Goal: Information Seeking & Learning: Learn about a topic

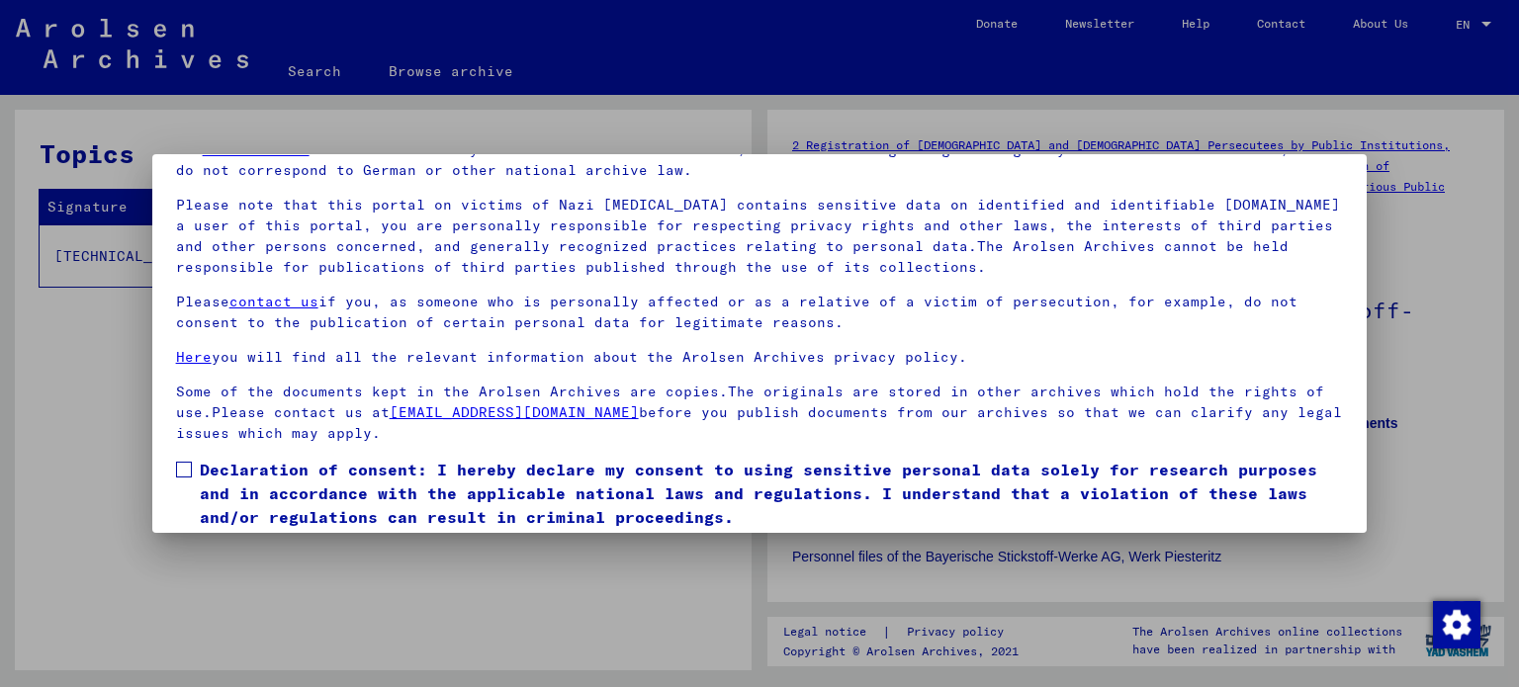
scroll to position [167, 0]
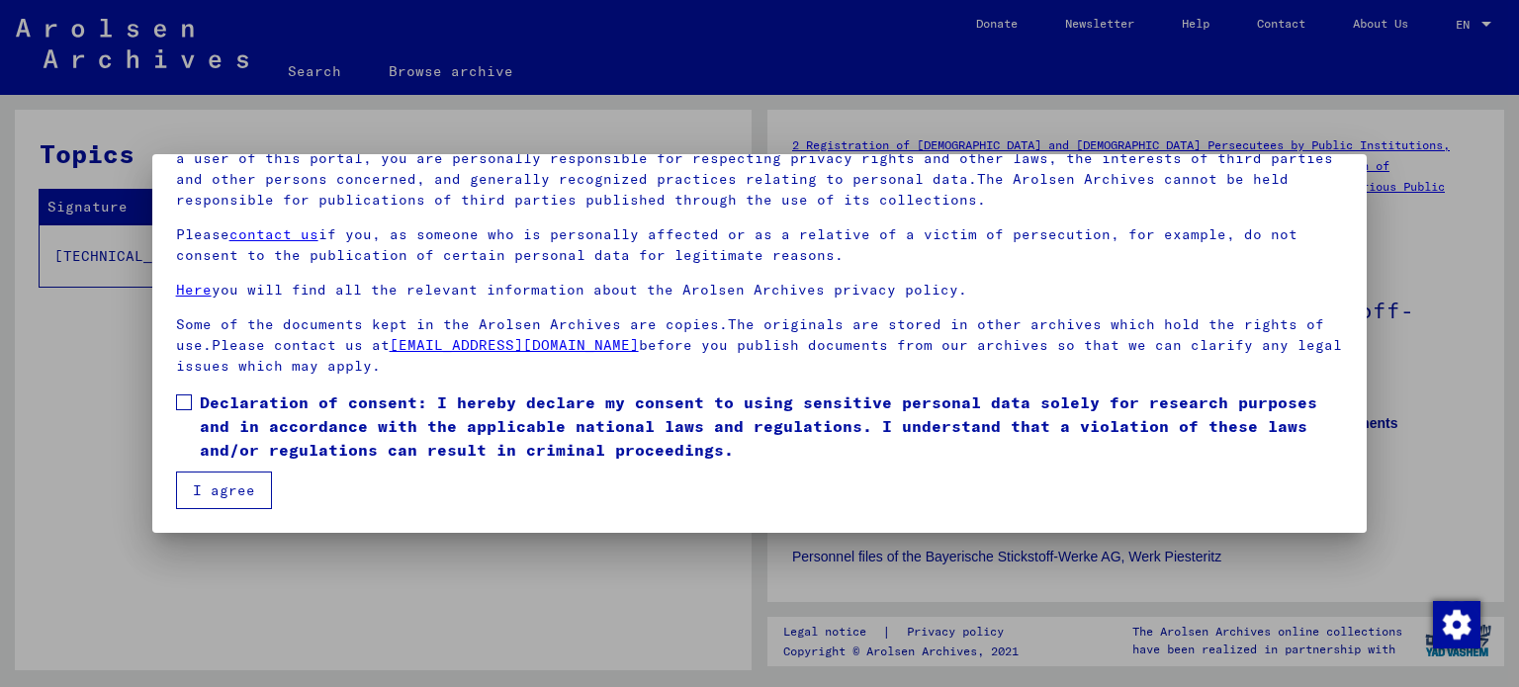
click at [188, 398] on span at bounding box center [184, 403] width 16 height 16
click at [213, 489] on button "I agree" at bounding box center [224, 491] width 96 height 38
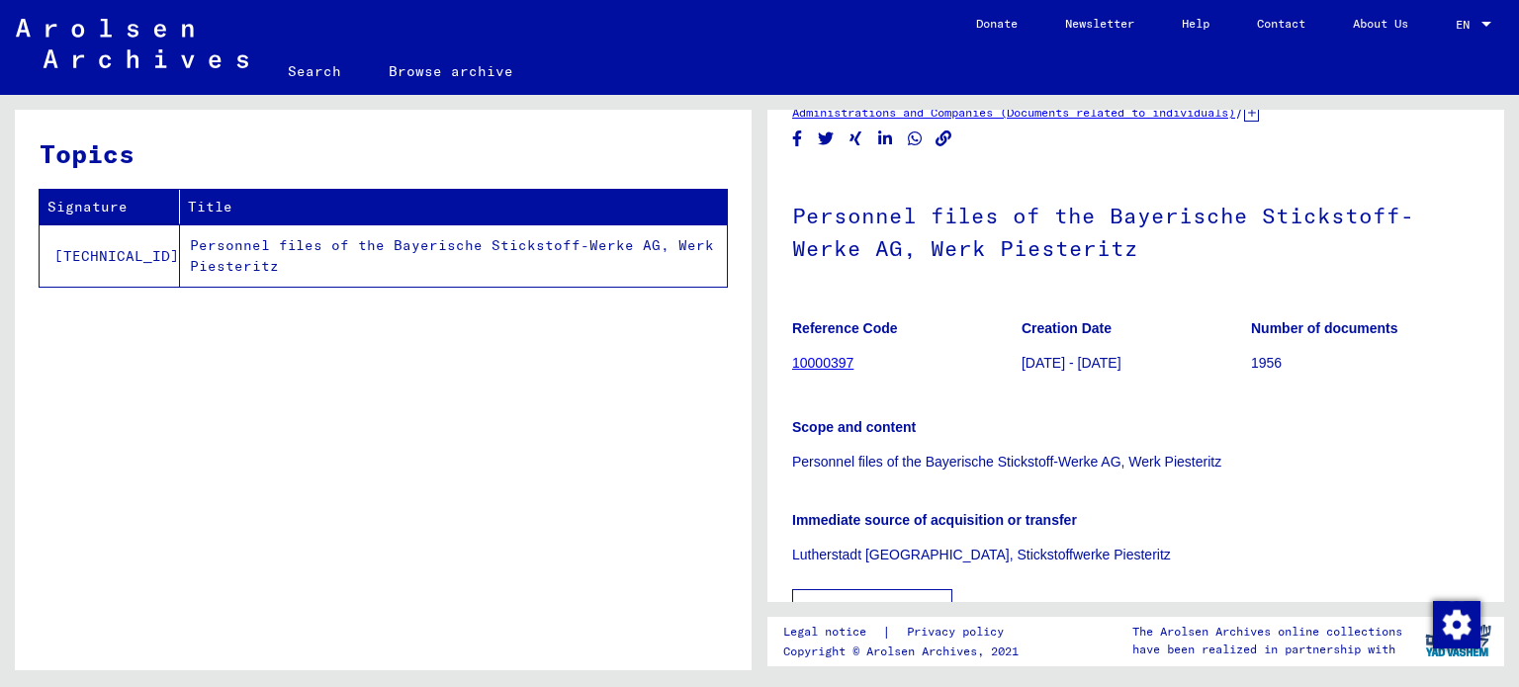
scroll to position [0, 0]
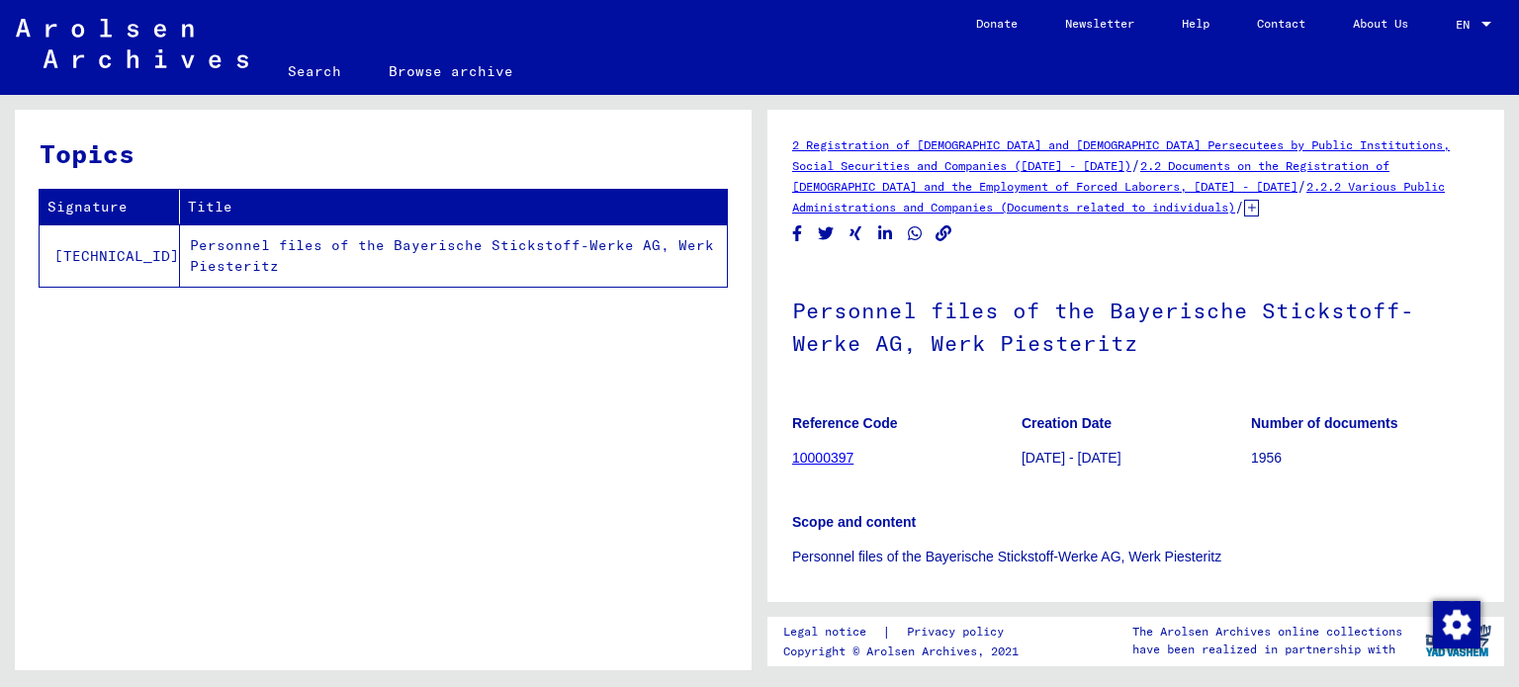
click at [548, 240] on td "Personnel files of the Bayerische Stickstoff-Werke AG, Werk Piesteritz" at bounding box center [453, 255] width 547 height 62
click at [591, 236] on td "Personnel files of the Bayerische Stickstoff-Werke AG, Werk Piesteritz" at bounding box center [453, 255] width 547 height 62
click at [589, 236] on td "Personnel files of the Bayerische Stickstoff-Werke AG, Werk Piesteritz" at bounding box center [453, 255] width 547 height 62
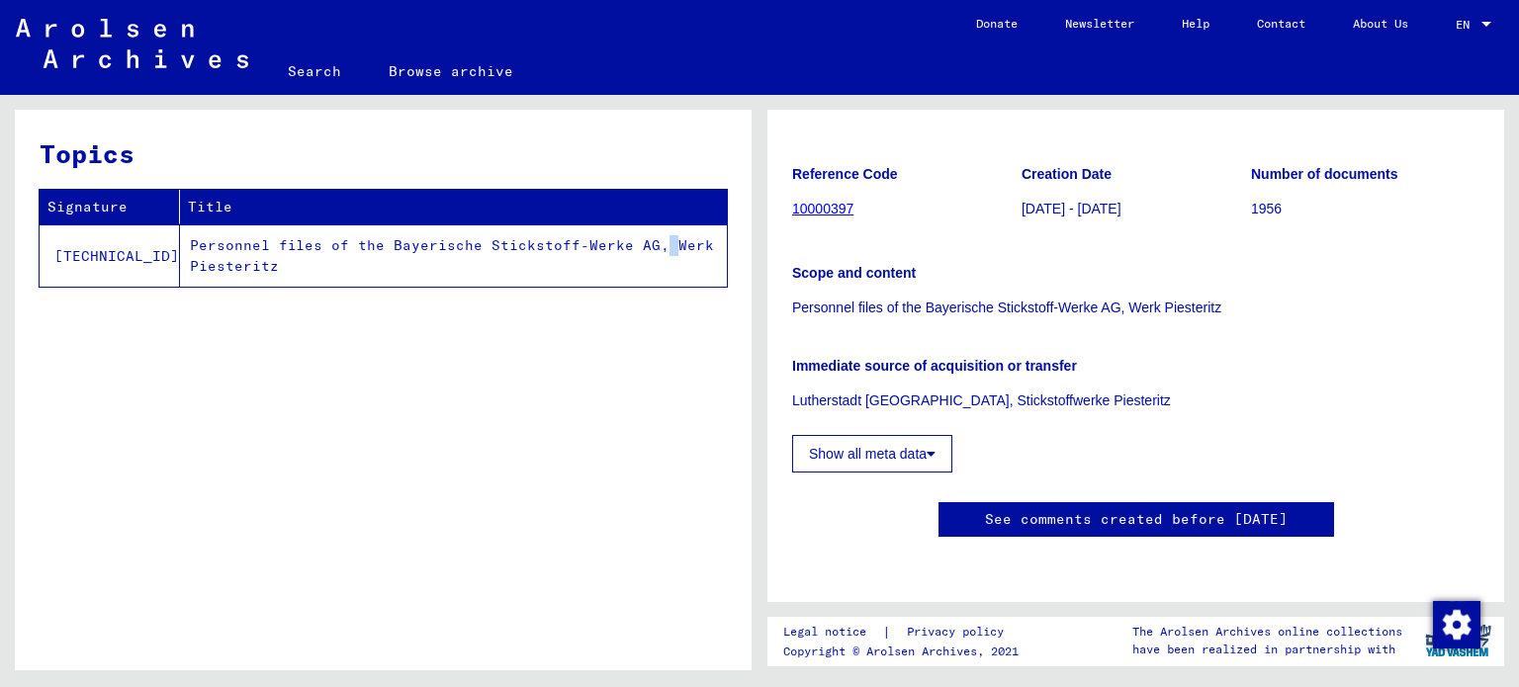
scroll to position [297, 0]
click at [917, 435] on button "Show all meta data" at bounding box center [872, 454] width 160 height 38
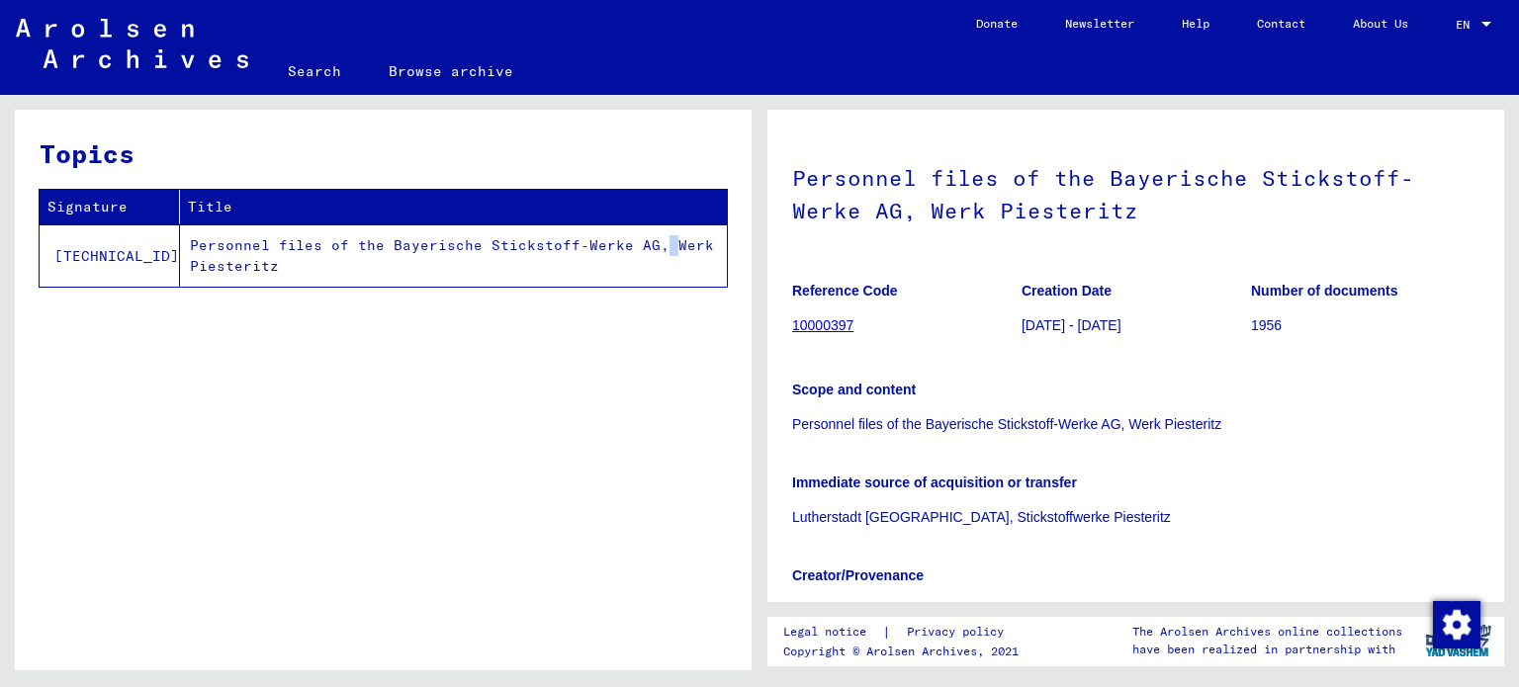
scroll to position [0, 0]
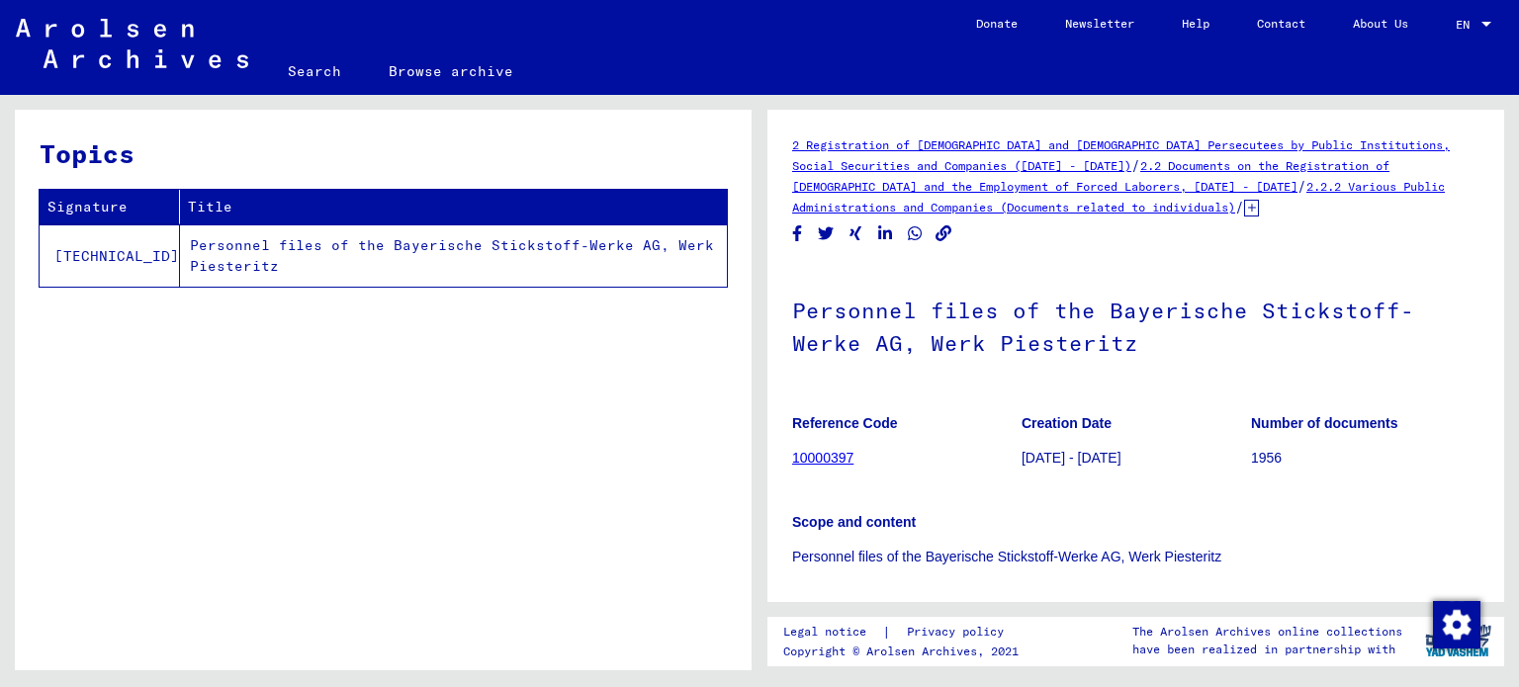
click at [1244, 212] on icon at bounding box center [1251, 208] width 15 height 17
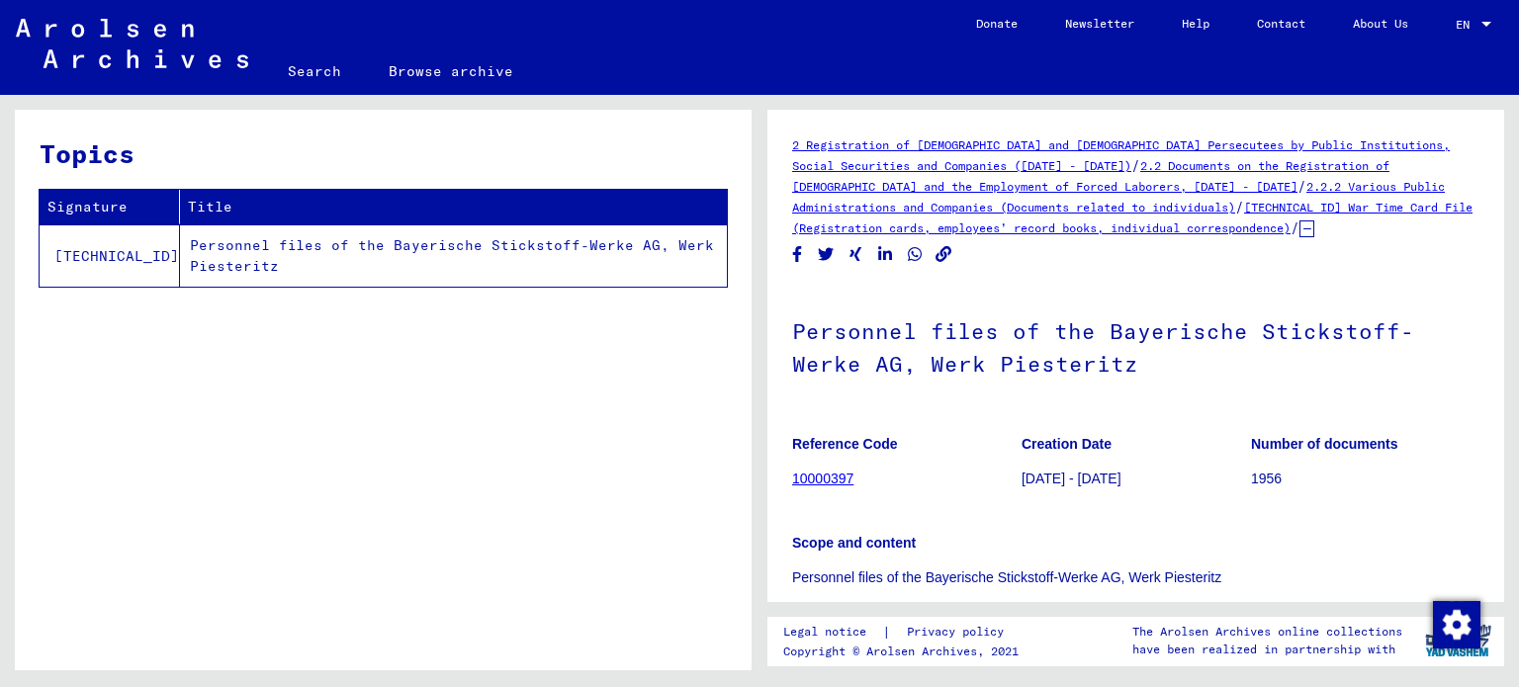
click at [1190, 166] on link "2.2 Documents on the Registration of [DEMOGRAPHIC_DATA] and the Employment of F…" at bounding box center [1090, 176] width 597 height 36
click at [1190, 167] on link "2.2 Documents on the Registration of [DEMOGRAPHIC_DATA] and the Employment of F…" at bounding box center [1090, 176] width 597 height 36
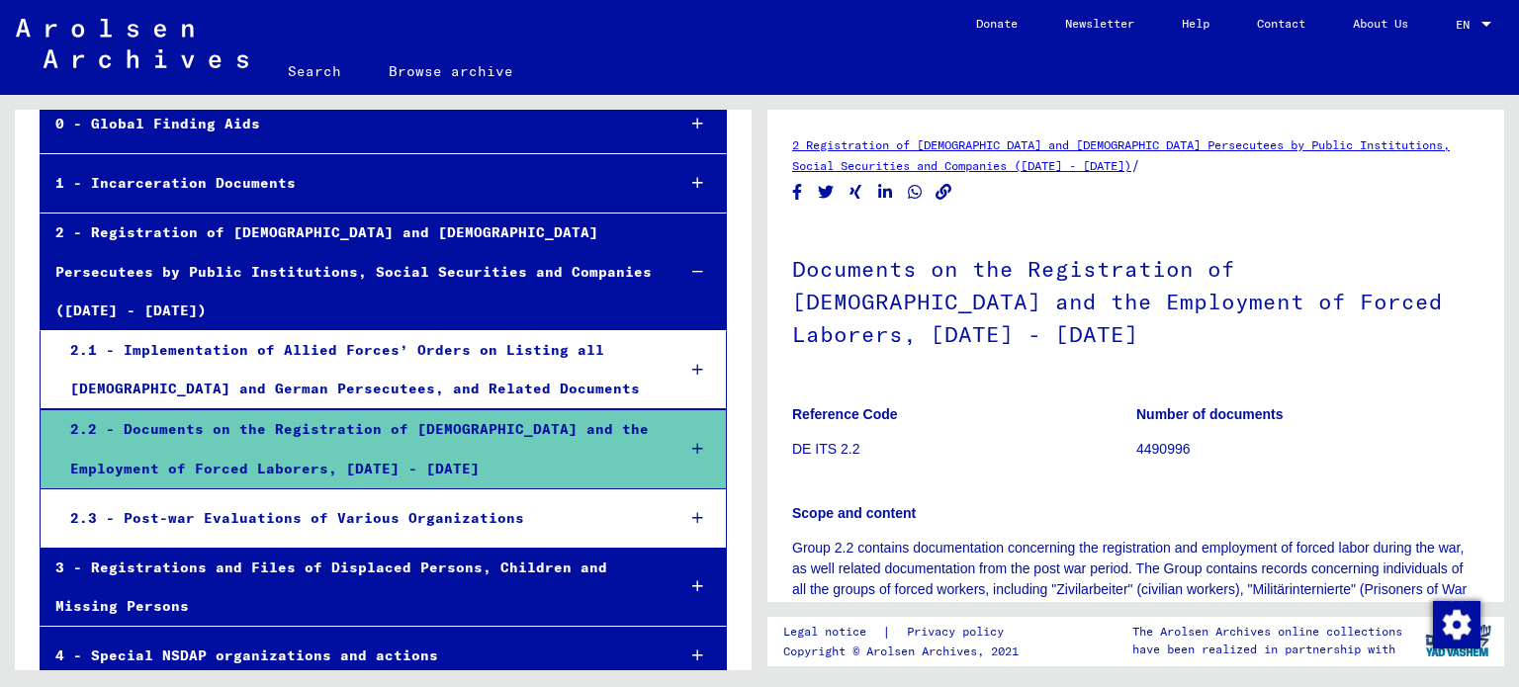
scroll to position [198, 0]
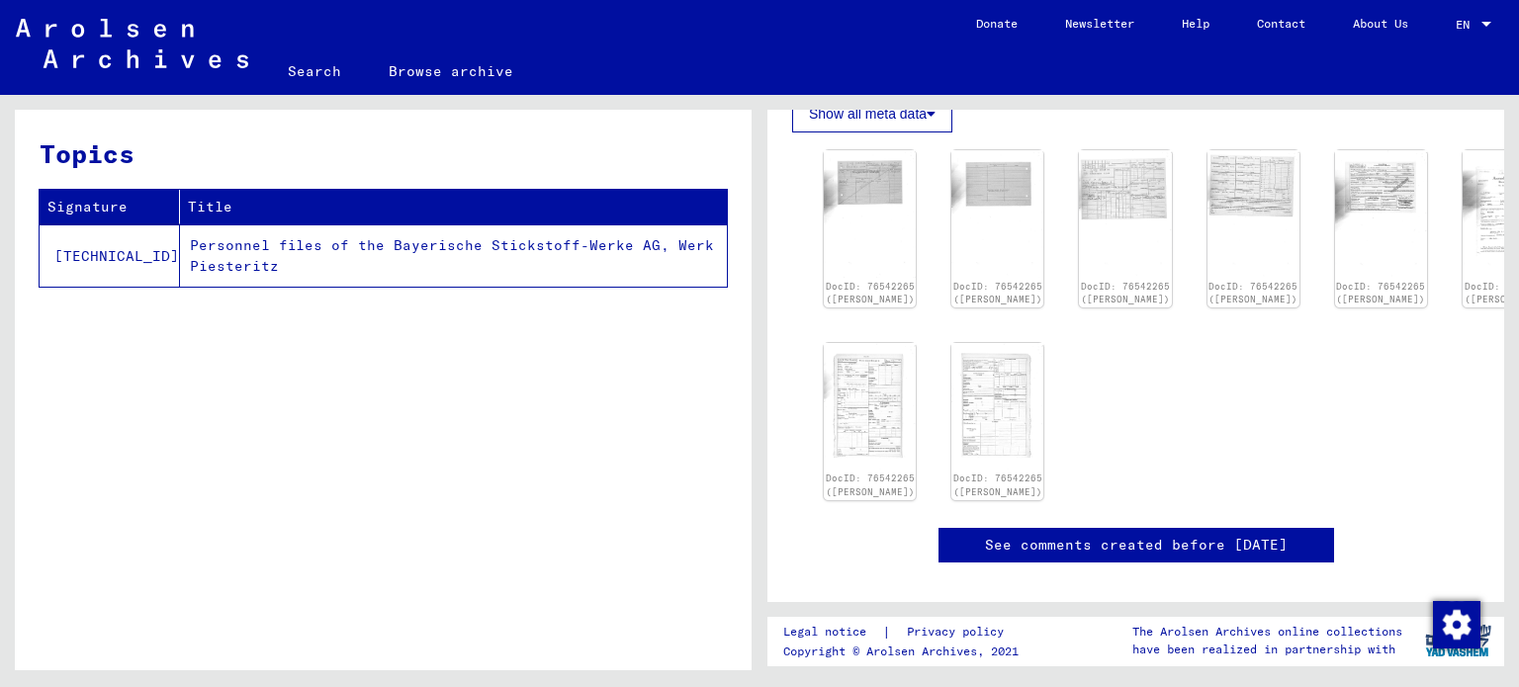
scroll to position [593, 0]
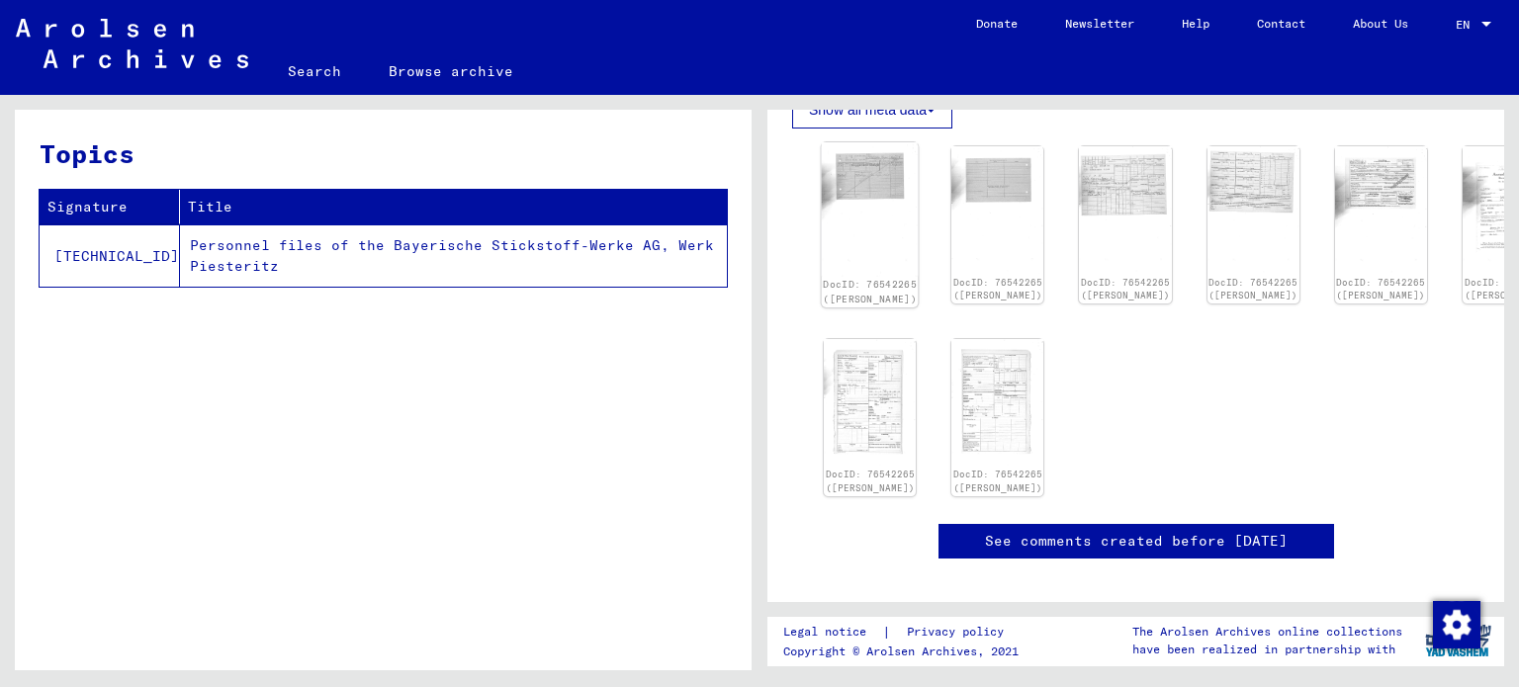
click at [866, 169] on img at bounding box center [870, 208] width 97 height 133
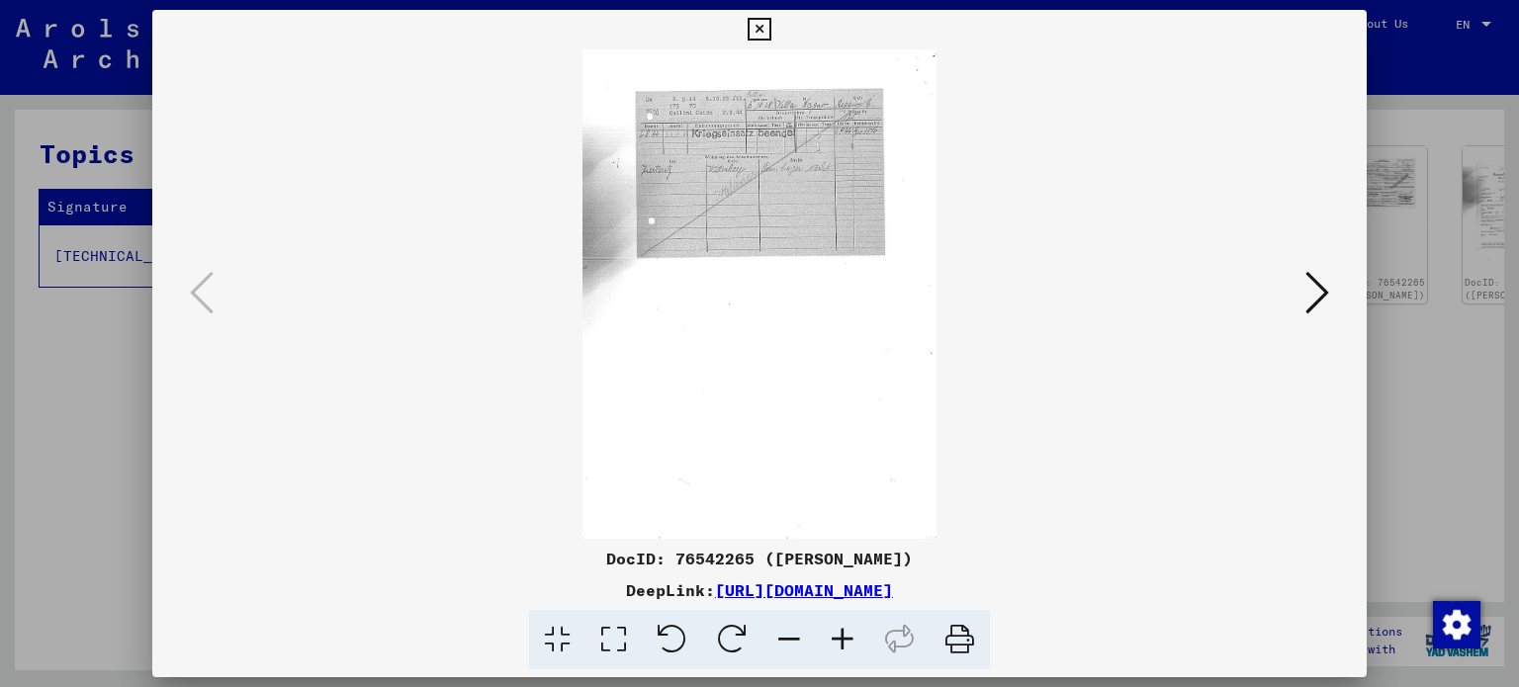
click at [850, 636] on icon at bounding box center [842, 640] width 53 height 60
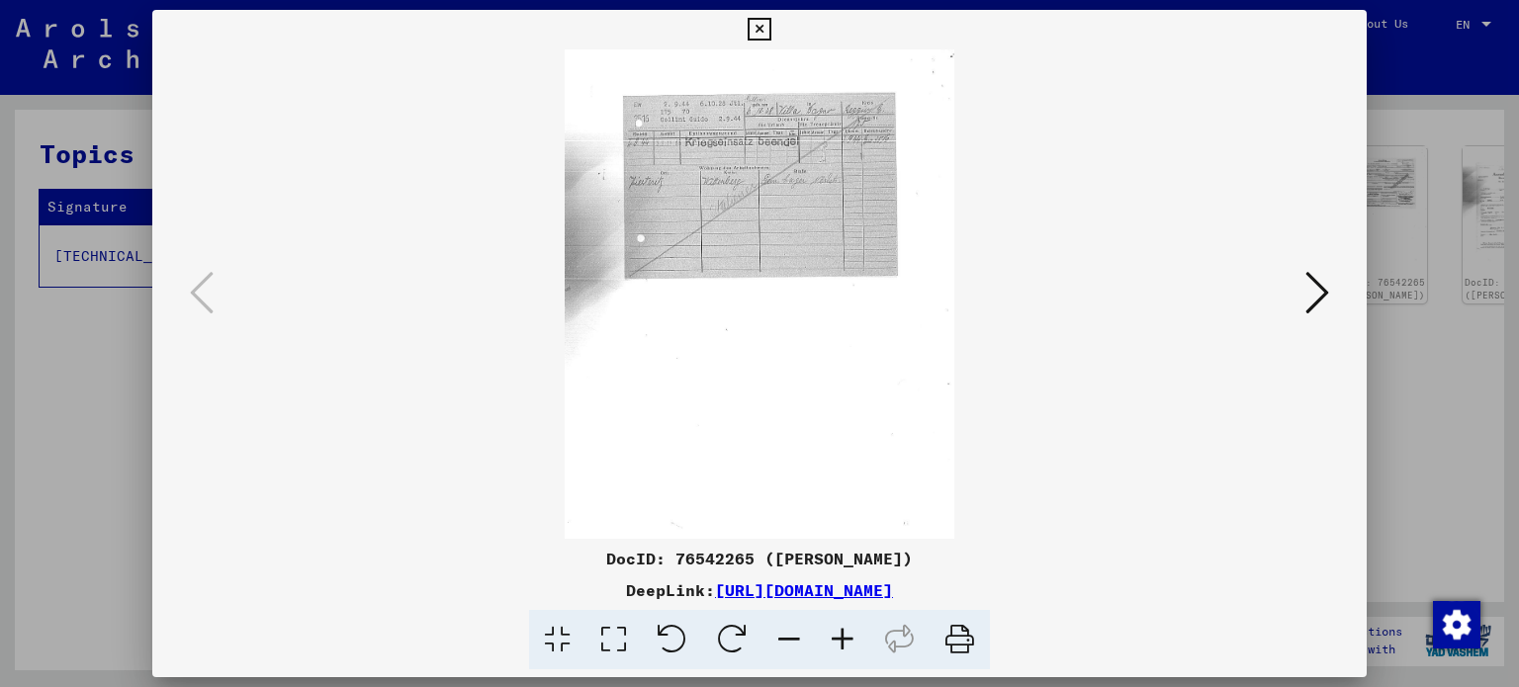
click at [852, 636] on icon at bounding box center [842, 640] width 53 height 60
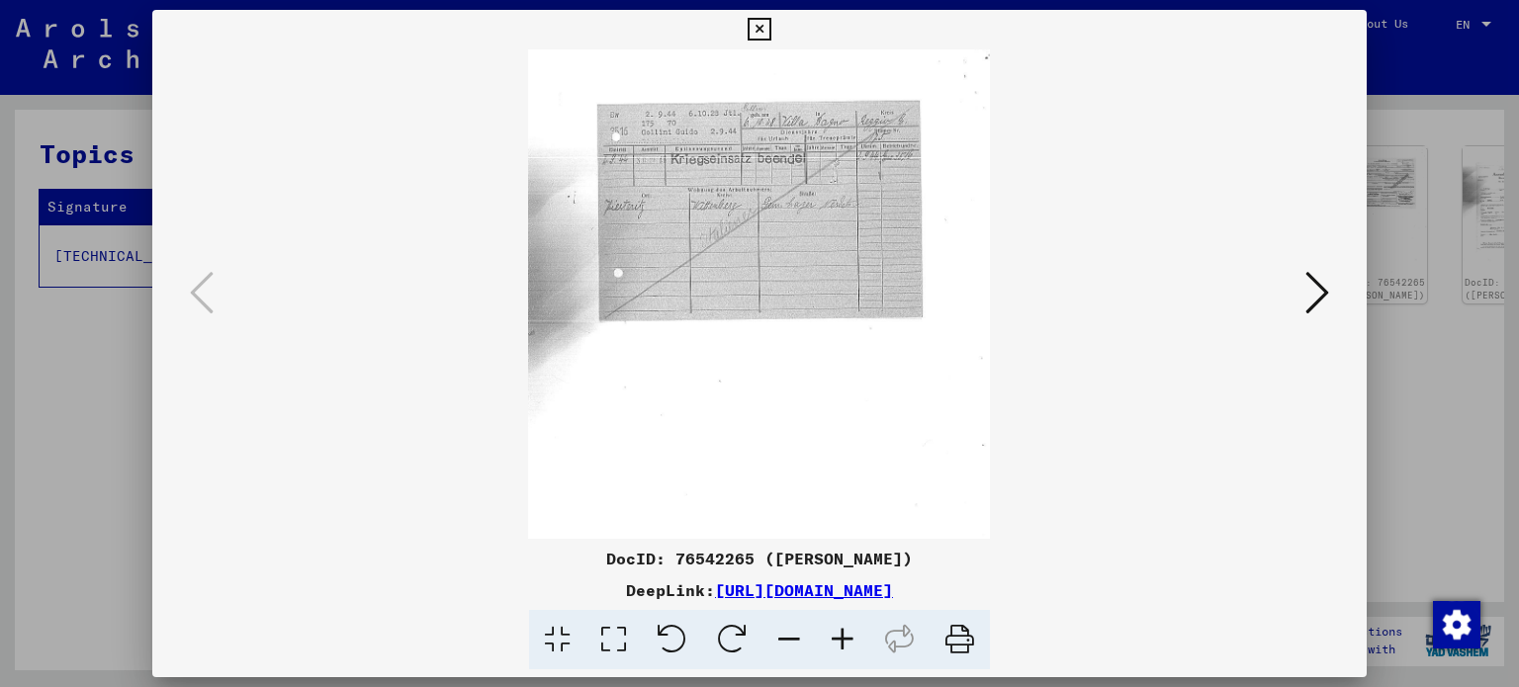
click at [852, 636] on icon at bounding box center [842, 640] width 53 height 60
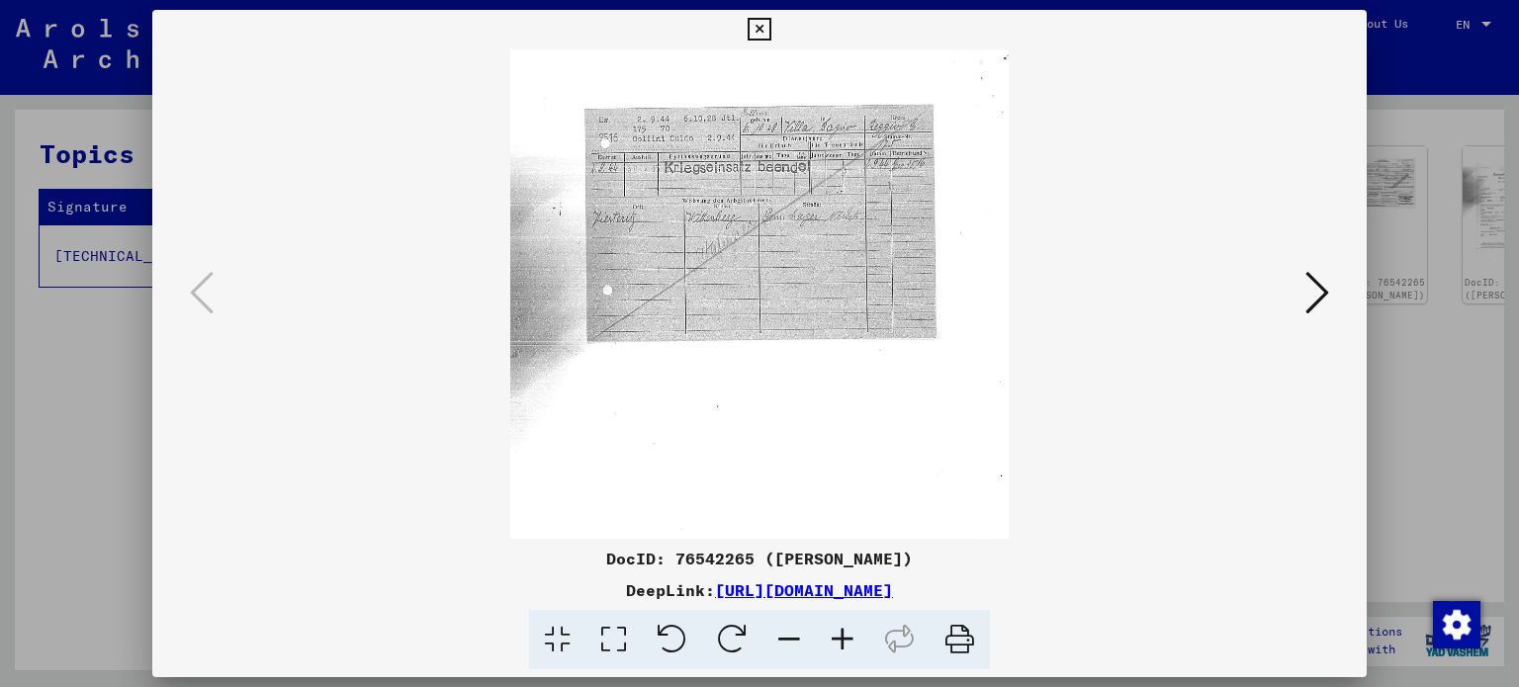
click at [852, 636] on icon at bounding box center [842, 640] width 53 height 60
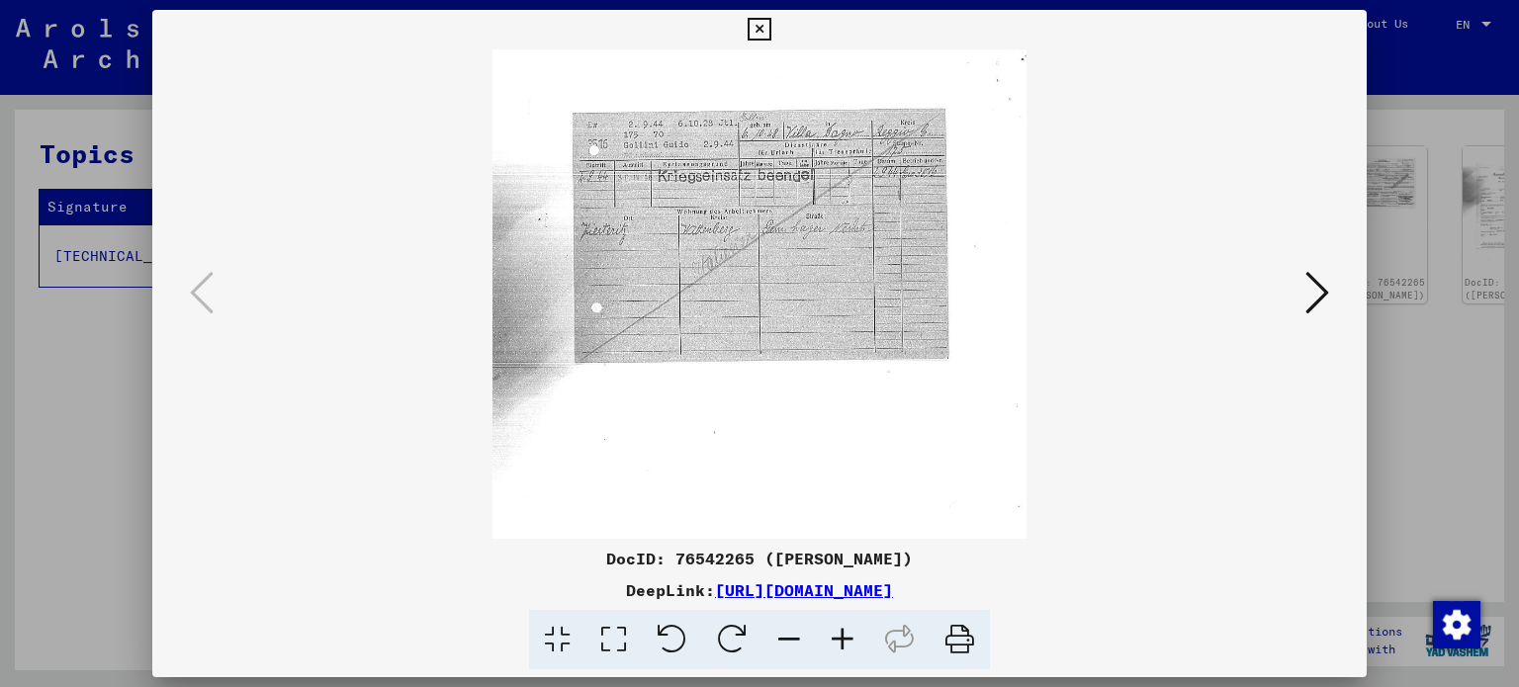
click at [852, 636] on icon at bounding box center [842, 640] width 53 height 60
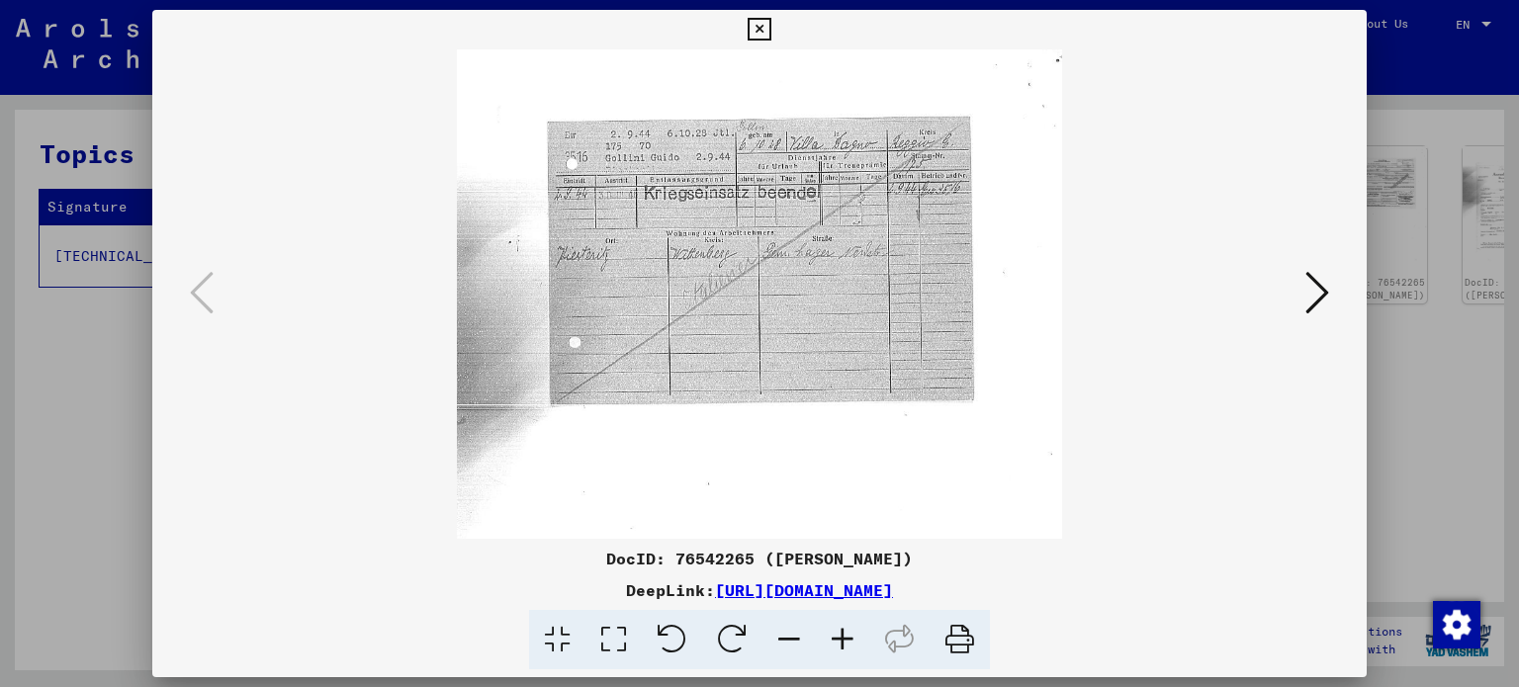
click at [852, 636] on icon at bounding box center [842, 640] width 53 height 60
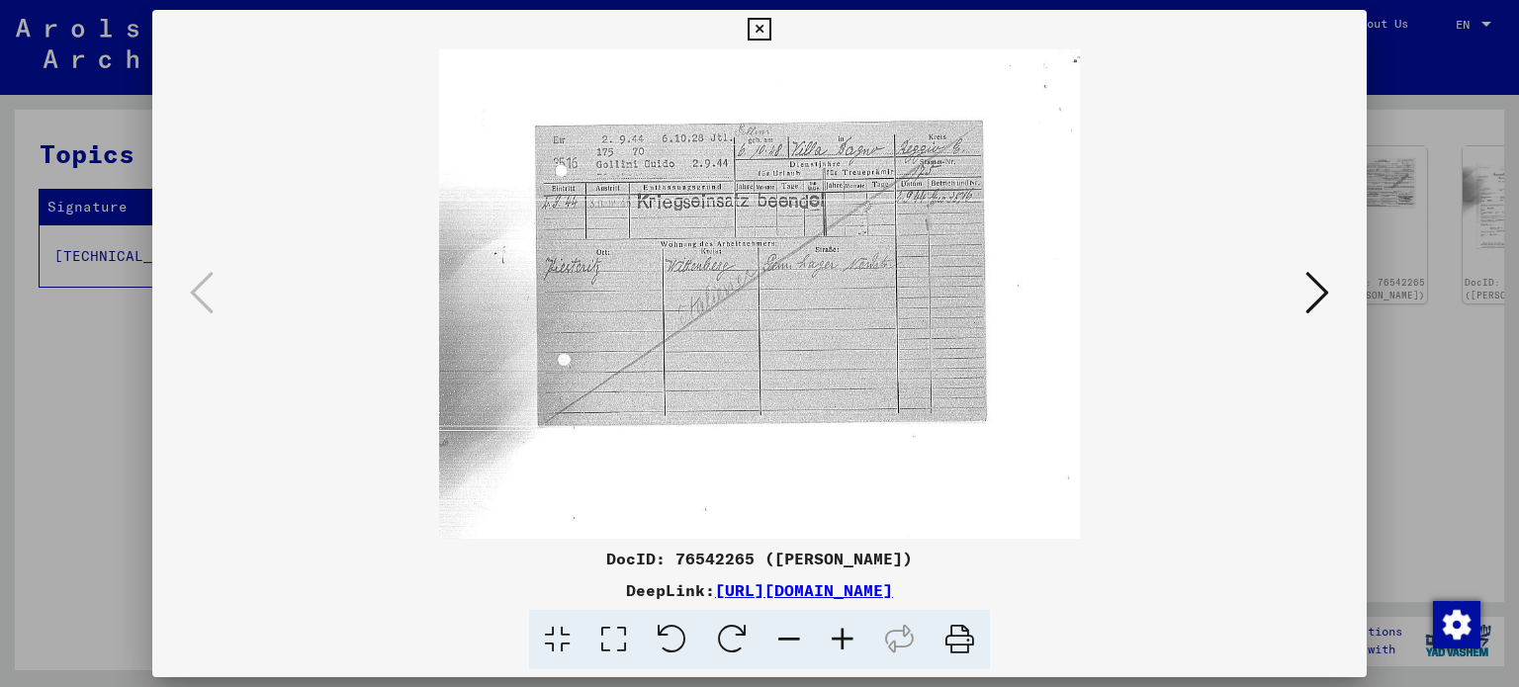
click at [852, 636] on icon at bounding box center [842, 640] width 53 height 60
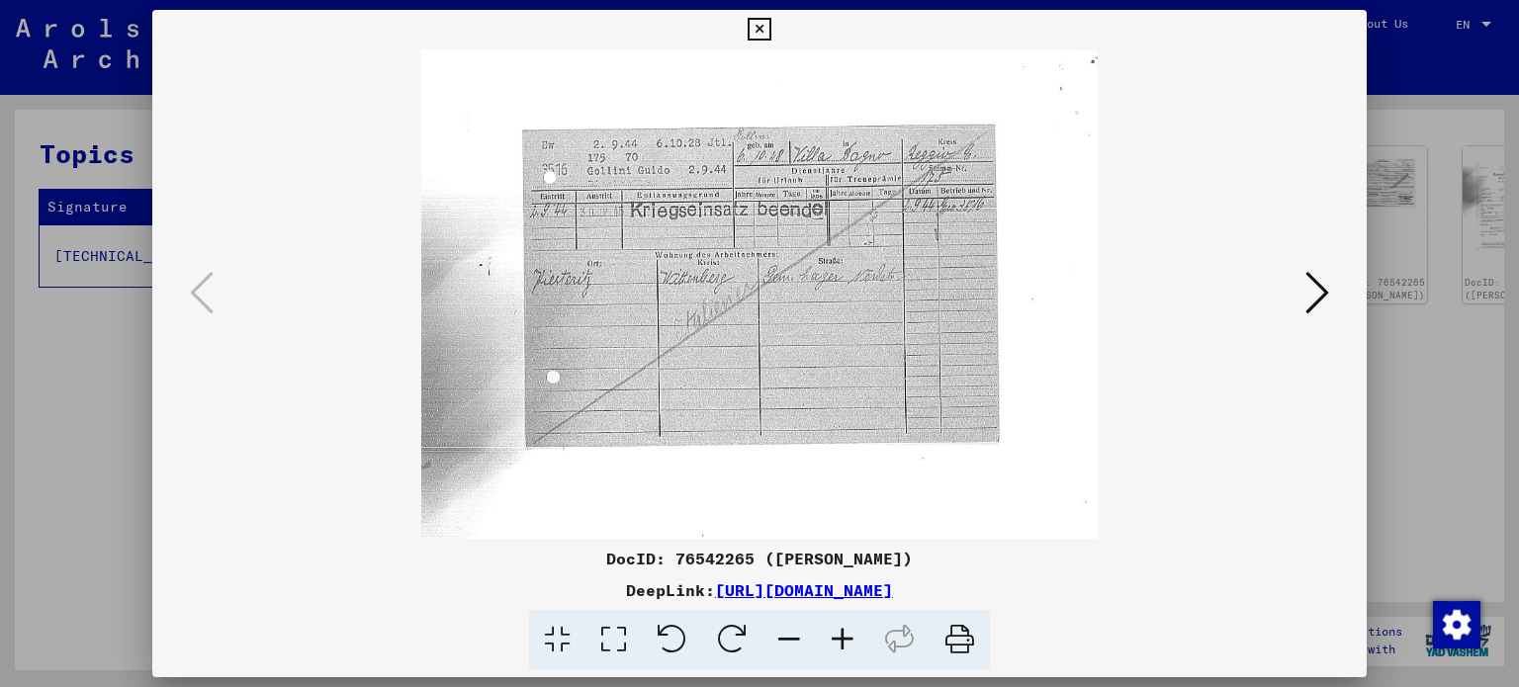
click at [852, 636] on icon at bounding box center [842, 640] width 53 height 60
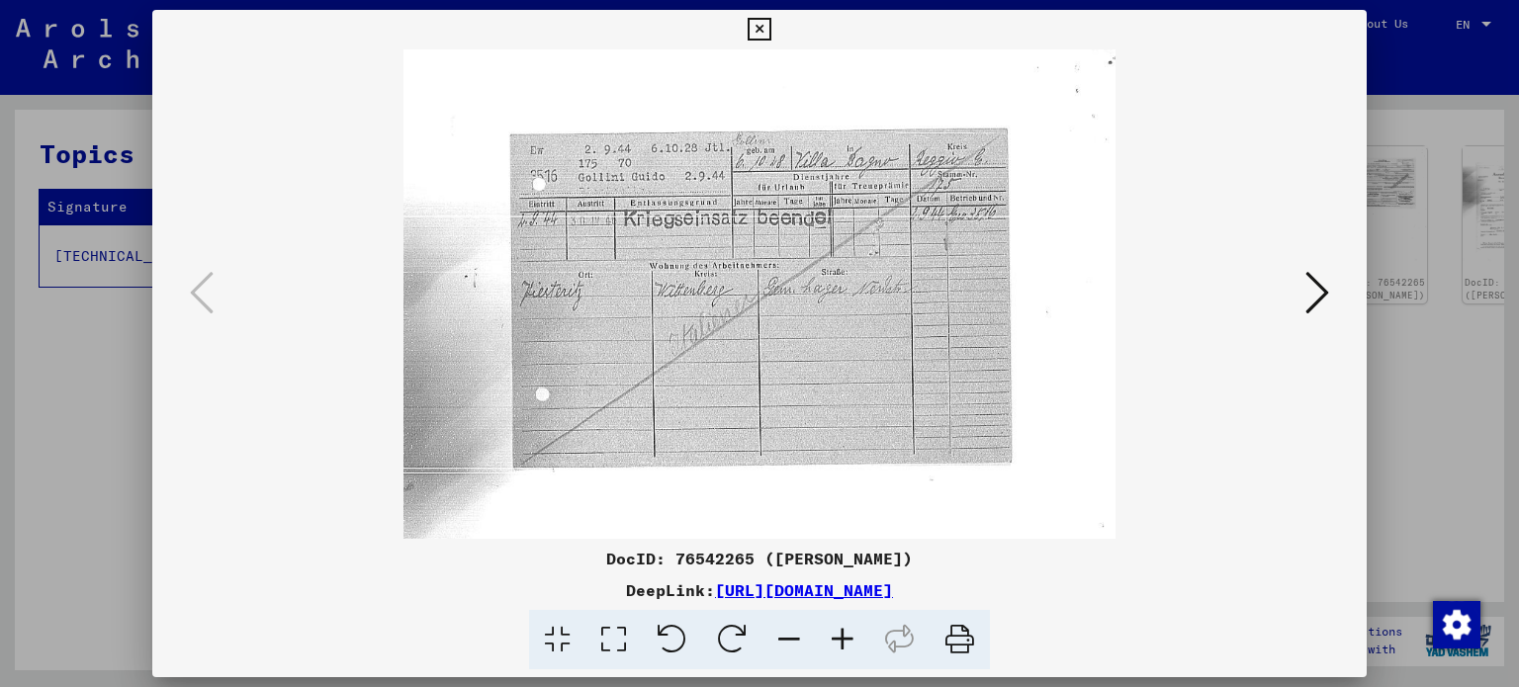
click at [852, 636] on icon at bounding box center [842, 640] width 53 height 60
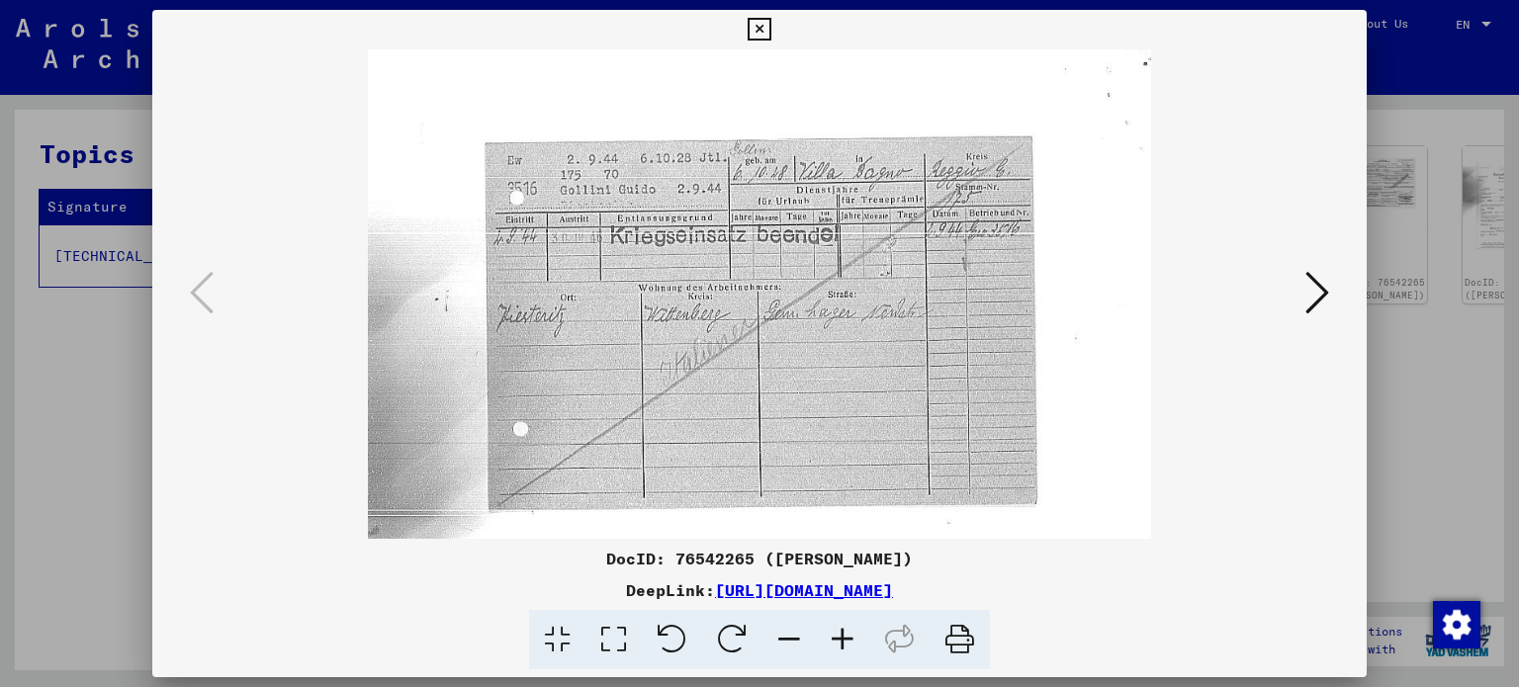
click at [852, 636] on icon at bounding box center [842, 640] width 53 height 60
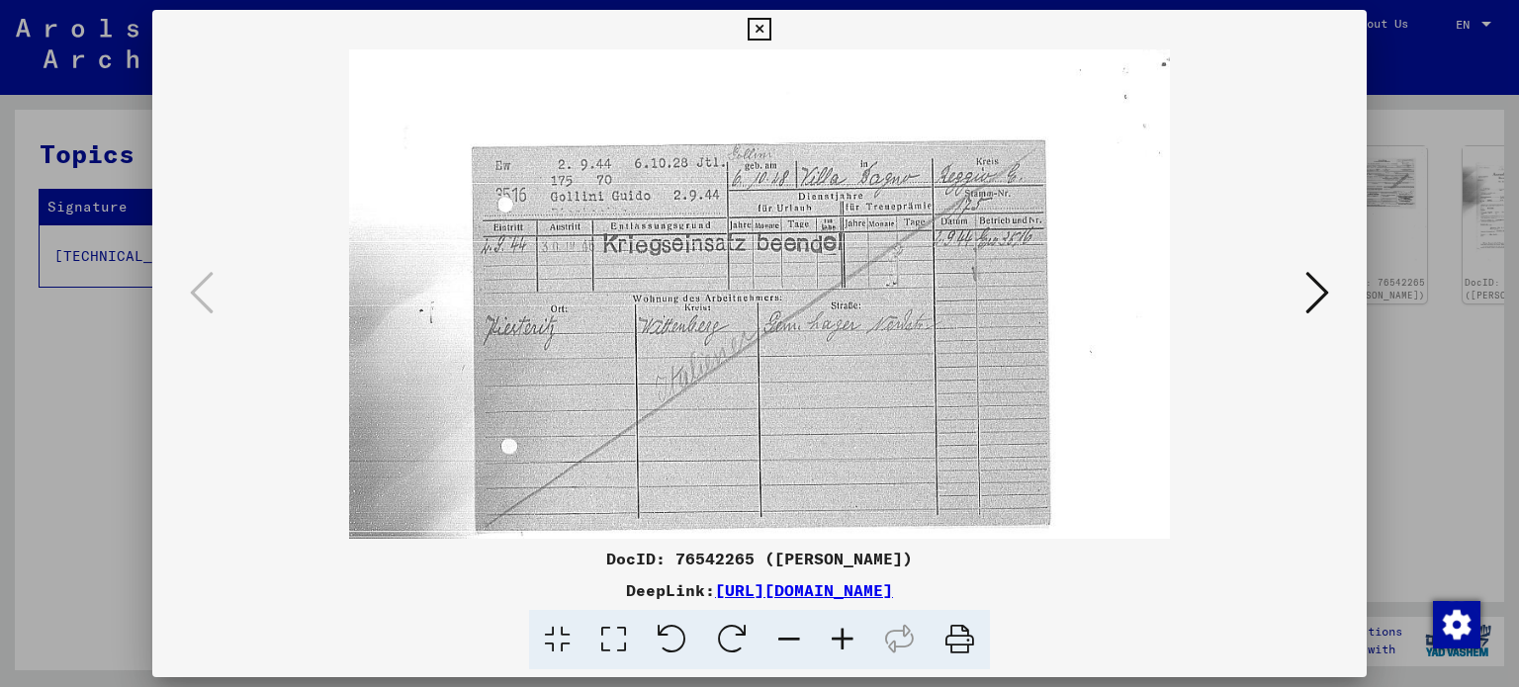
click at [852, 636] on icon at bounding box center [842, 640] width 53 height 60
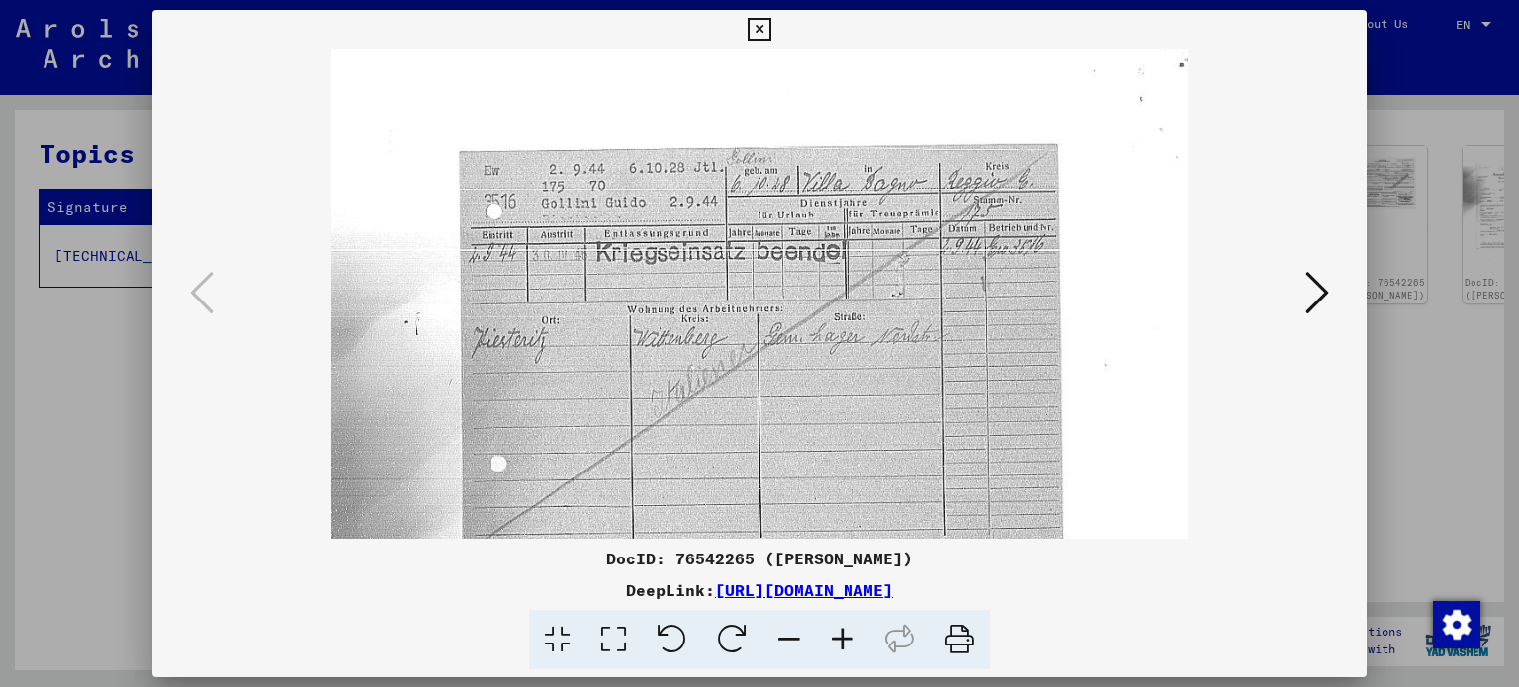
click at [852, 636] on icon at bounding box center [842, 640] width 53 height 60
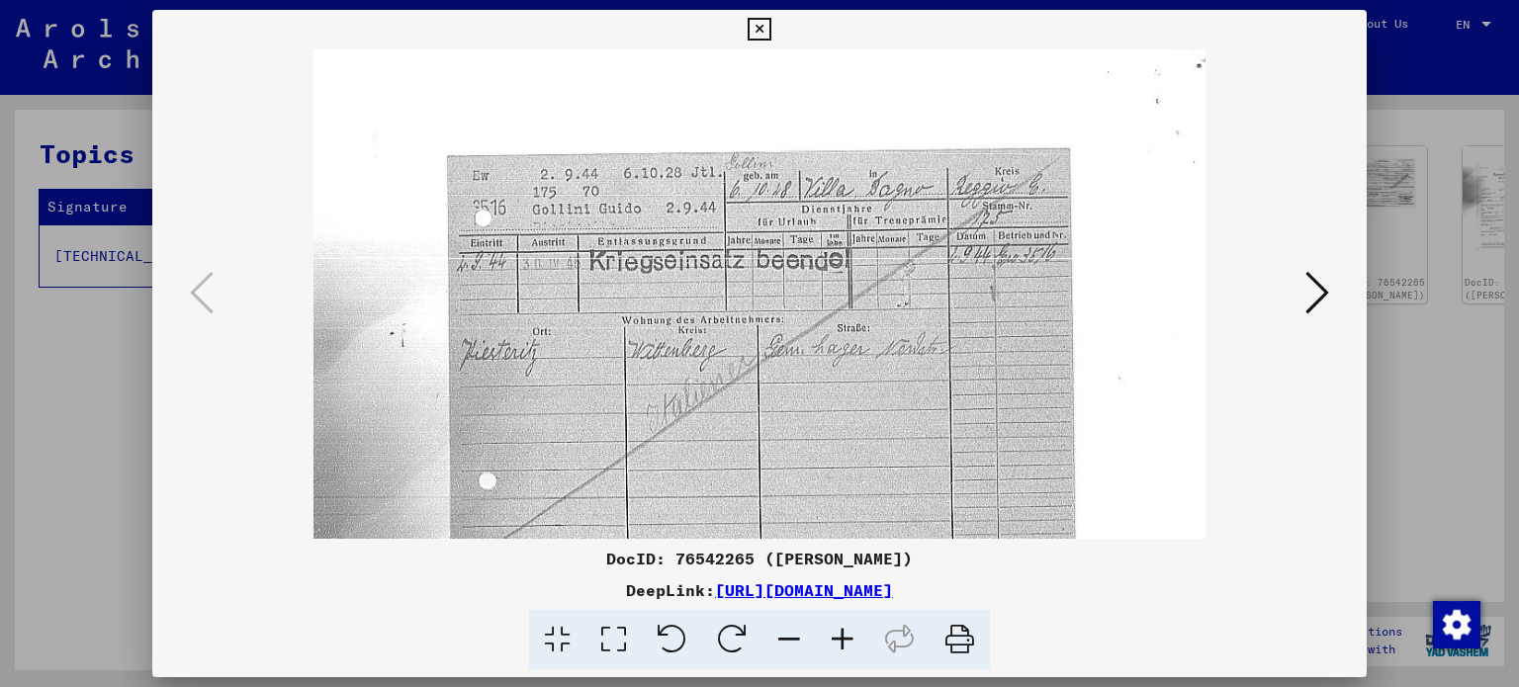
click at [852, 636] on icon at bounding box center [842, 640] width 53 height 60
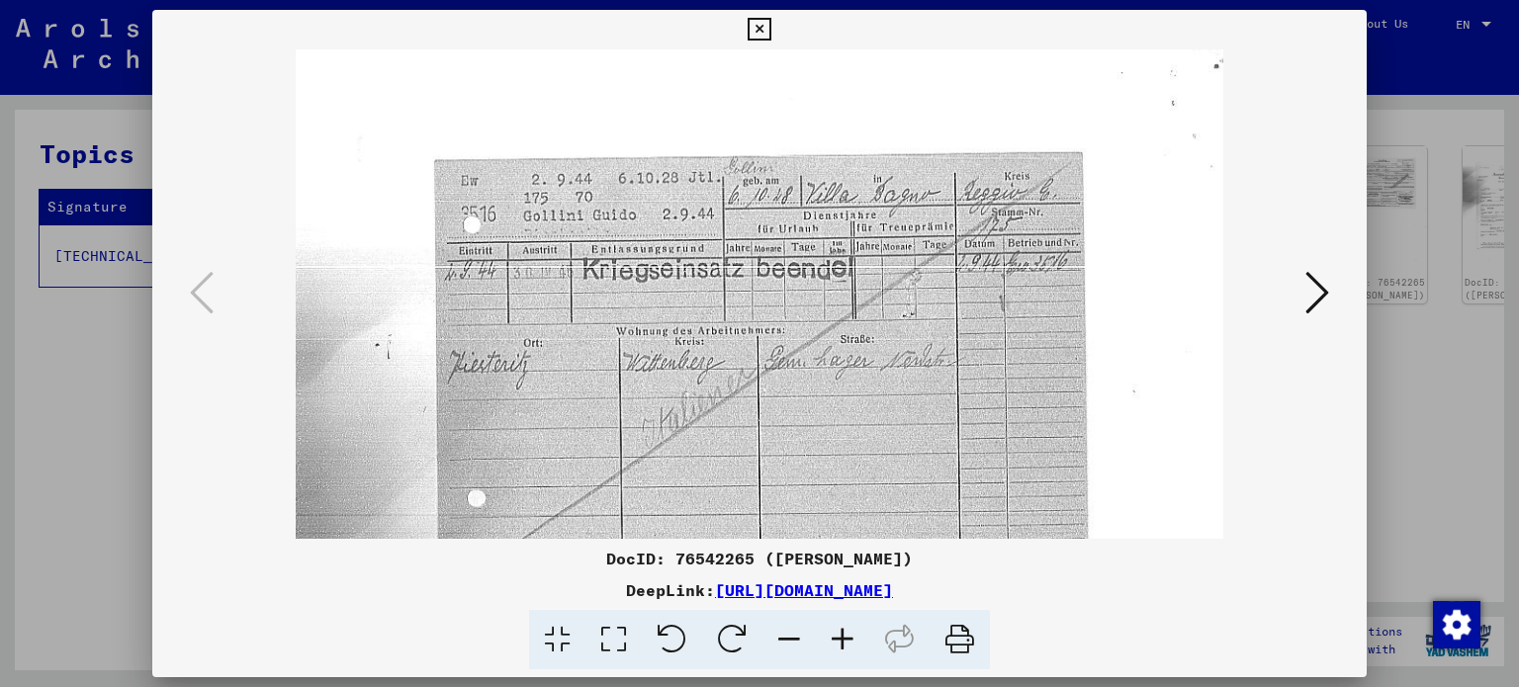
click at [1322, 280] on icon at bounding box center [1317, 292] width 24 height 47
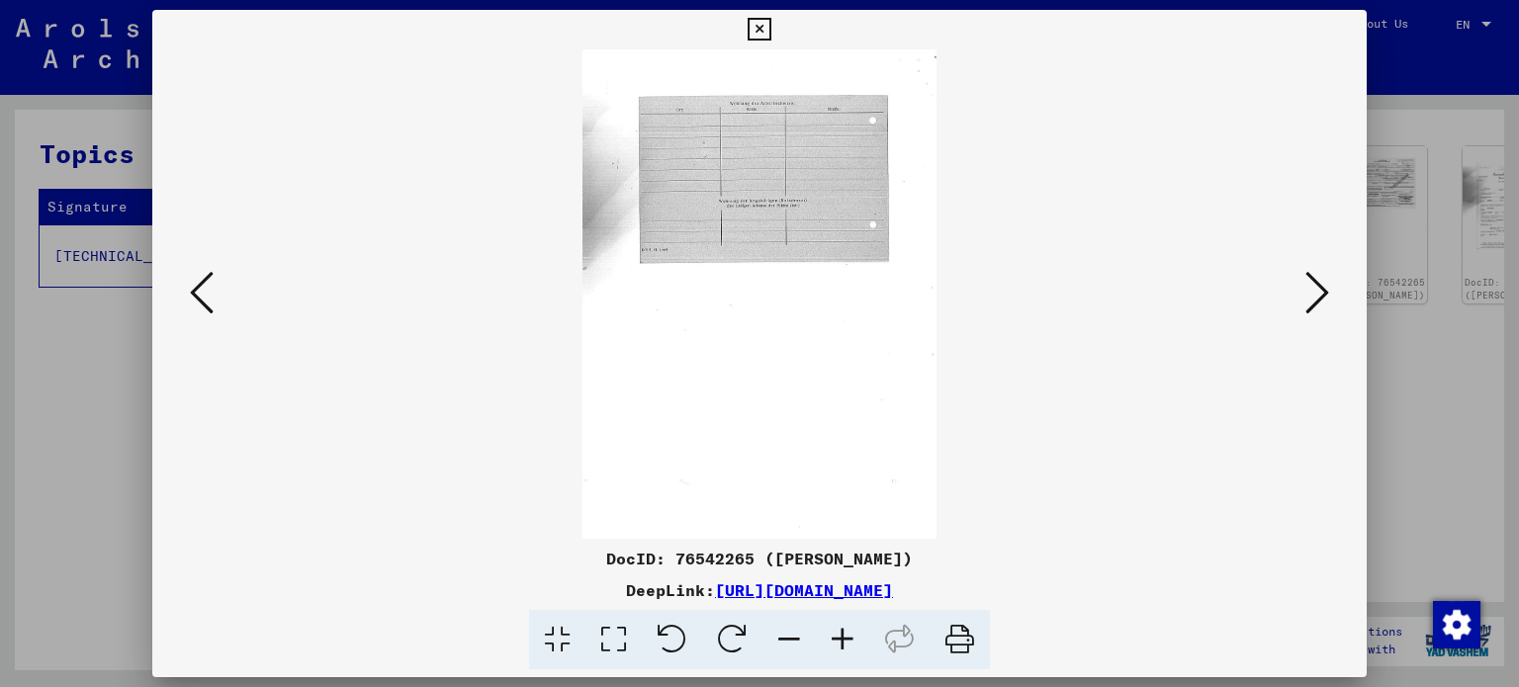
click at [1320, 288] on icon at bounding box center [1317, 292] width 24 height 47
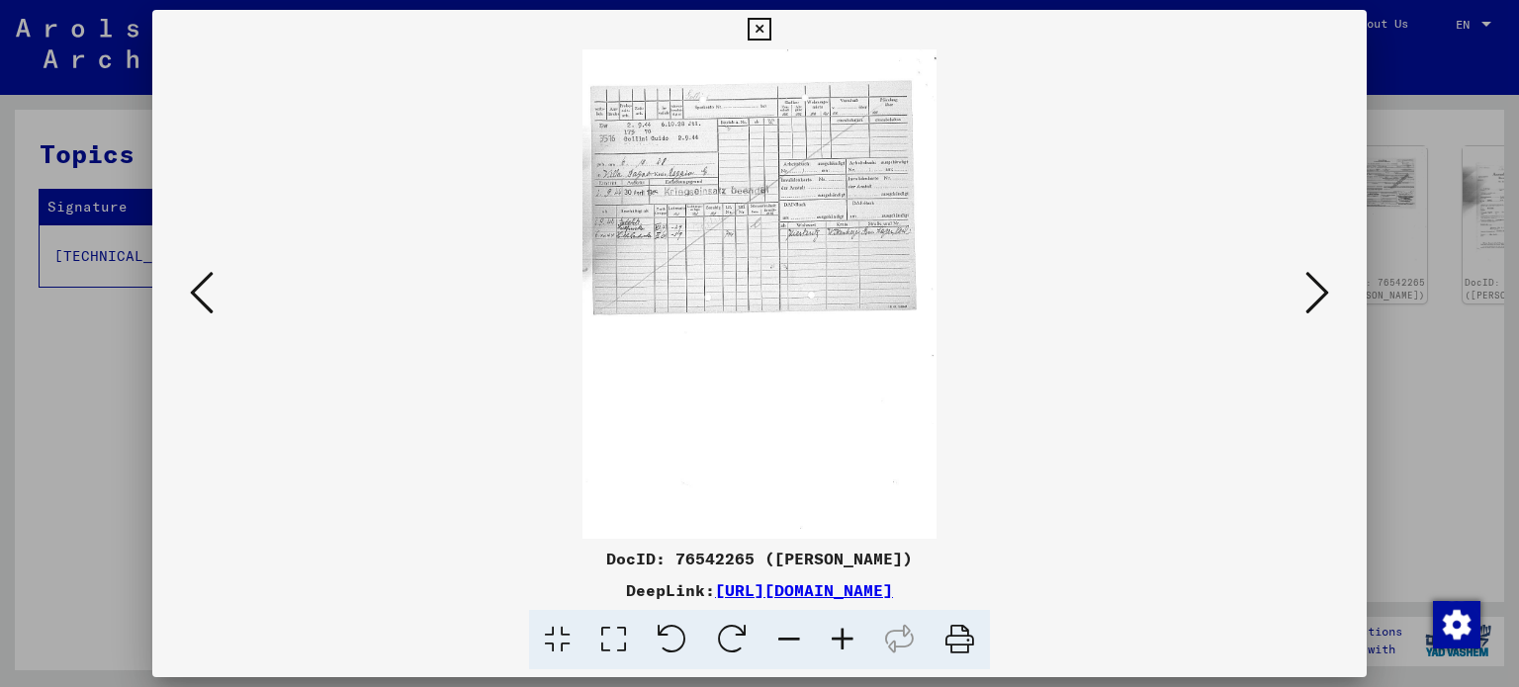
click at [842, 636] on icon at bounding box center [842, 640] width 53 height 60
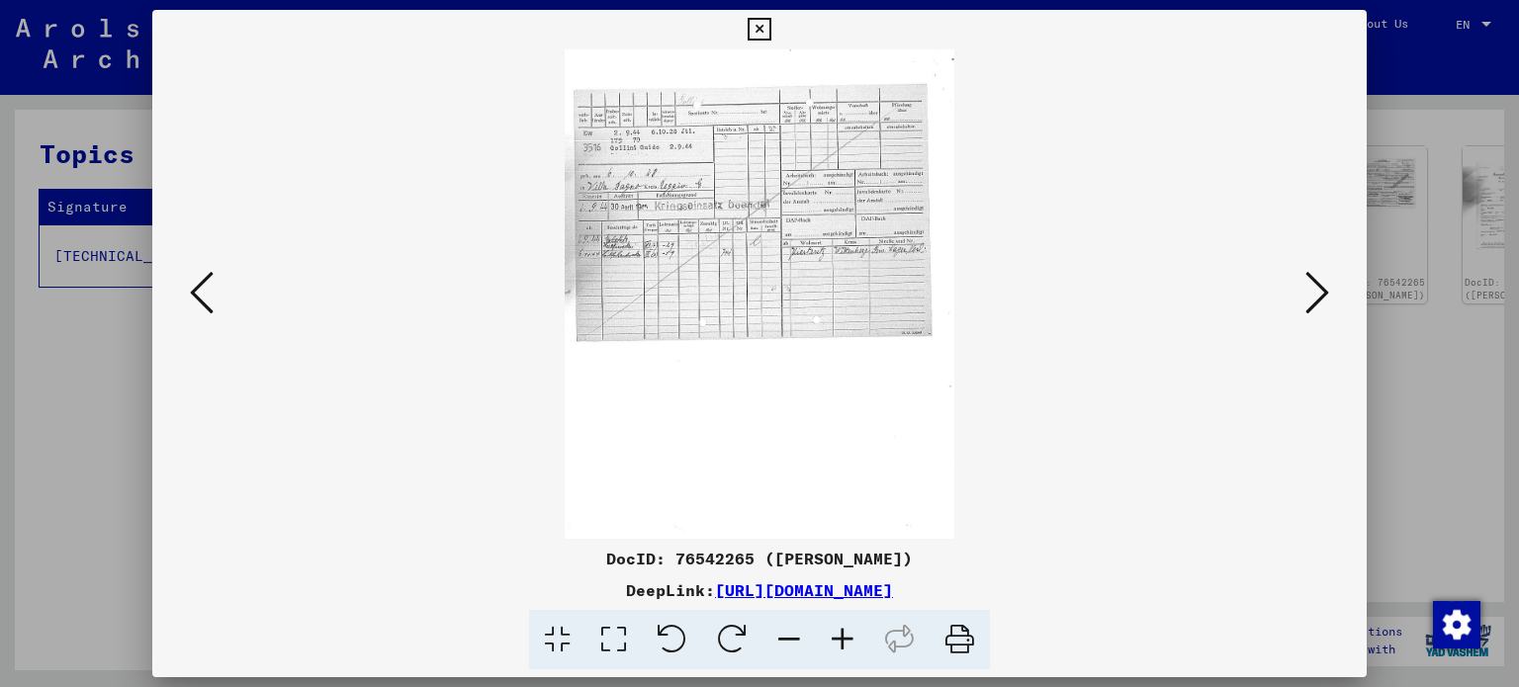
click at [842, 636] on icon at bounding box center [842, 640] width 53 height 60
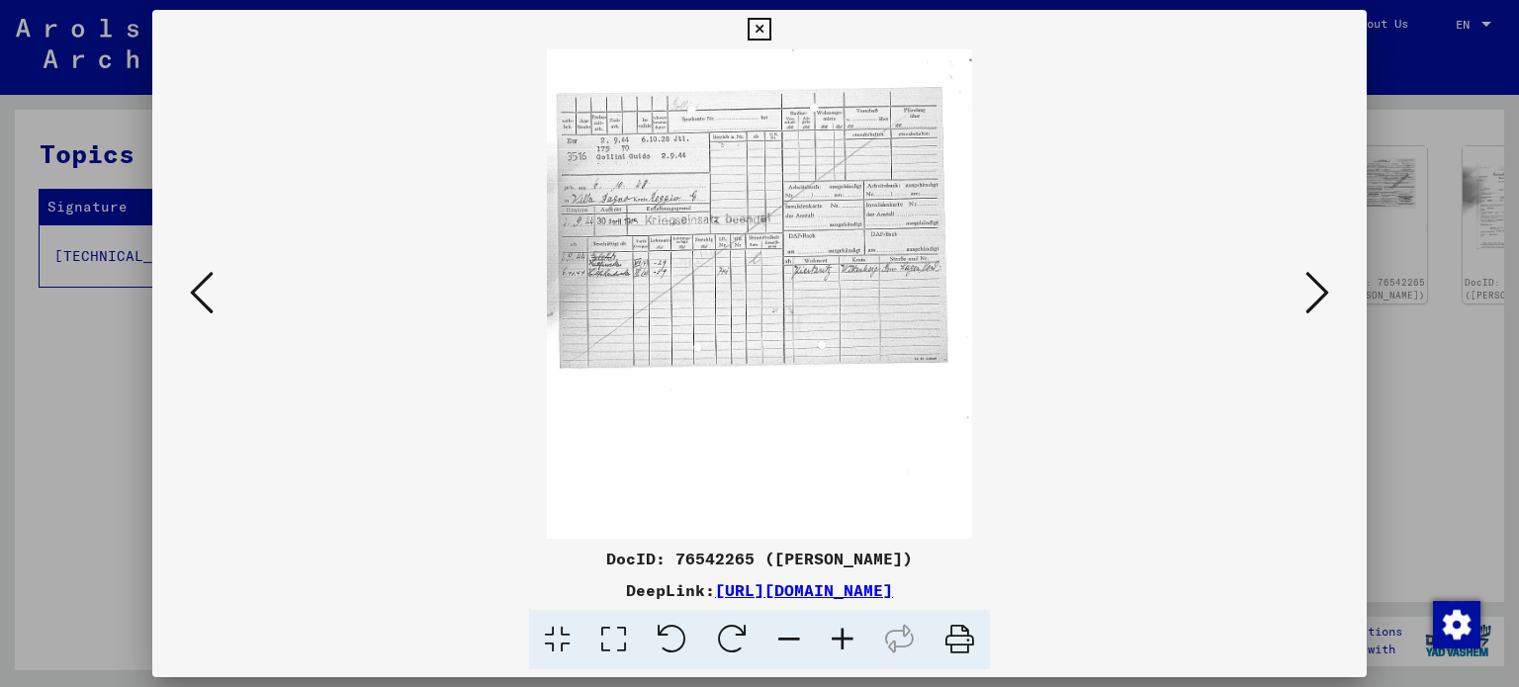
click at [842, 636] on icon at bounding box center [842, 640] width 53 height 60
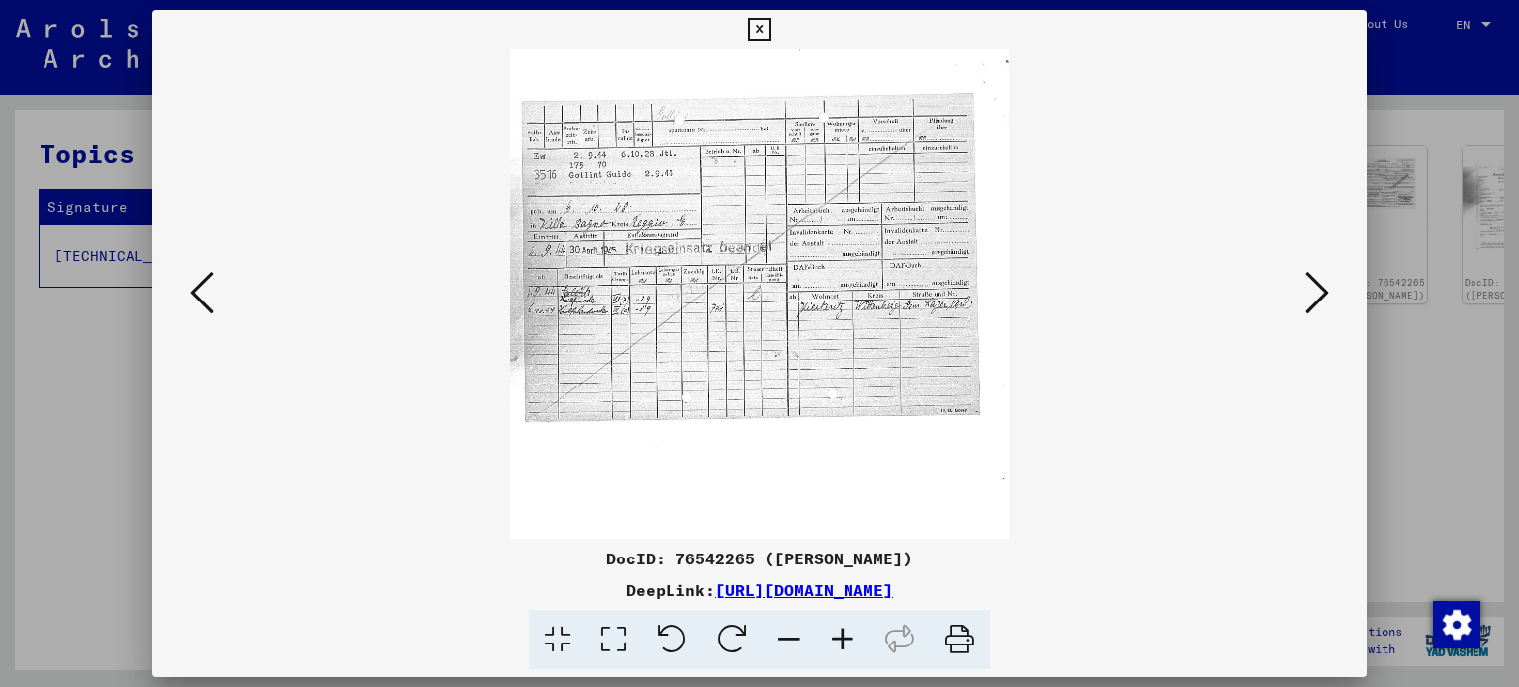
click at [842, 636] on icon at bounding box center [842, 640] width 53 height 60
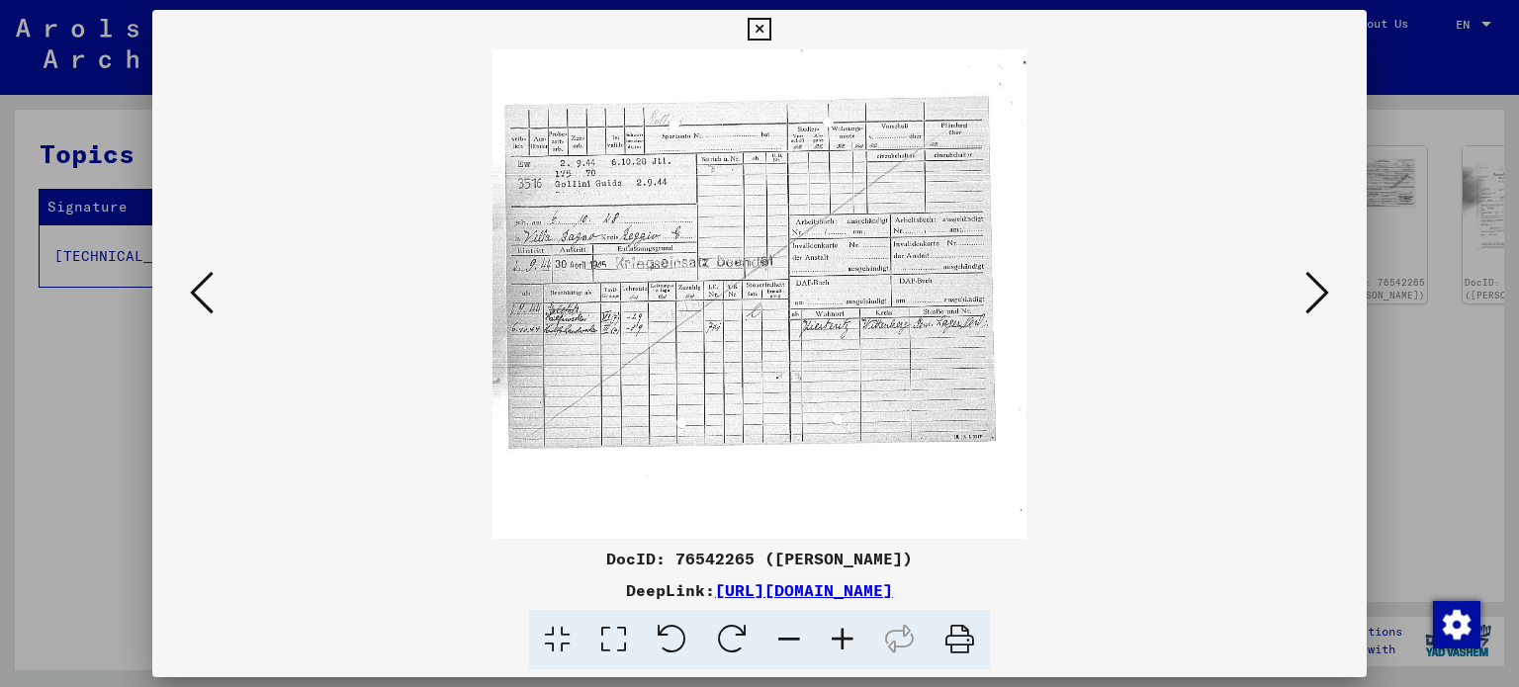
click at [842, 637] on icon at bounding box center [842, 640] width 53 height 60
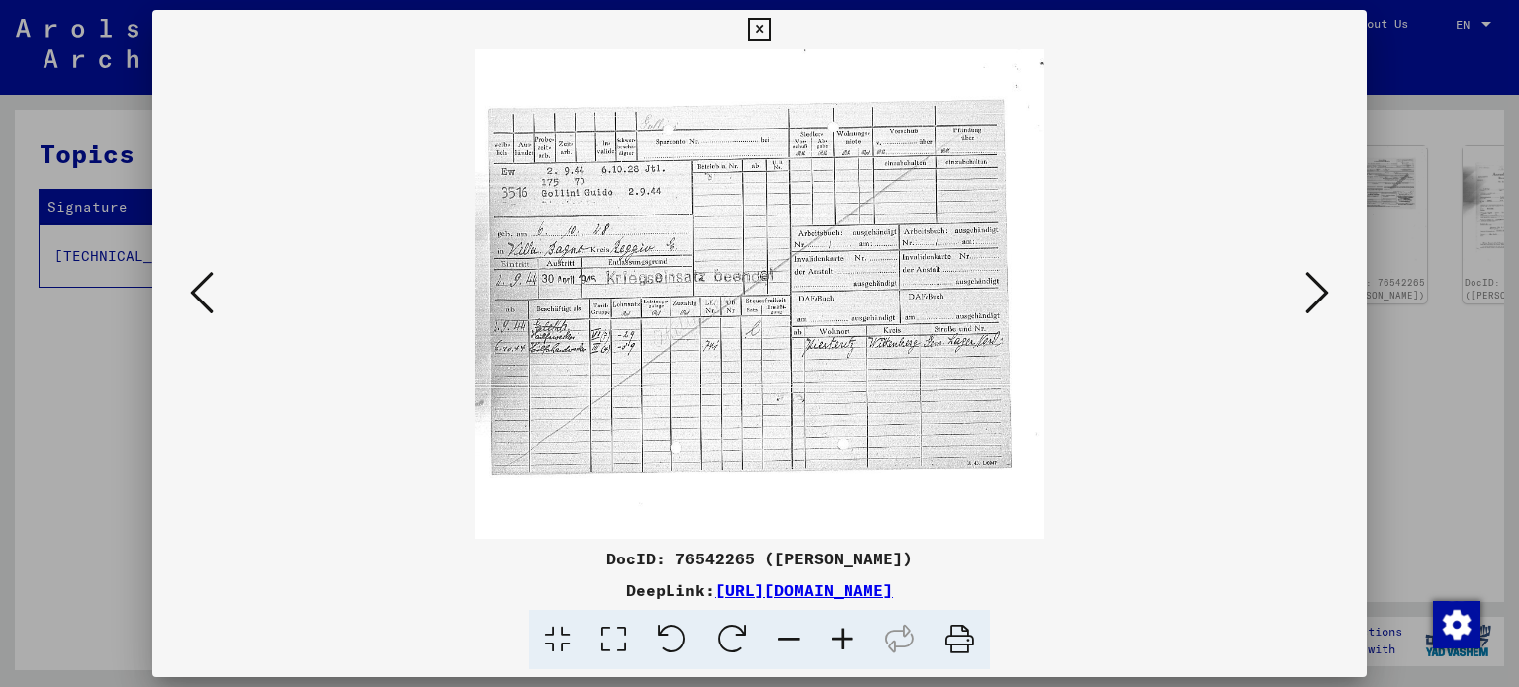
click at [842, 637] on icon at bounding box center [842, 640] width 53 height 60
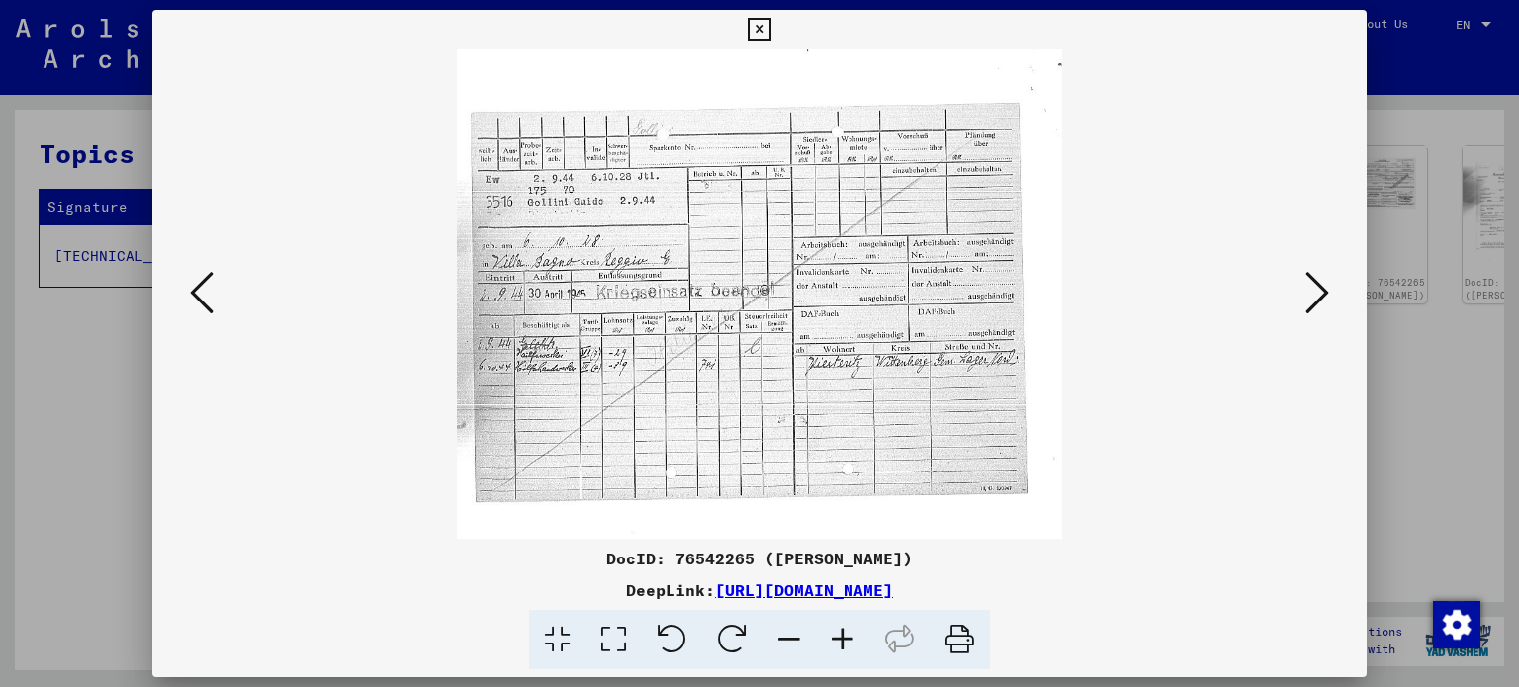
click at [842, 637] on icon at bounding box center [842, 640] width 53 height 60
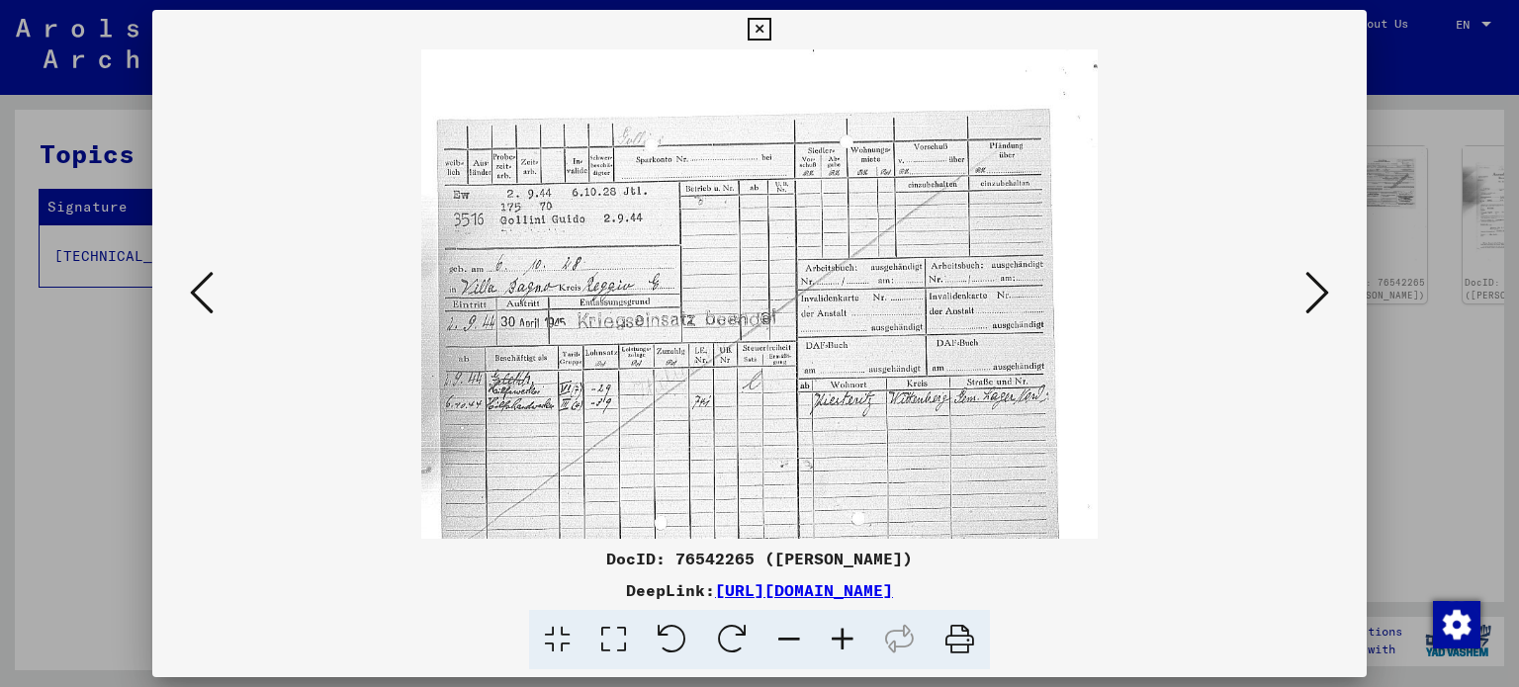
click at [842, 637] on icon at bounding box center [842, 640] width 53 height 60
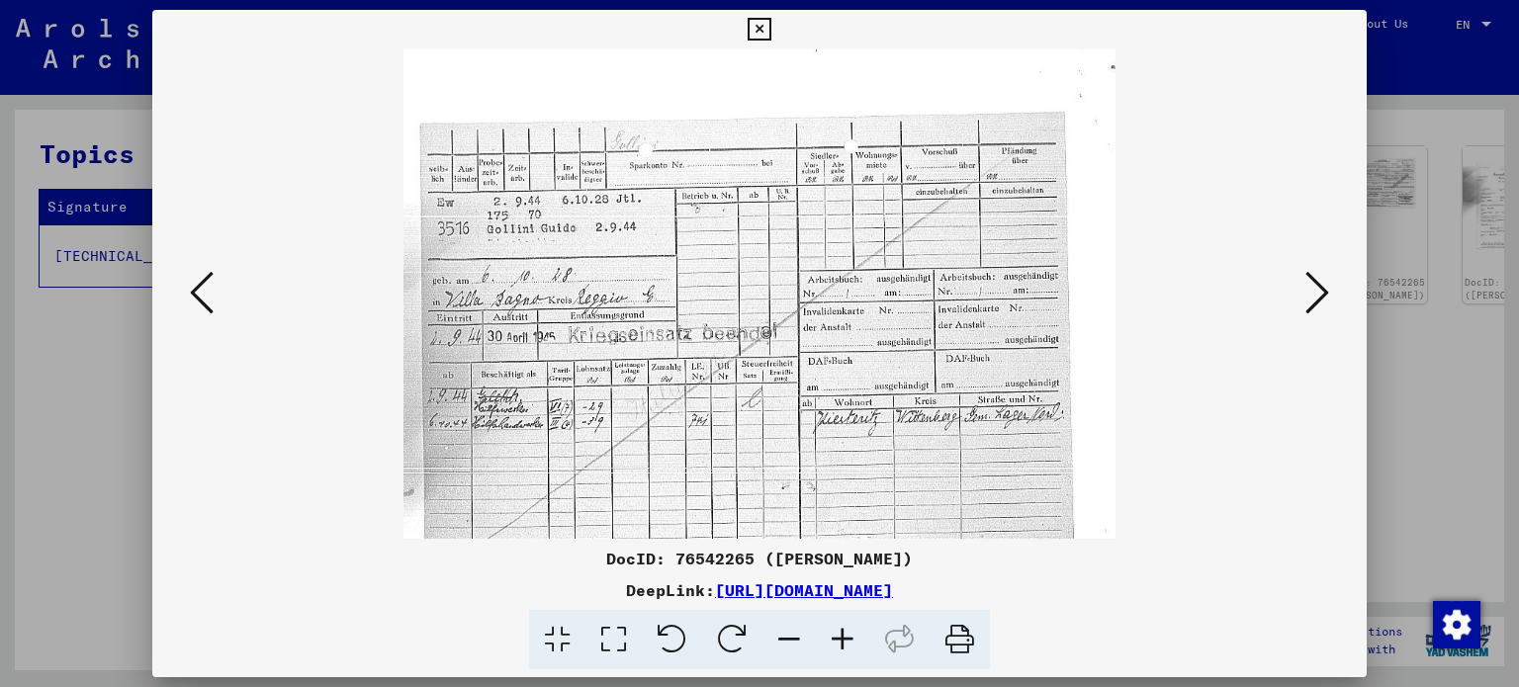
click at [842, 637] on icon at bounding box center [842, 640] width 53 height 60
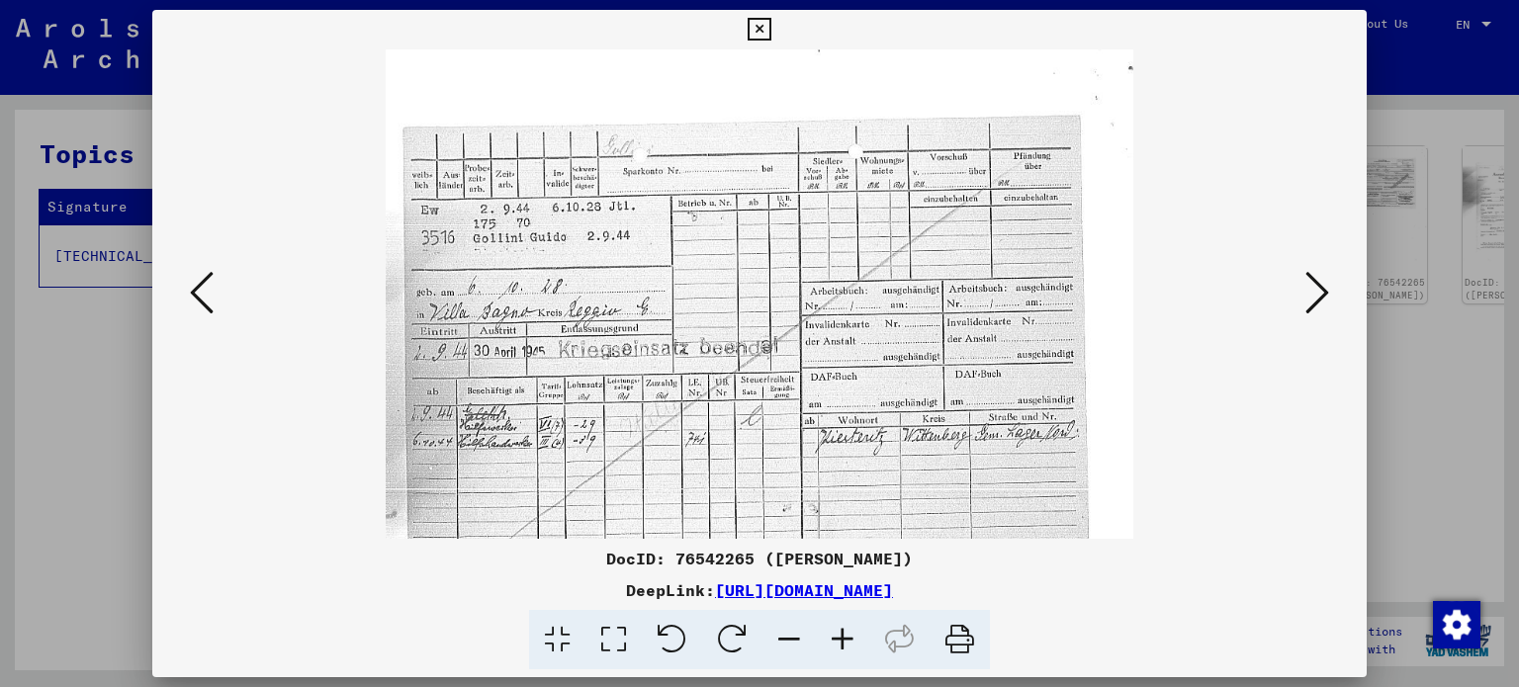
click at [842, 637] on icon at bounding box center [842, 640] width 53 height 60
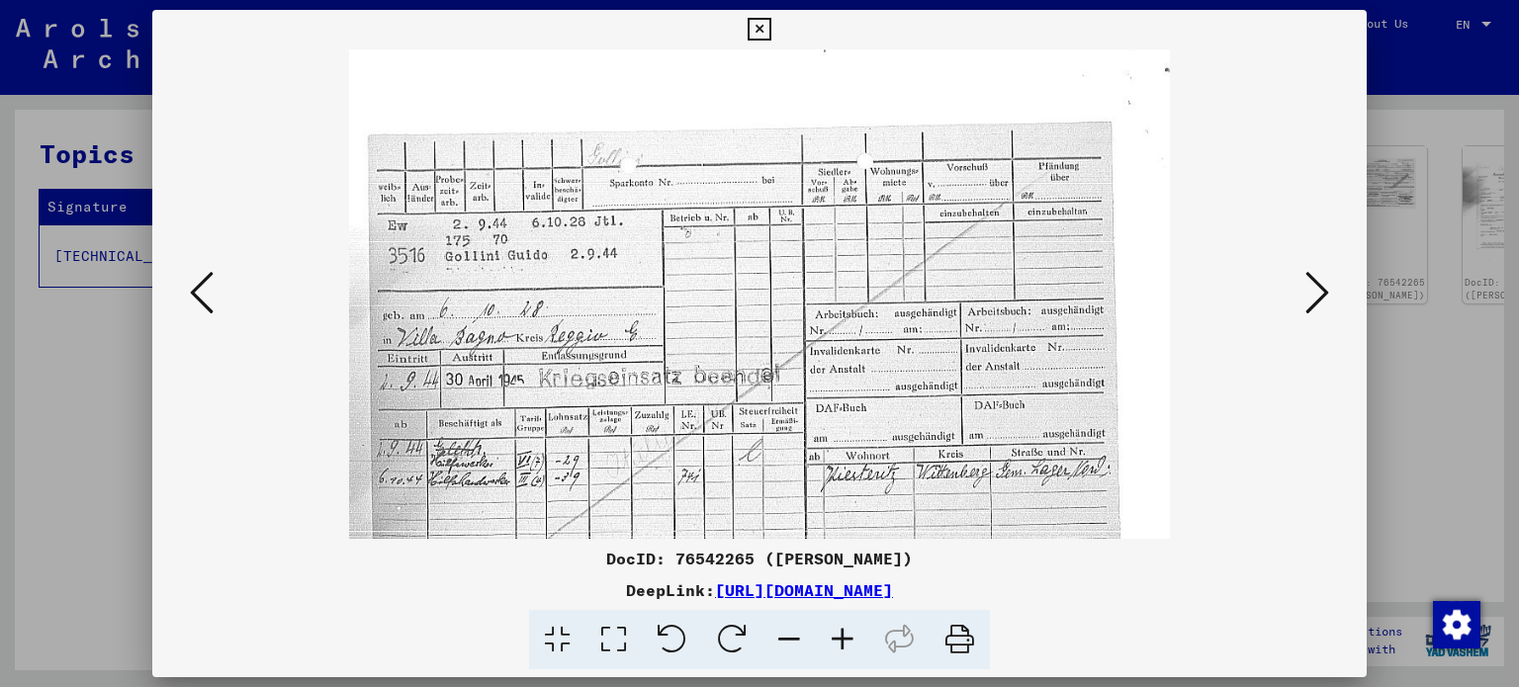
click at [838, 621] on icon at bounding box center [842, 640] width 53 height 60
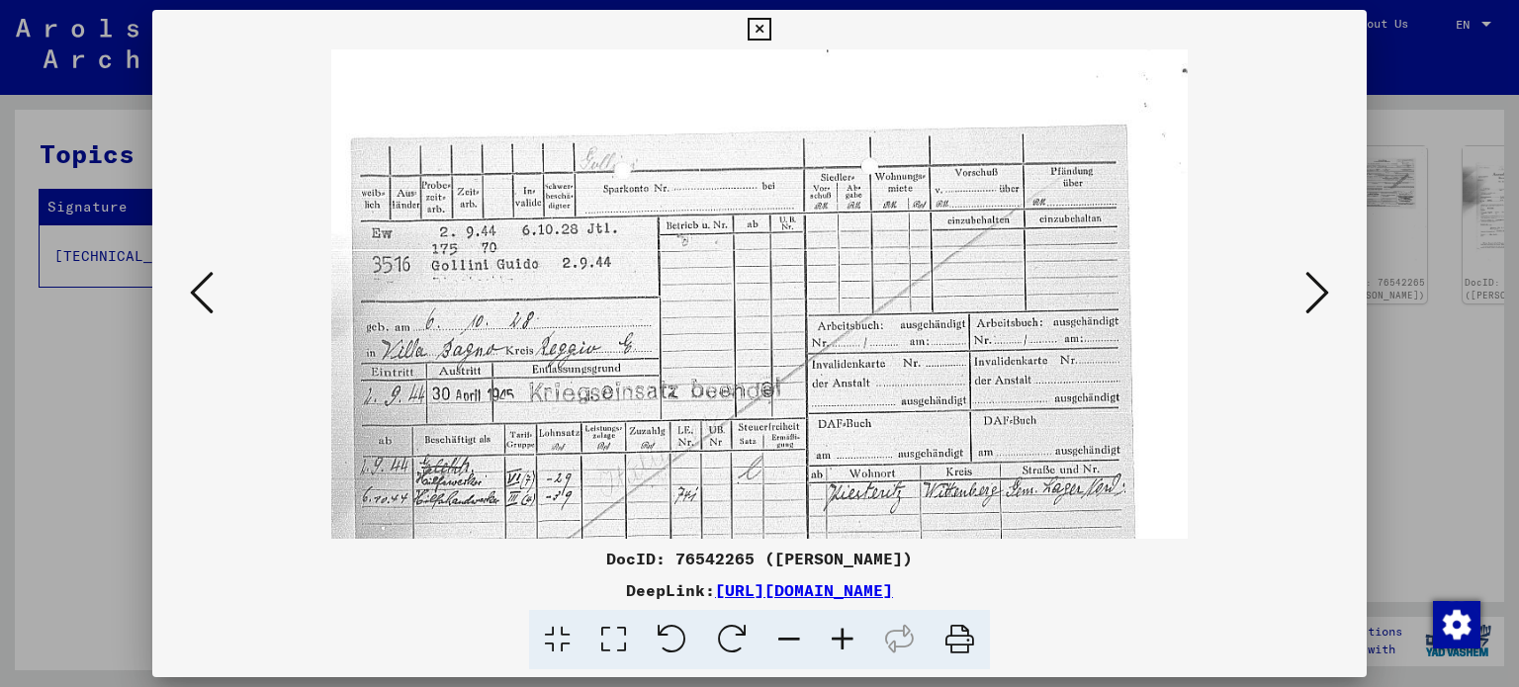
click at [838, 621] on icon at bounding box center [842, 640] width 53 height 60
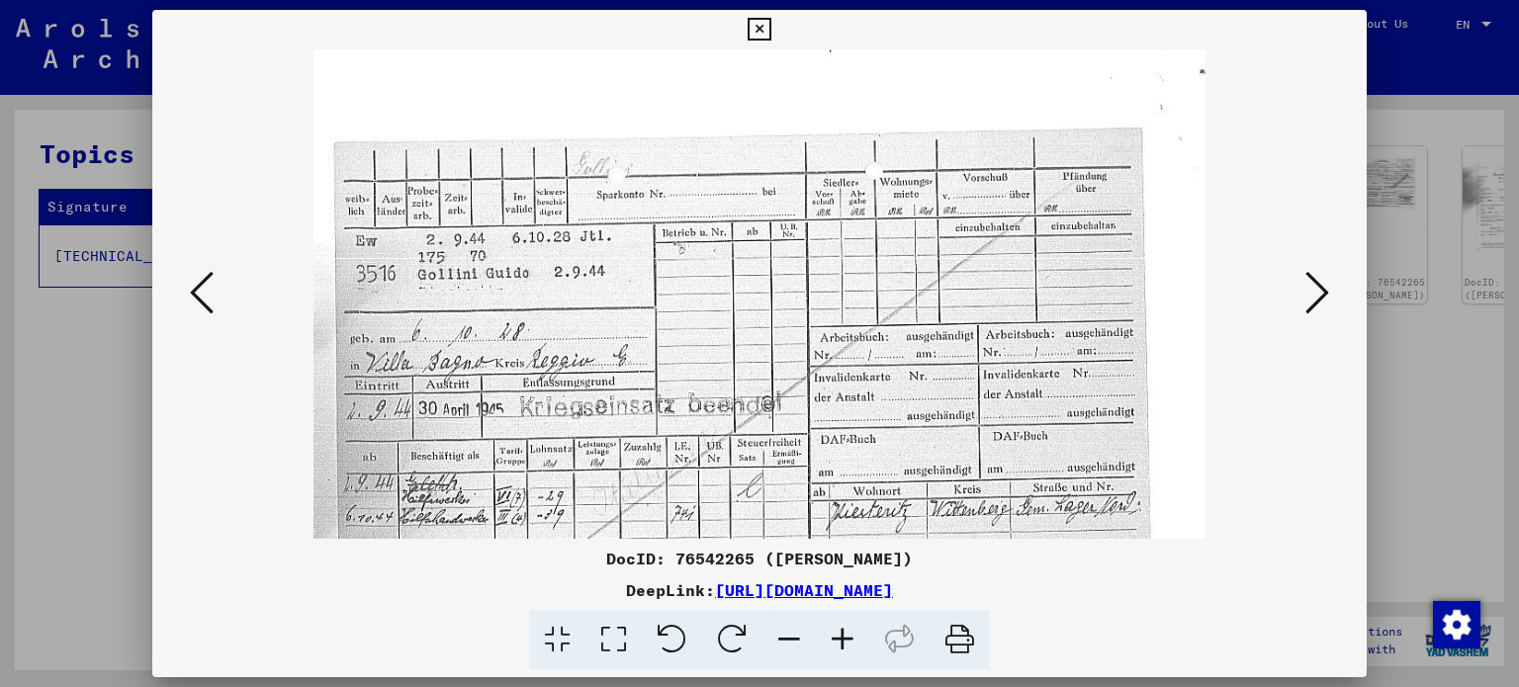
click at [838, 621] on icon at bounding box center [842, 640] width 53 height 60
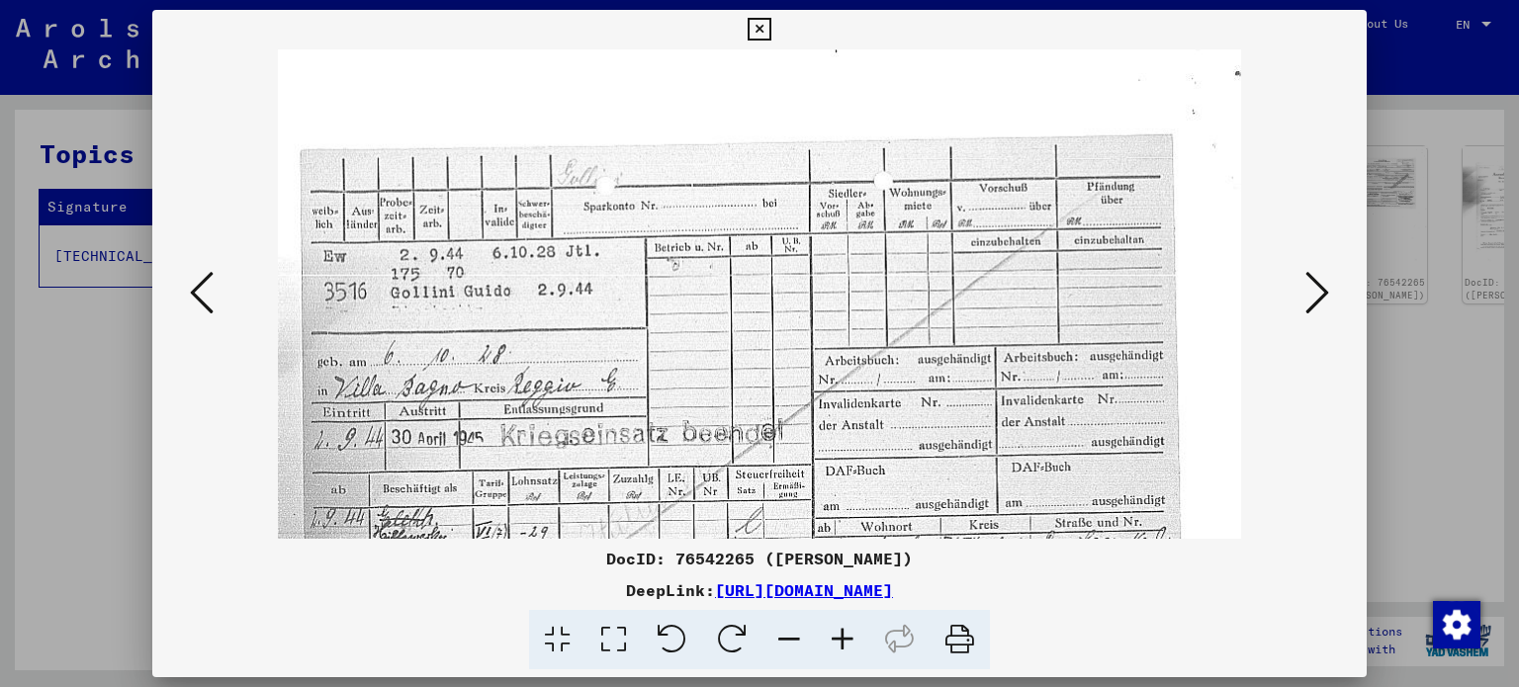
click at [838, 621] on icon at bounding box center [842, 640] width 53 height 60
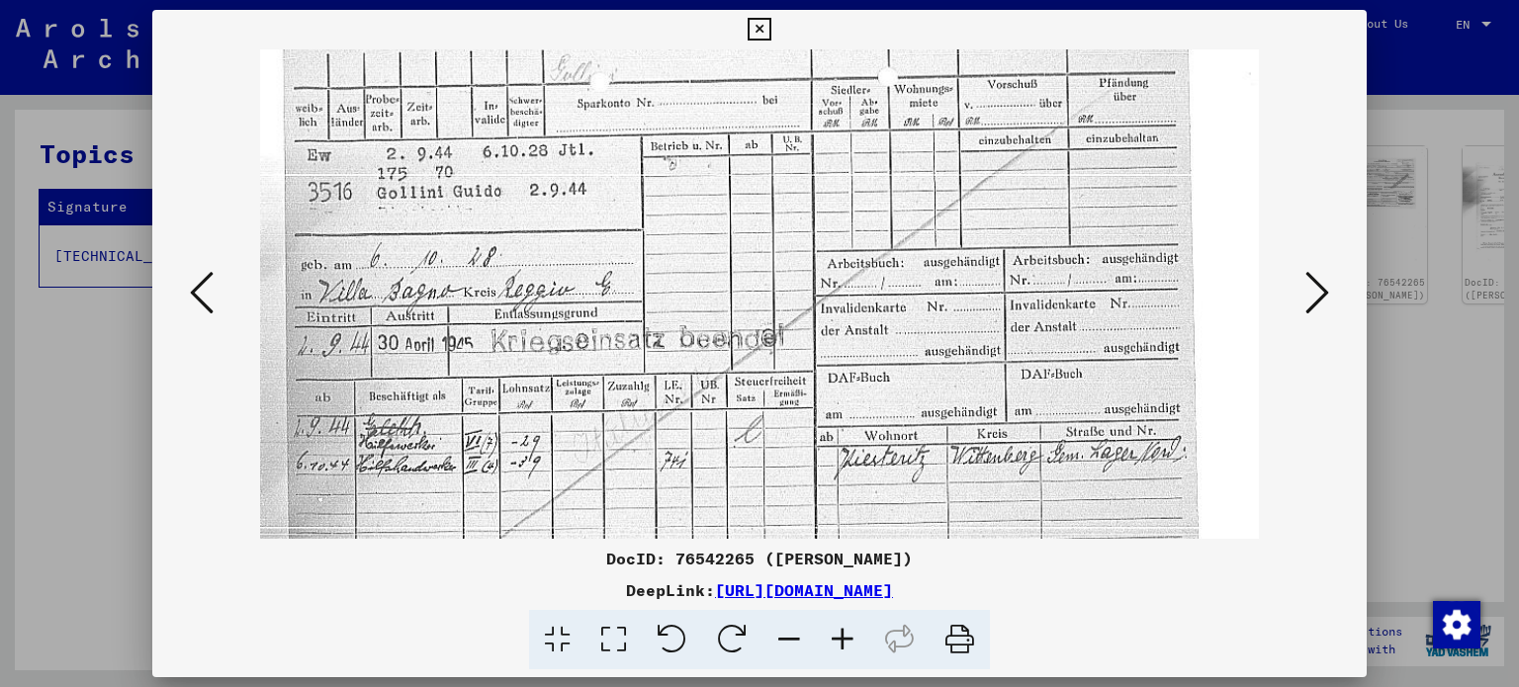
scroll to position [111, 0]
drag, startPoint x: 609, startPoint y: 453, endPoint x: 624, endPoint y: 347, distance: 106.8
click at [624, 347] on img at bounding box center [759, 628] width 999 height 1379
click at [1317, 291] on icon at bounding box center [1317, 292] width 24 height 47
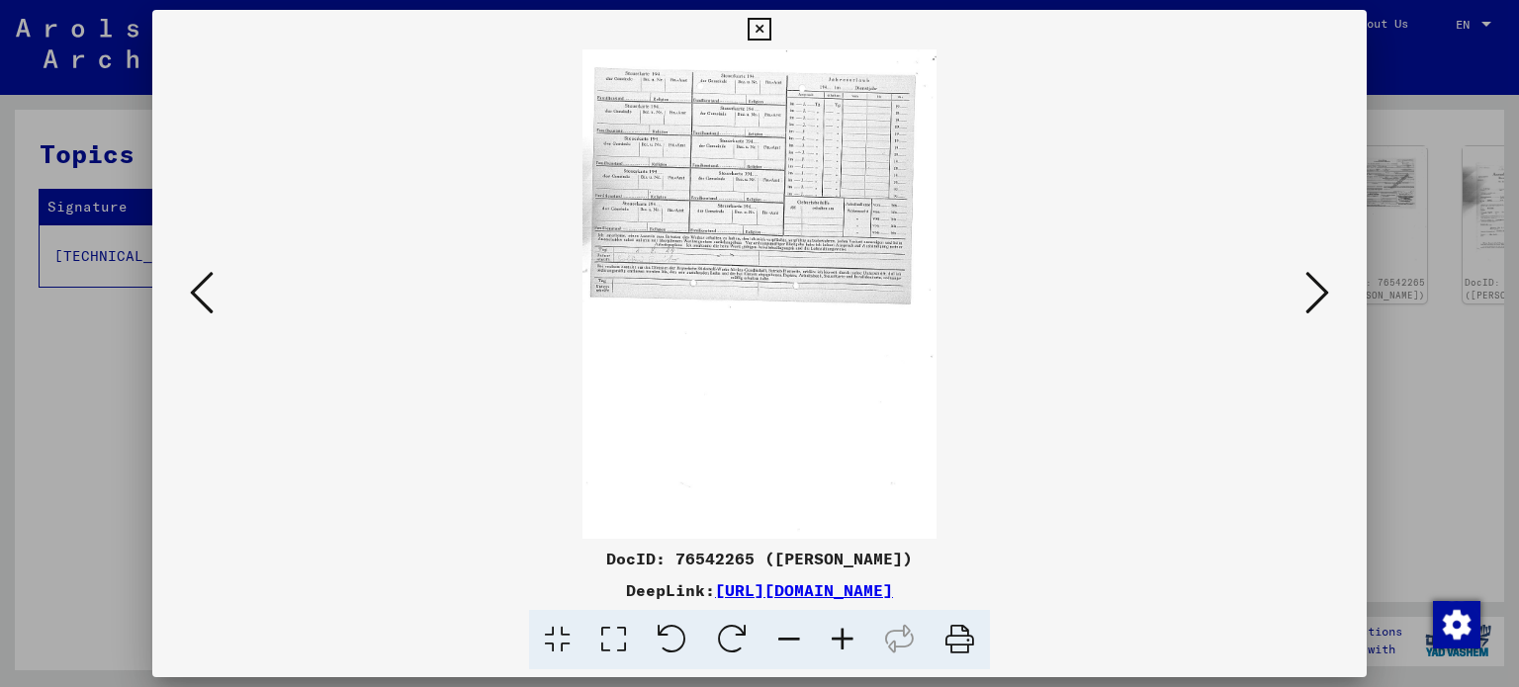
click at [844, 632] on icon at bounding box center [842, 640] width 53 height 60
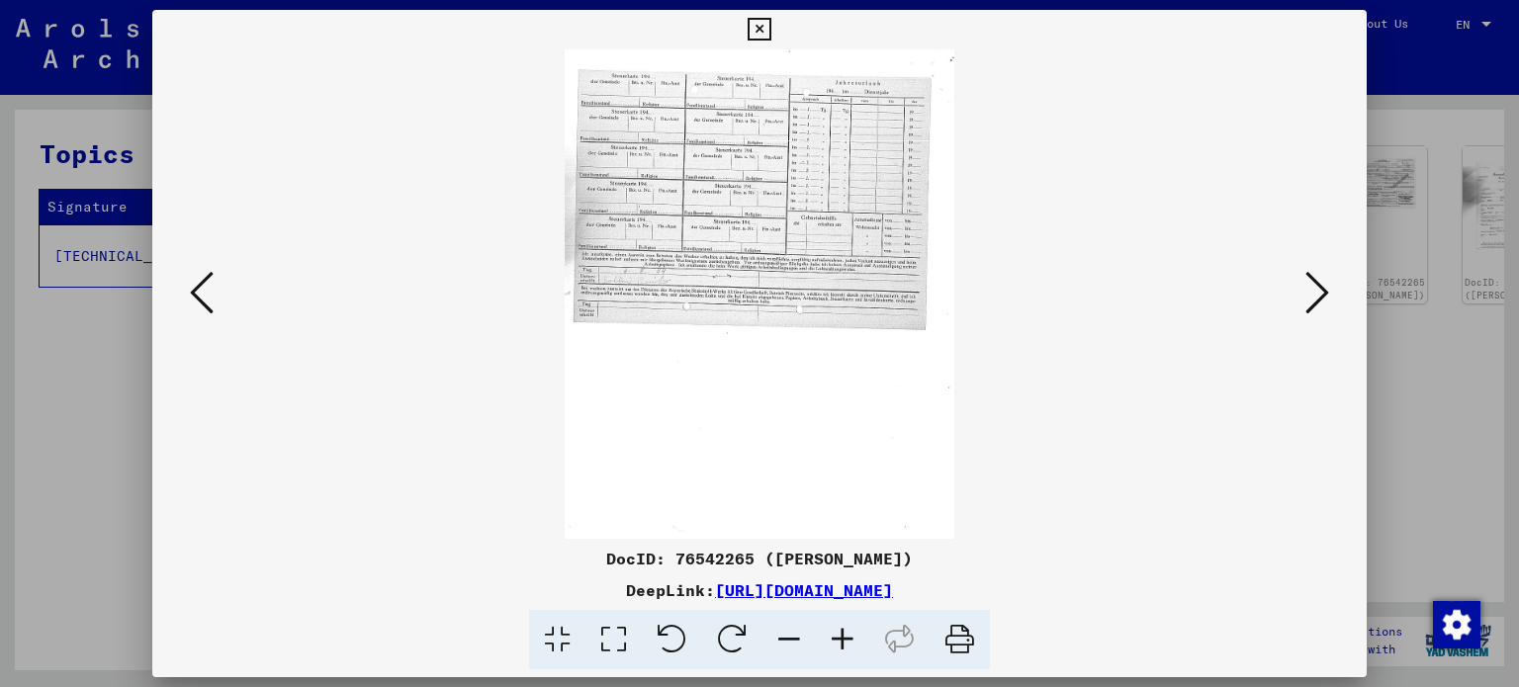
click at [845, 632] on icon at bounding box center [842, 640] width 53 height 60
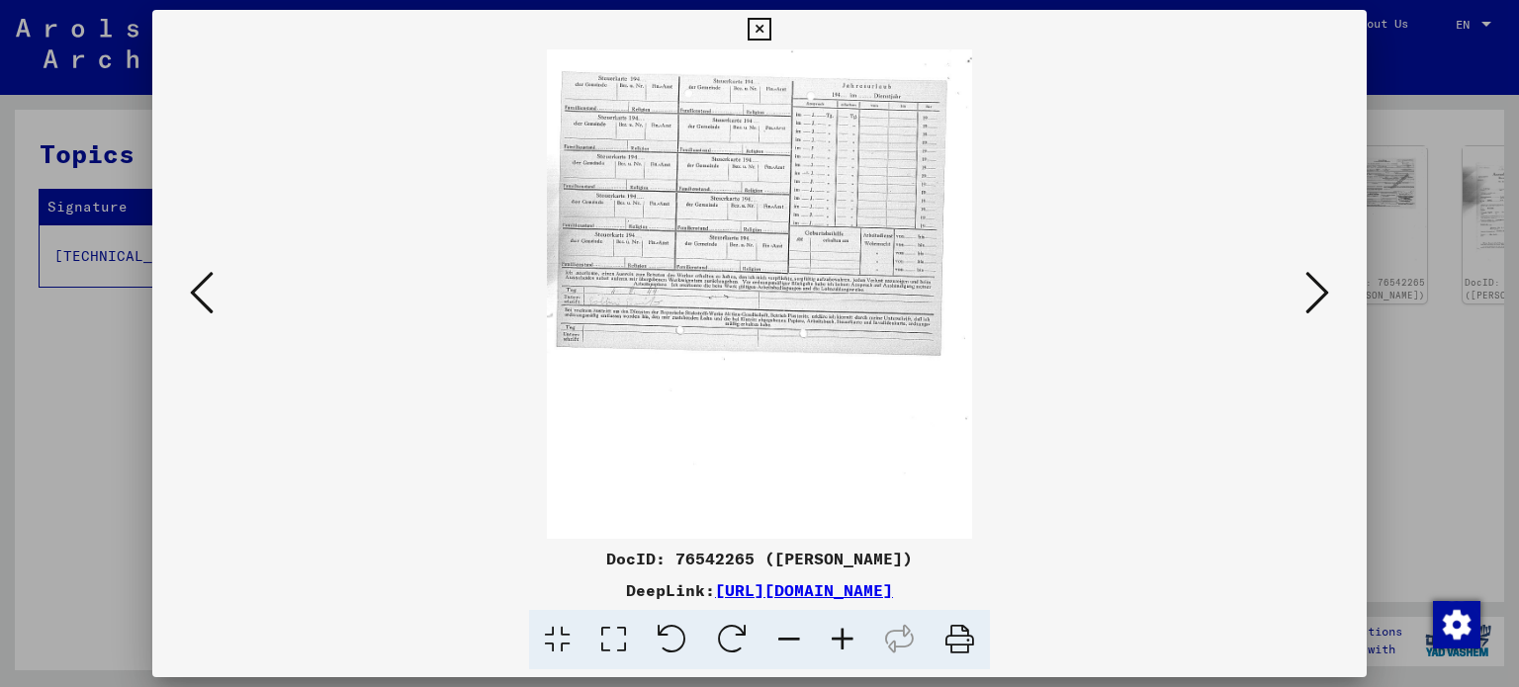
click at [845, 632] on icon at bounding box center [842, 640] width 53 height 60
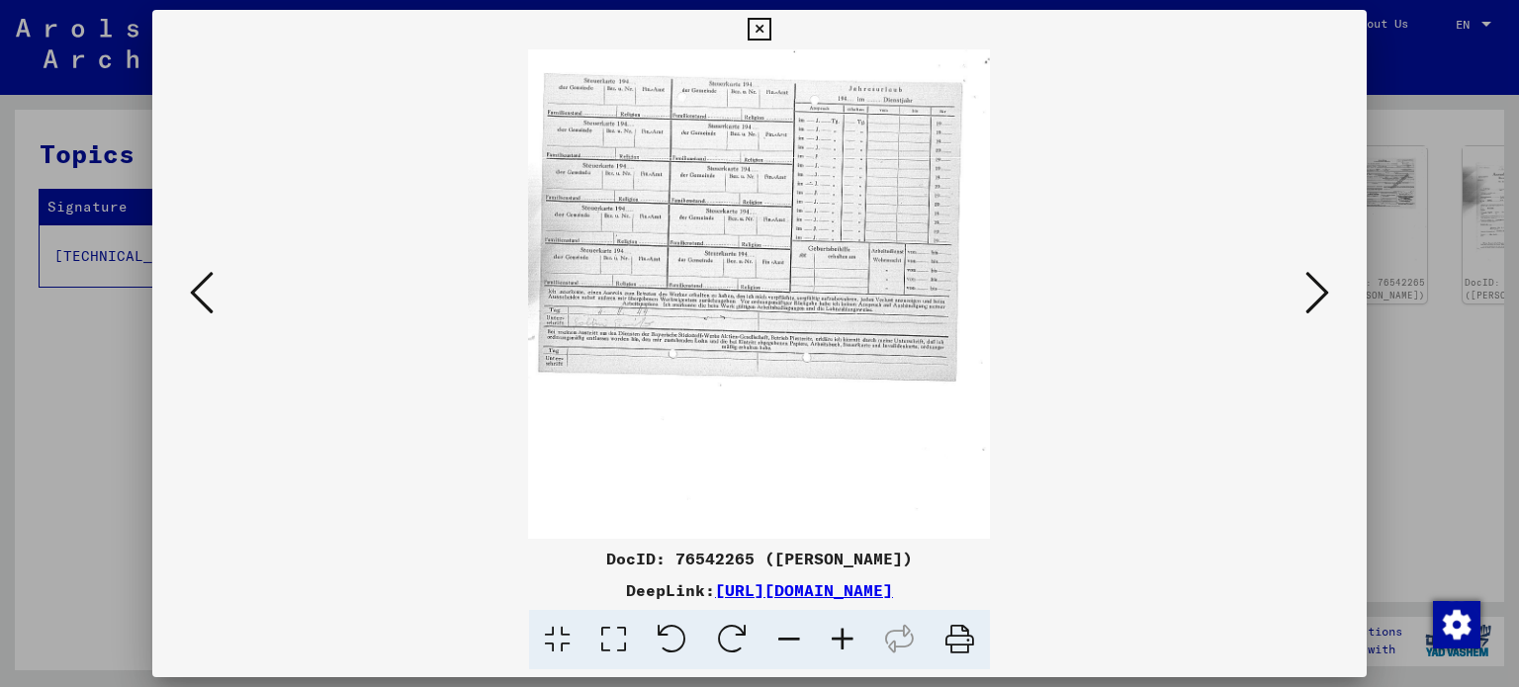
click at [845, 633] on icon at bounding box center [842, 640] width 53 height 60
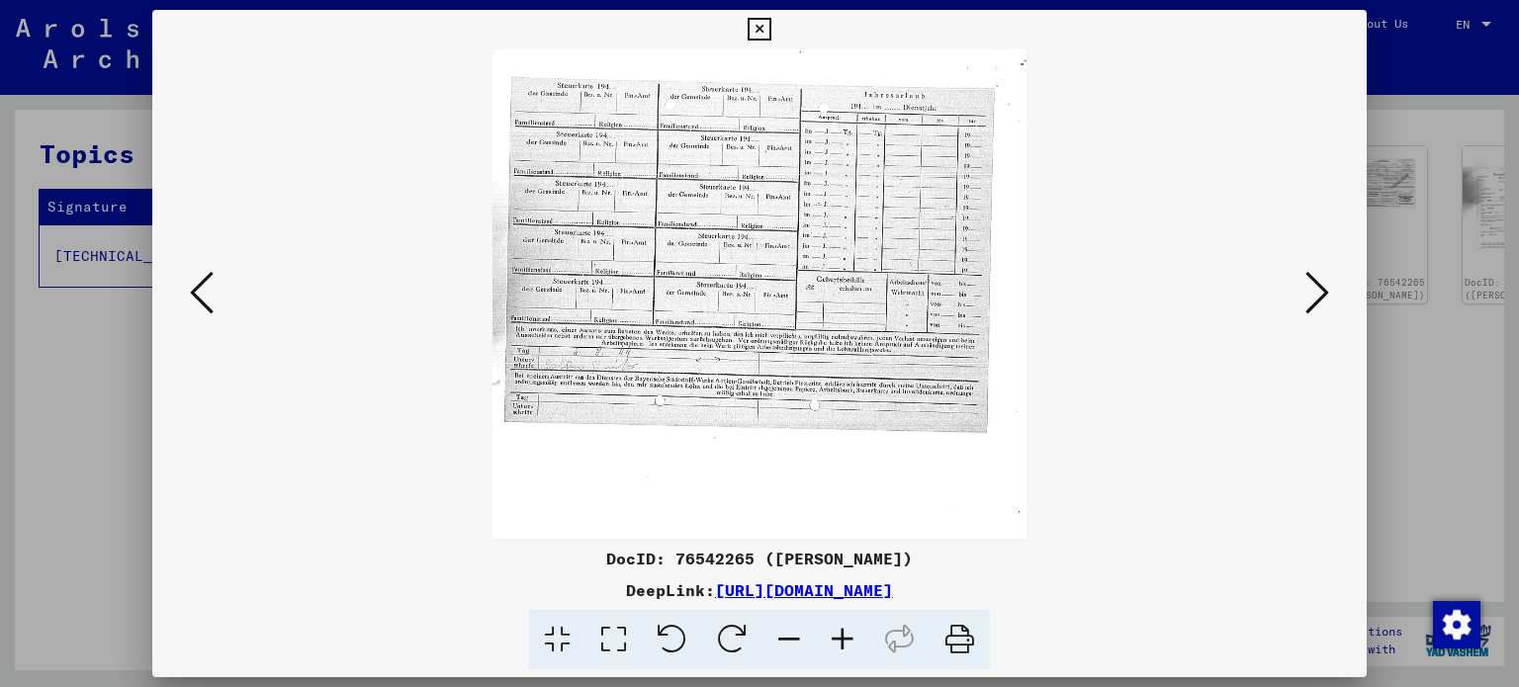
click at [845, 633] on icon at bounding box center [842, 640] width 53 height 60
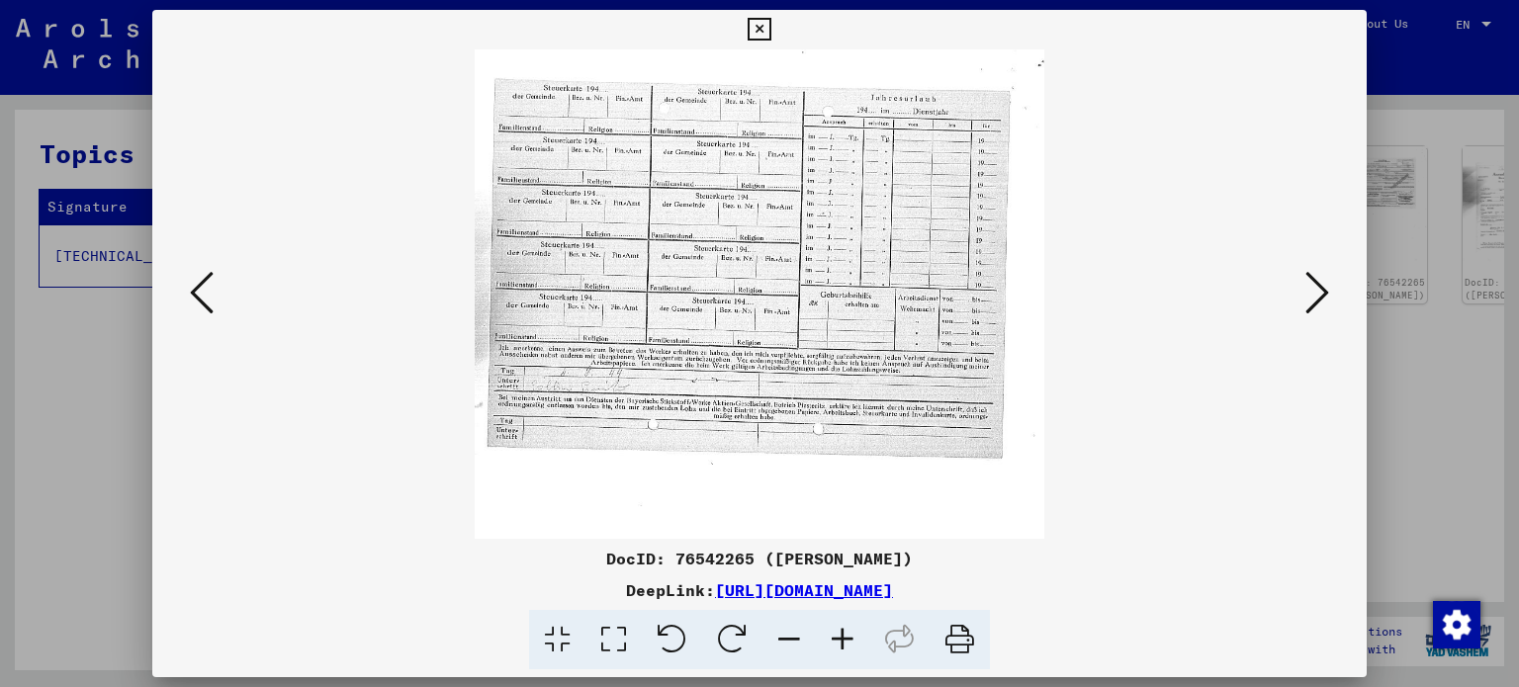
click at [845, 633] on icon at bounding box center [842, 640] width 53 height 60
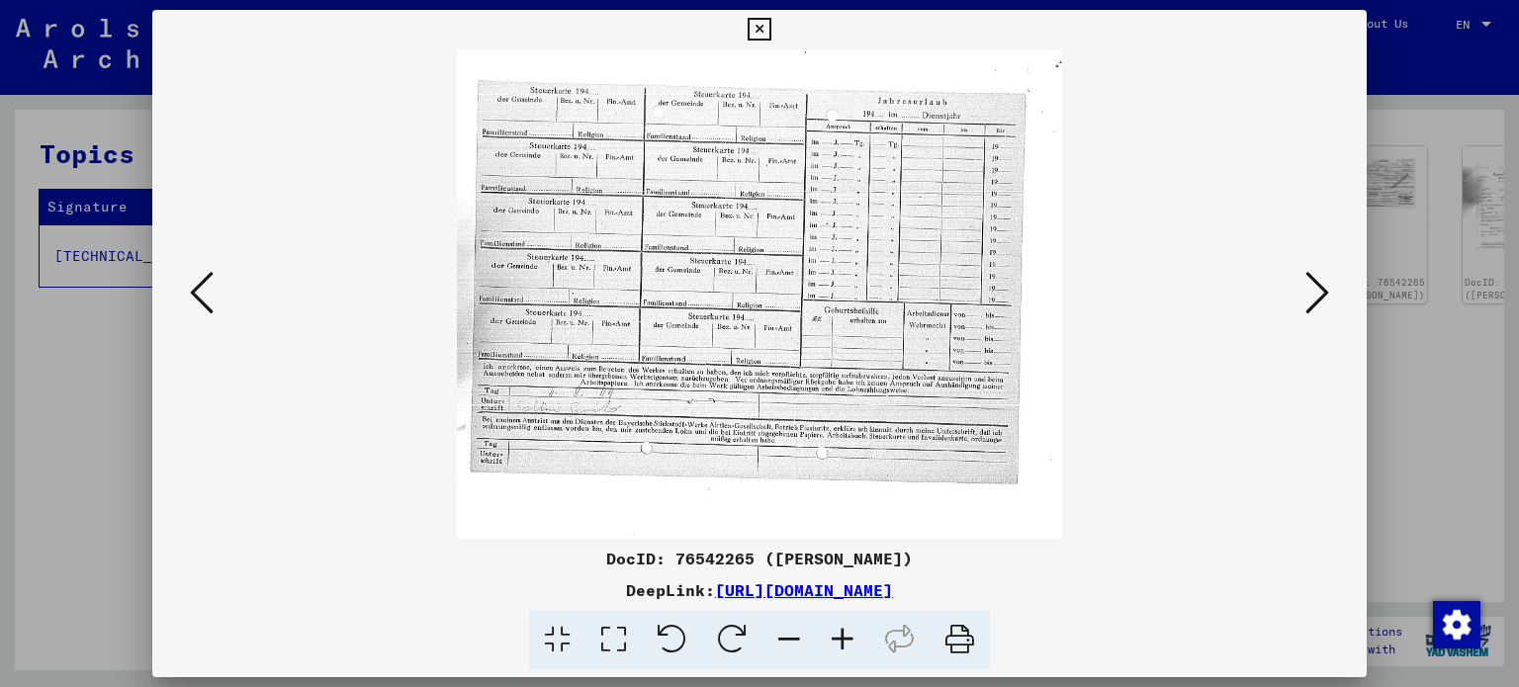
click at [1309, 292] on icon at bounding box center [1317, 292] width 24 height 47
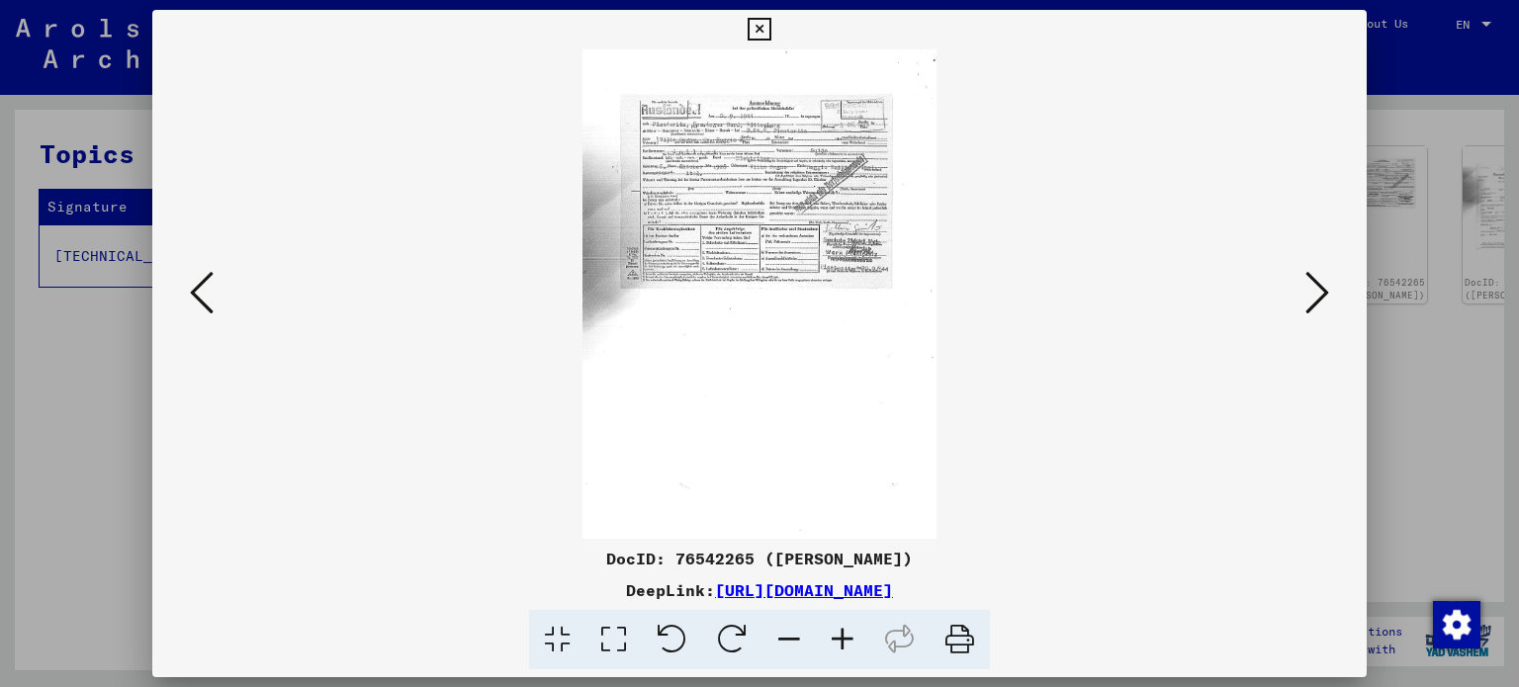
click at [848, 634] on icon at bounding box center [842, 640] width 53 height 60
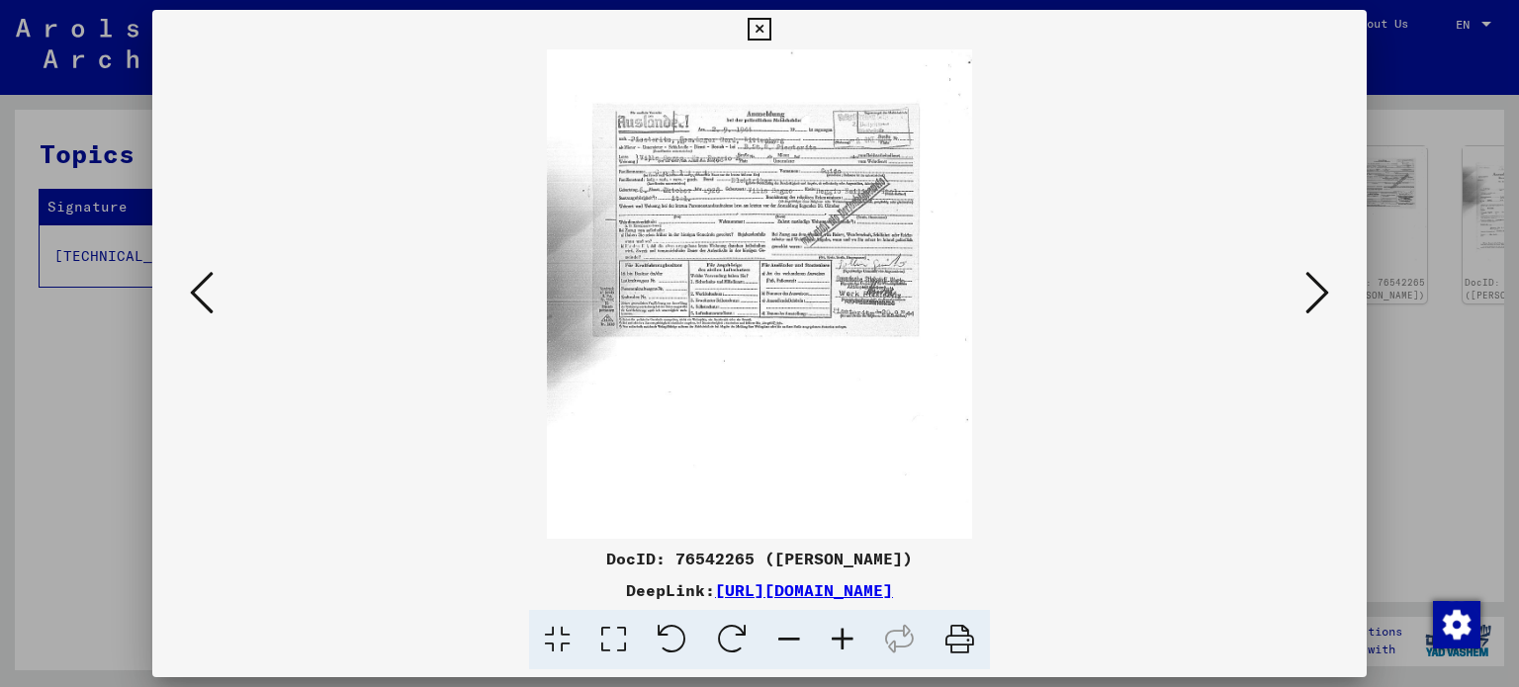
click at [848, 634] on icon at bounding box center [842, 640] width 53 height 60
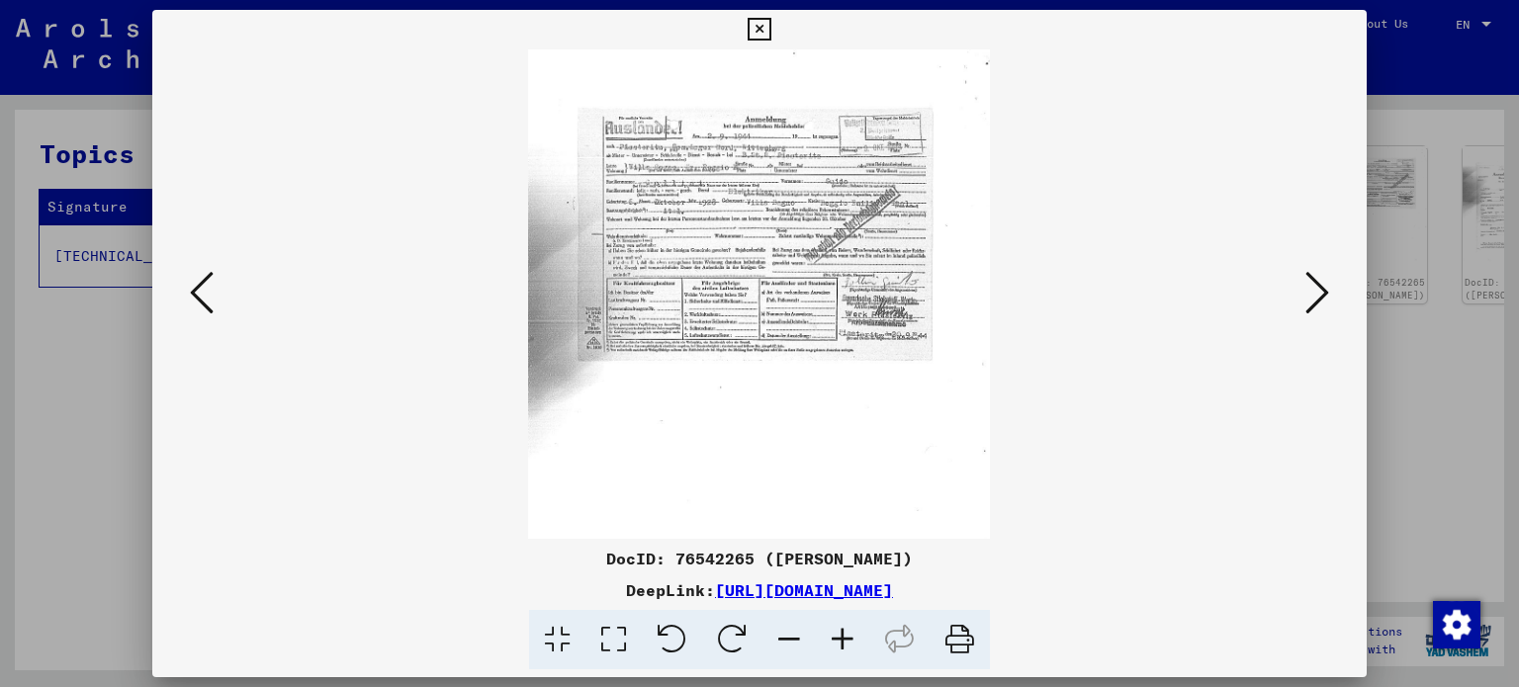
click at [846, 634] on icon at bounding box center [842, 640] width 53 height 60
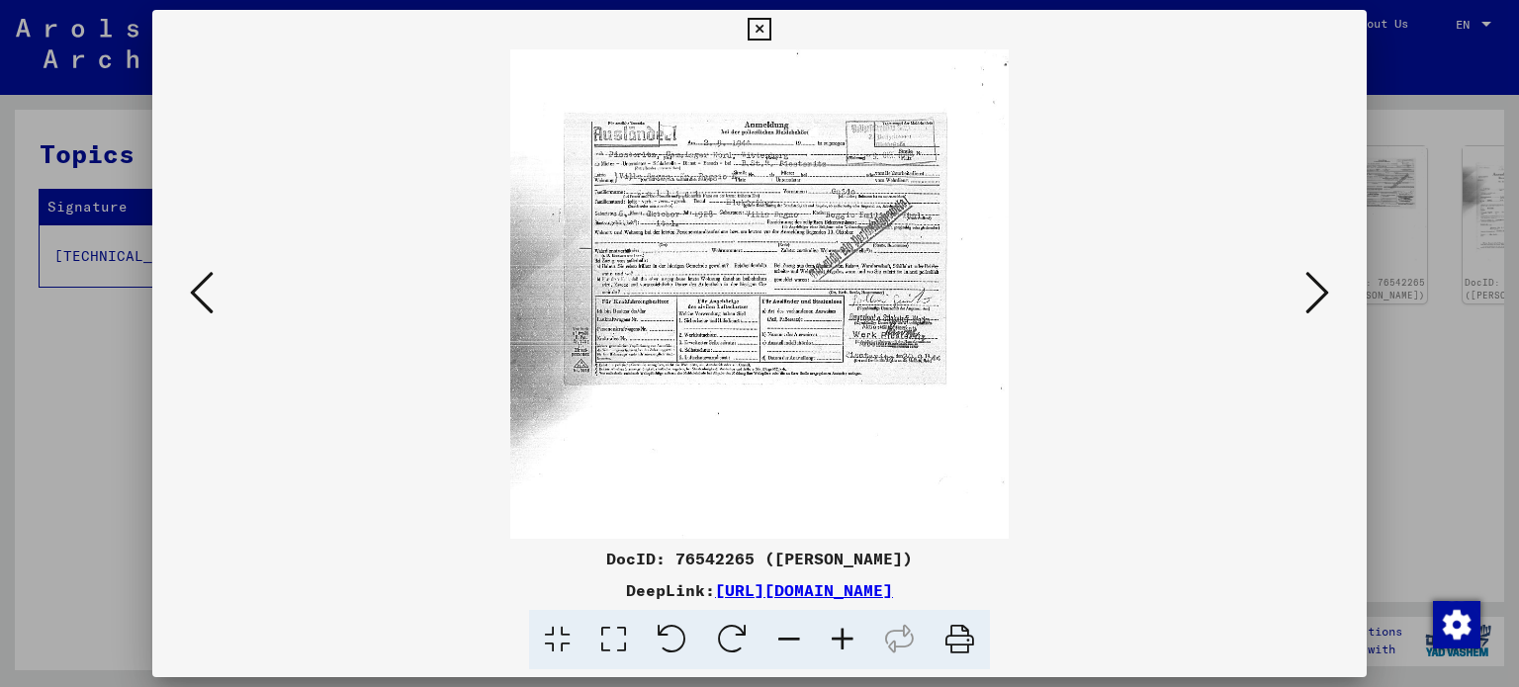
click at [846, 635] on icon at bounding box center [842, 640] width 53 height 60
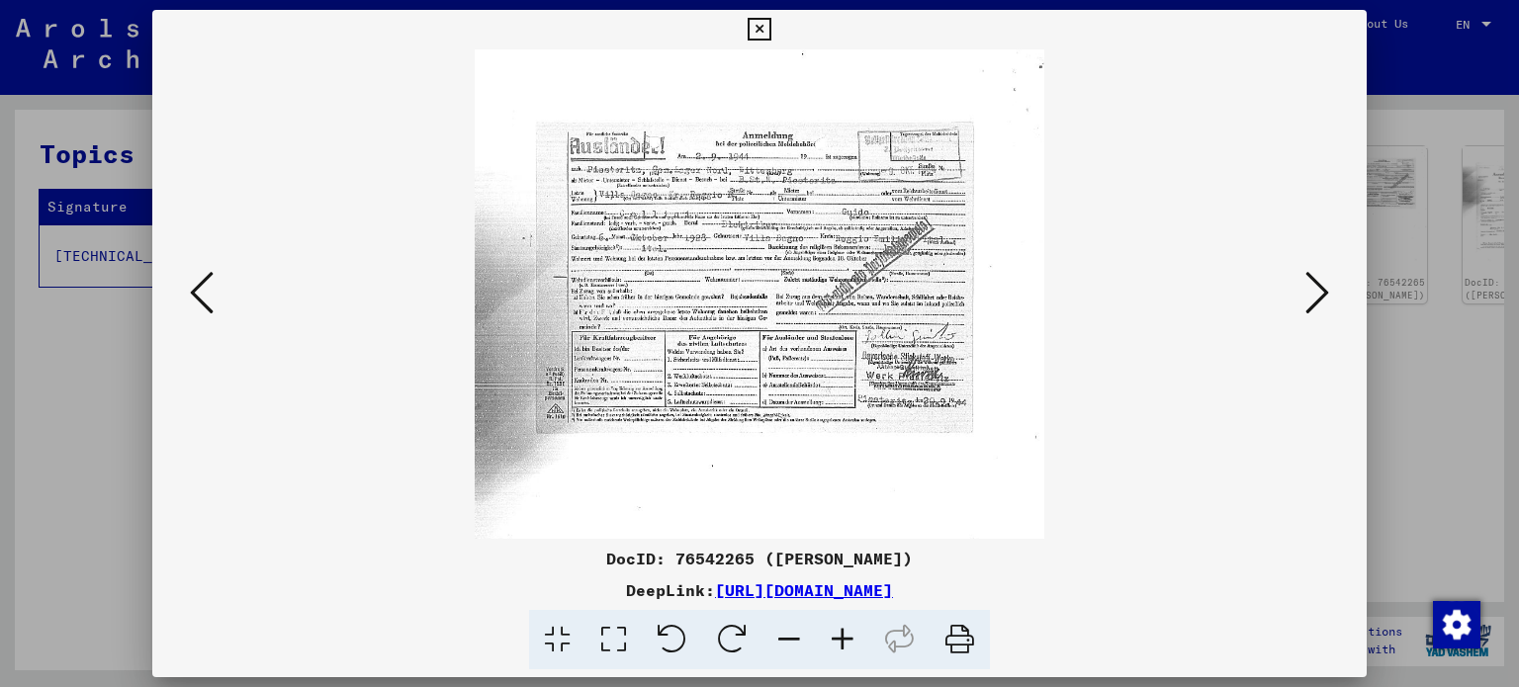
click at [846, 635] on icon at bounding box center [842, 640] width 53 height 60
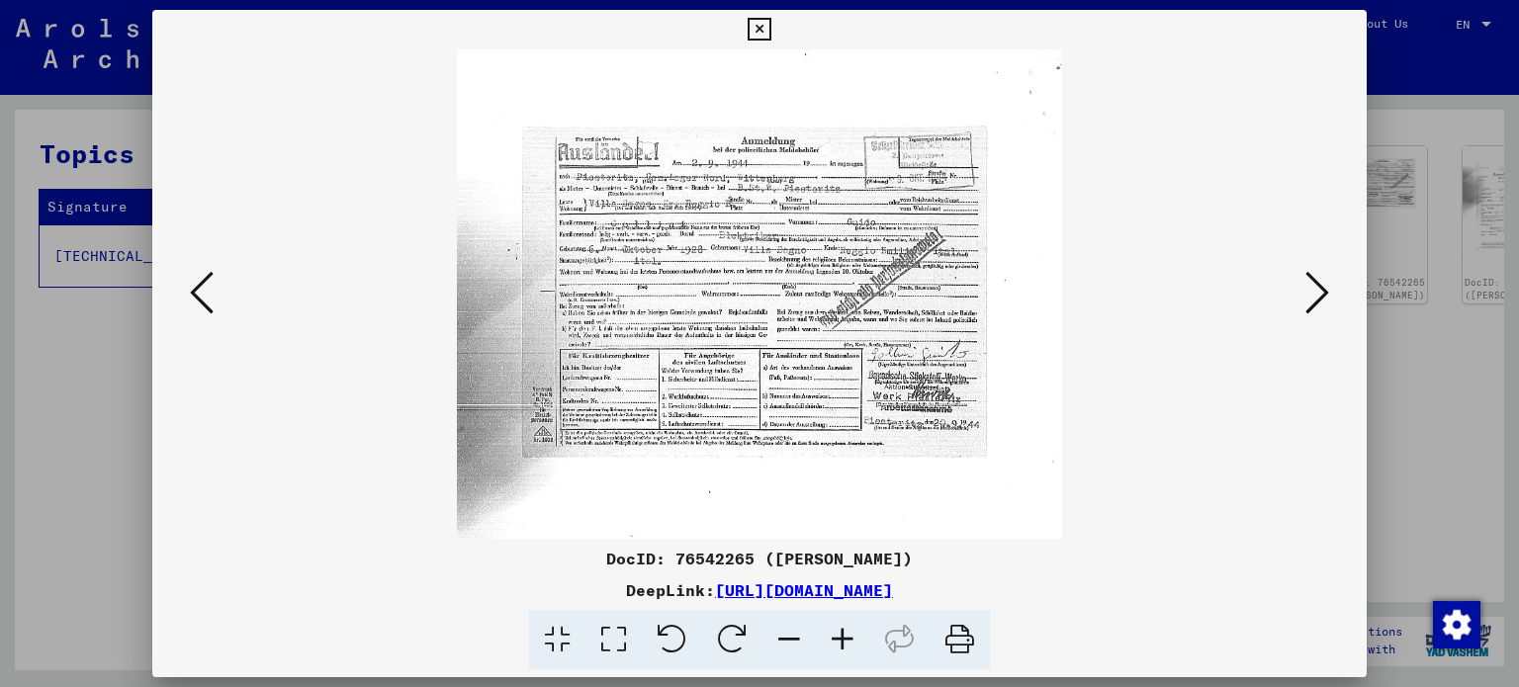
click at [844, 635] on icon at bounding box center [842, 640] width 53 height 60
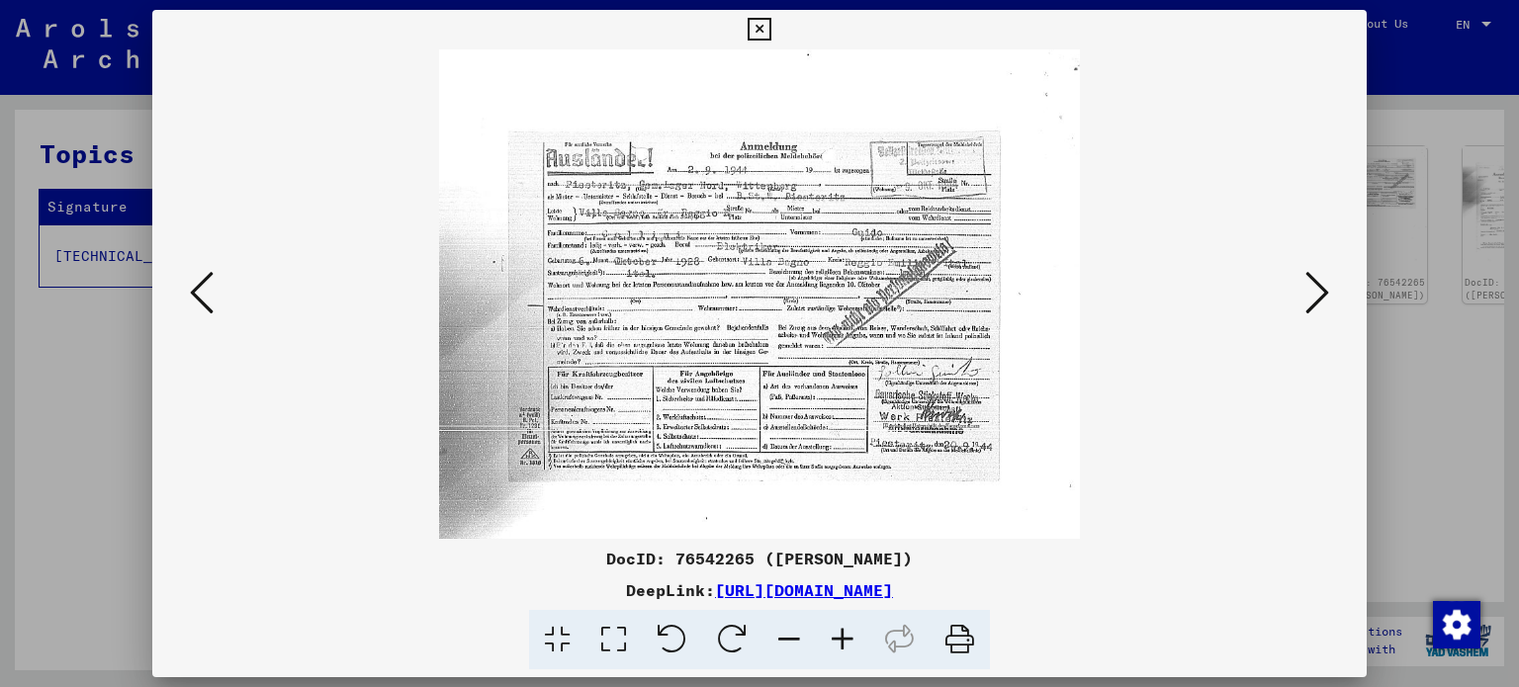
click at [843, 635] on icon at bounding box center [842, 640] width 53 height 60
click at [842, 635] on icon at bounding box center [842, 640] width 53 height 60
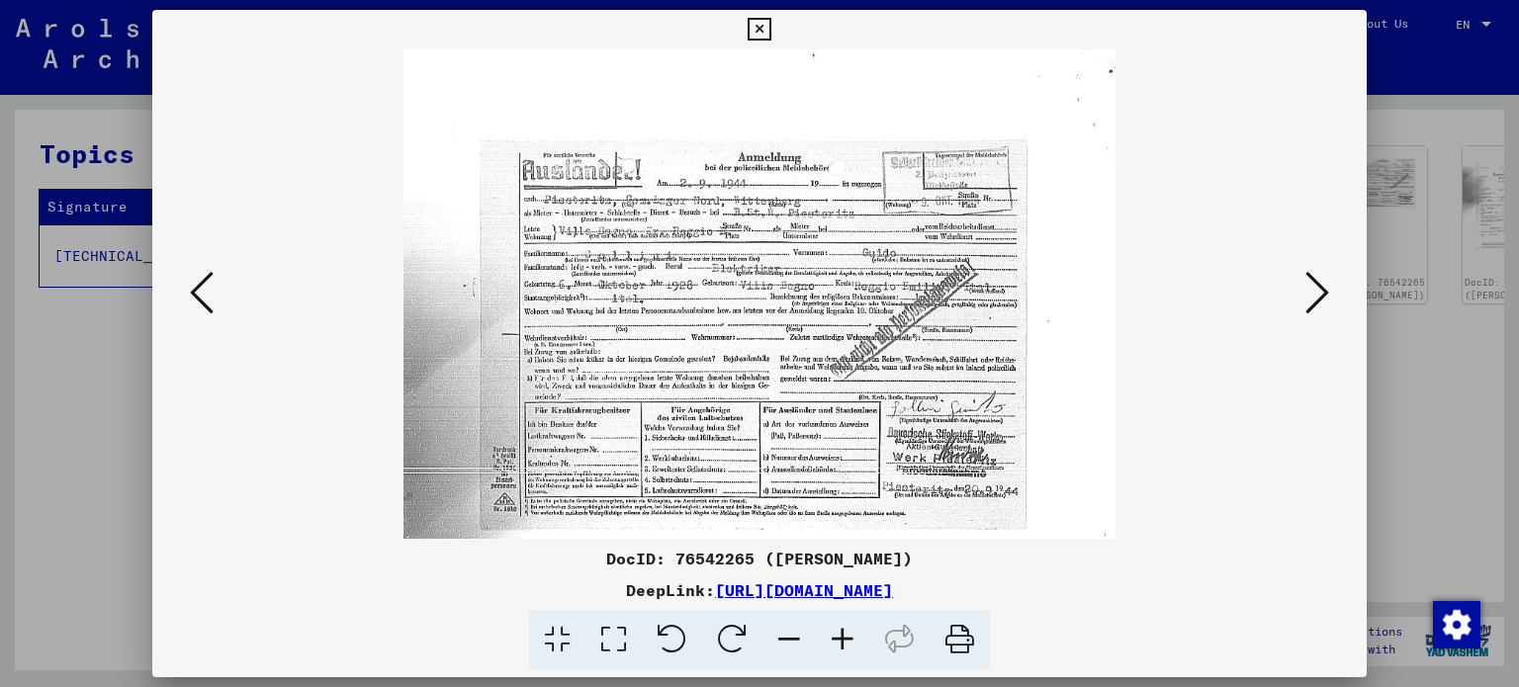
click at [842, 635] on icon at bounding box center [842, 640] width 53 height 60
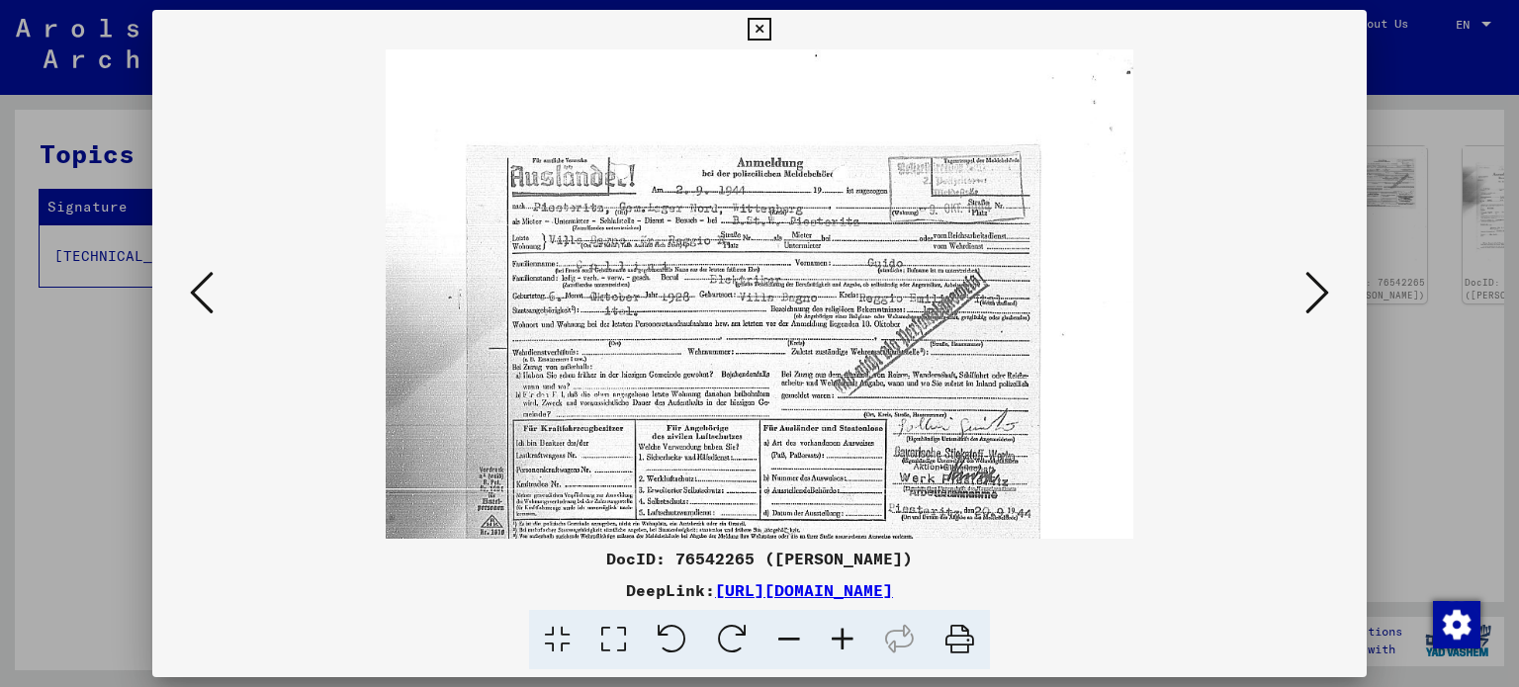
click at [842, 635] on icon at bounding box center [842, 640] width 53 height 60
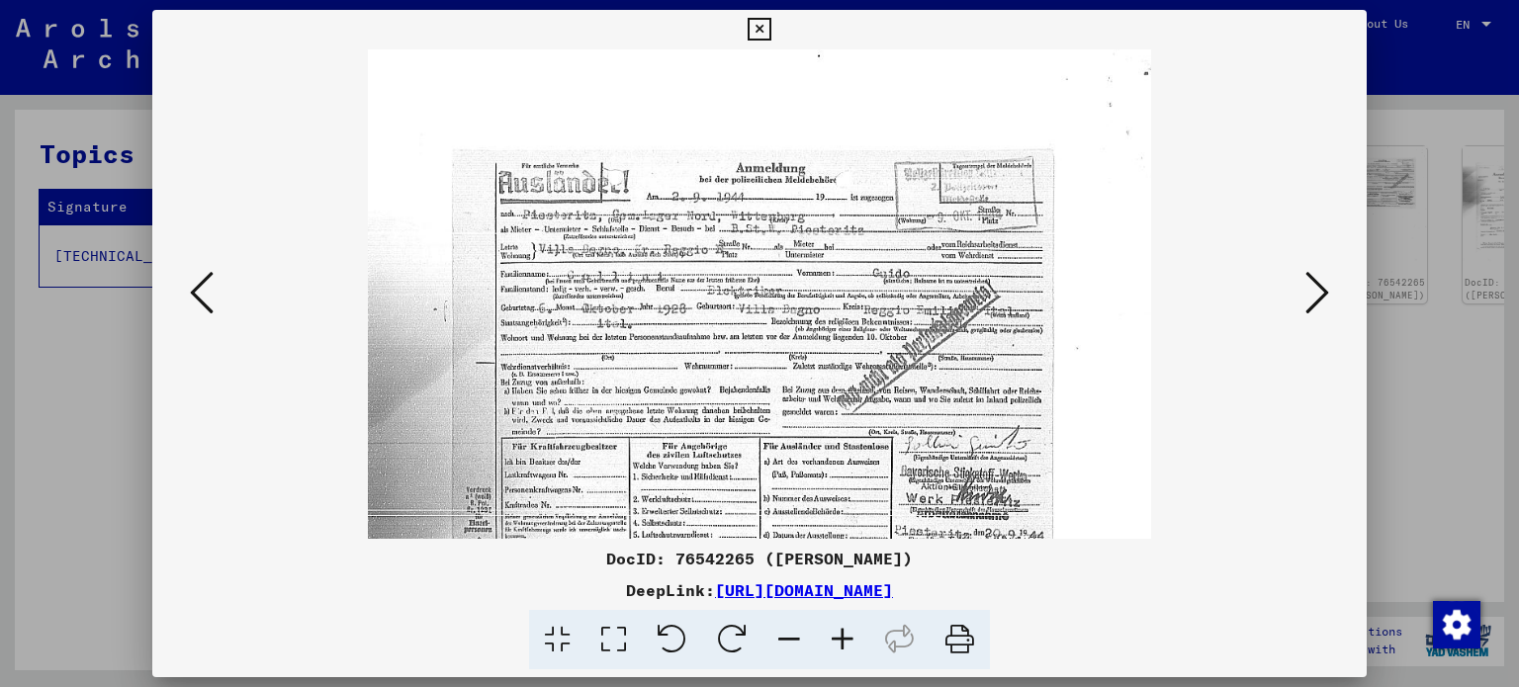
click at [842, 635] on icon at bounding box center [842, 640] width 53 height 60
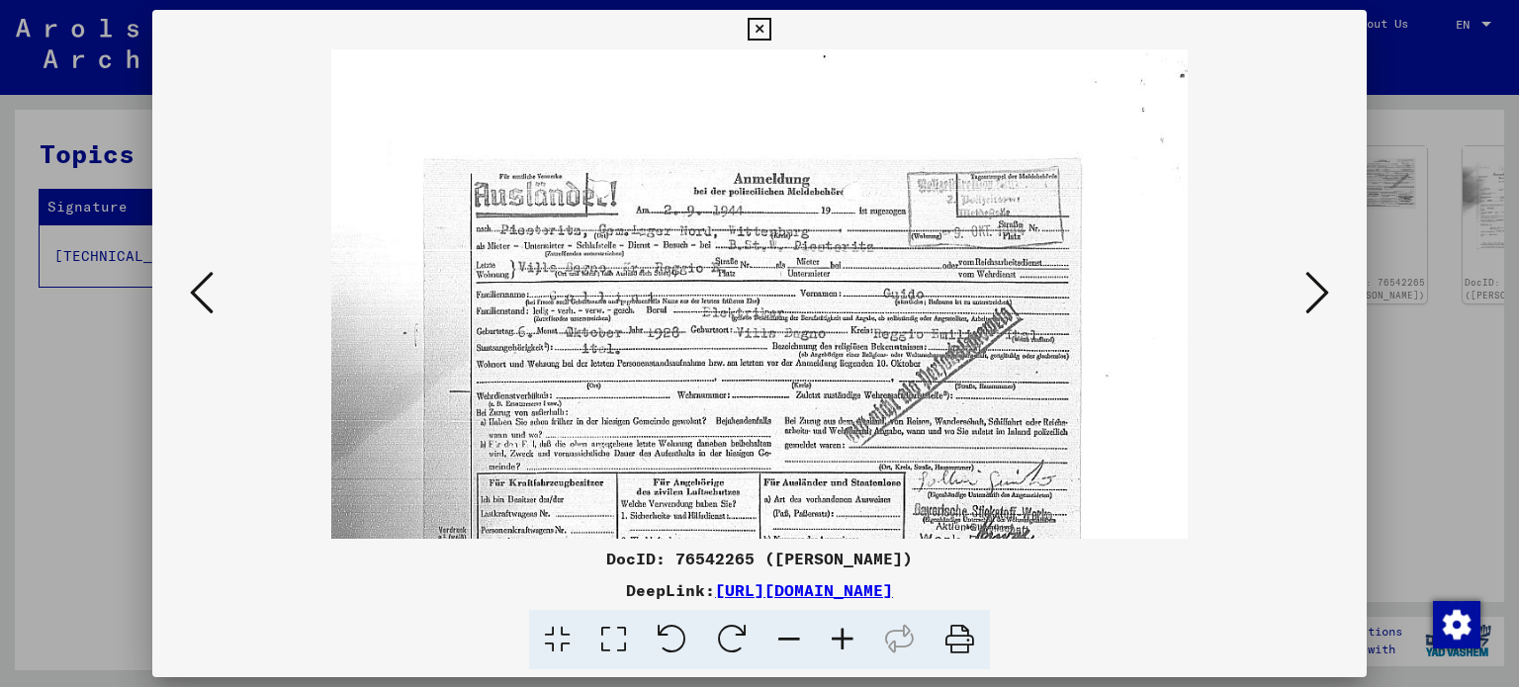
click at [842, 635] on icon at bounding box center [842, 640] width 53 height 60
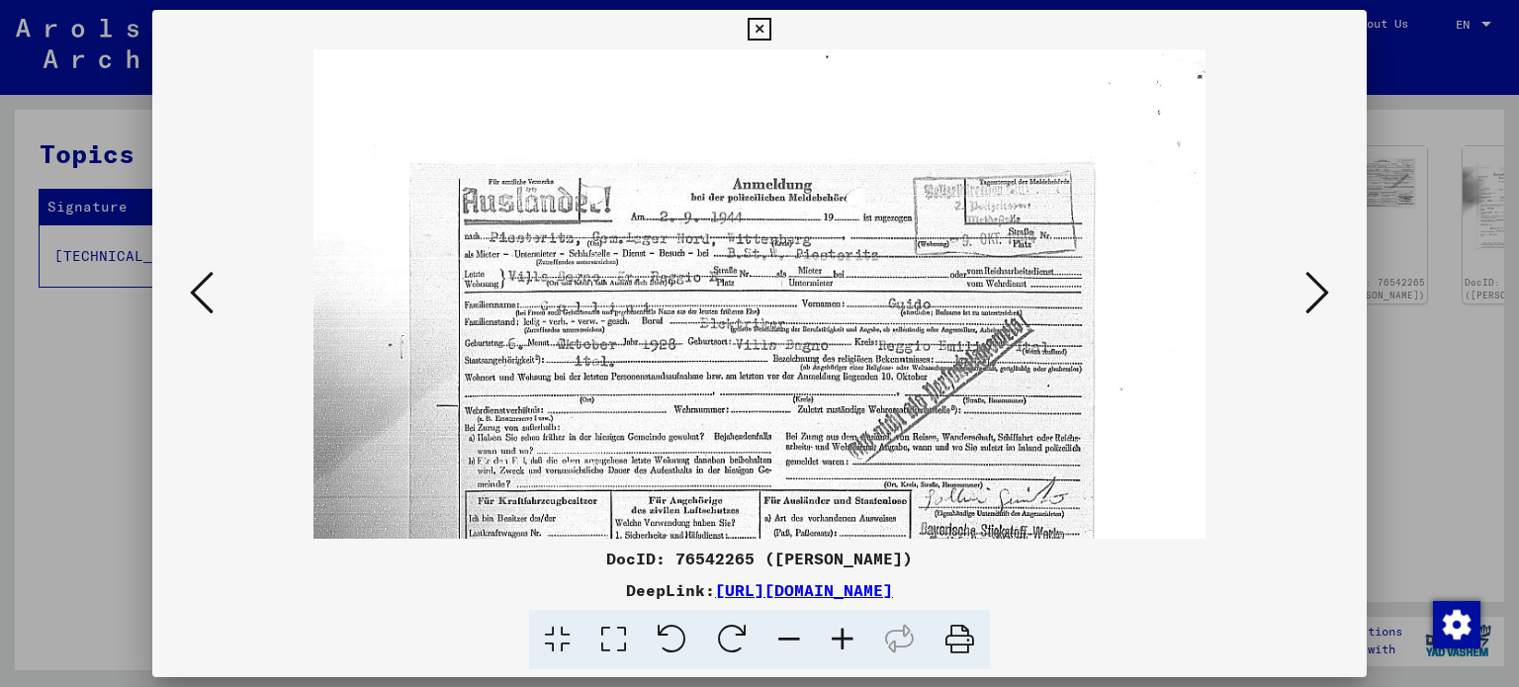
click at [842, 635] on icon at bounding box center [842, 640] width 53 height 60
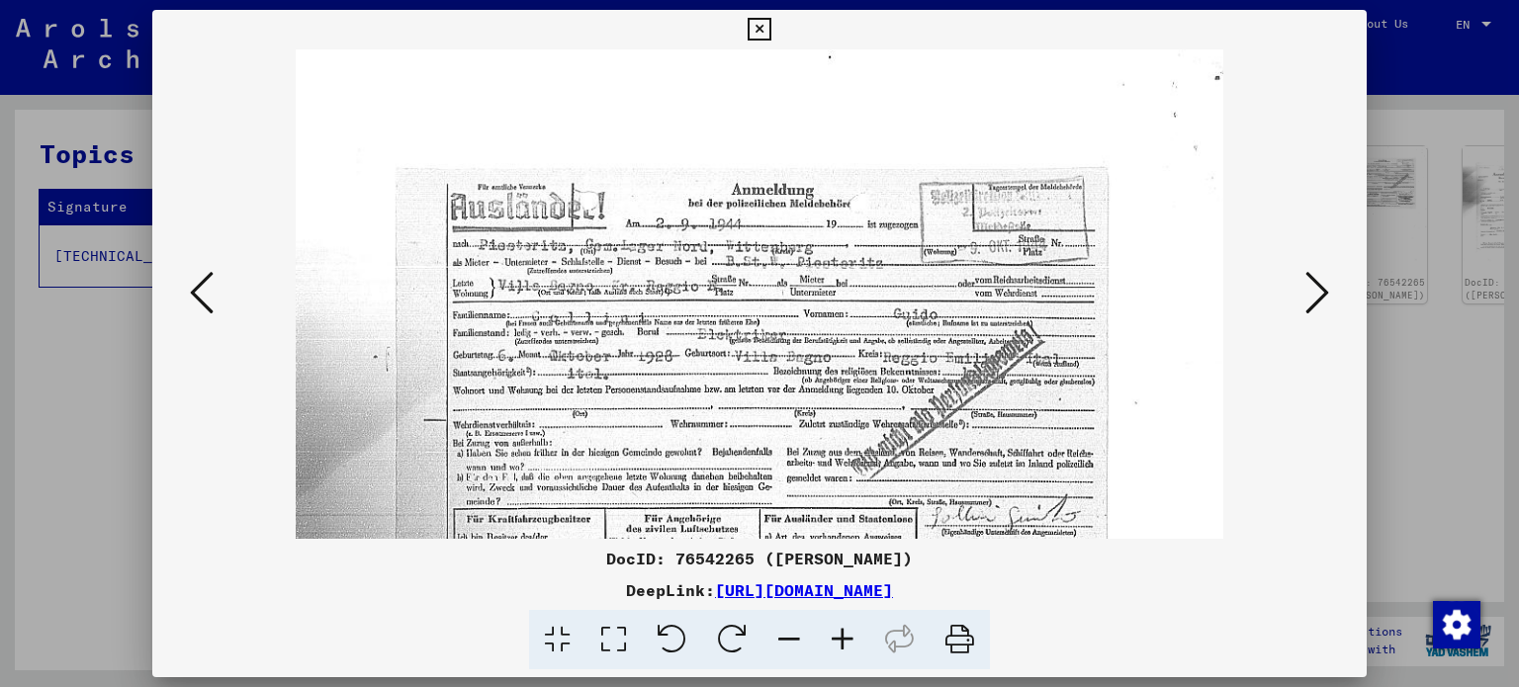
click at [842, 635] on icon at bounding box center [842, 640] width 53 height 60
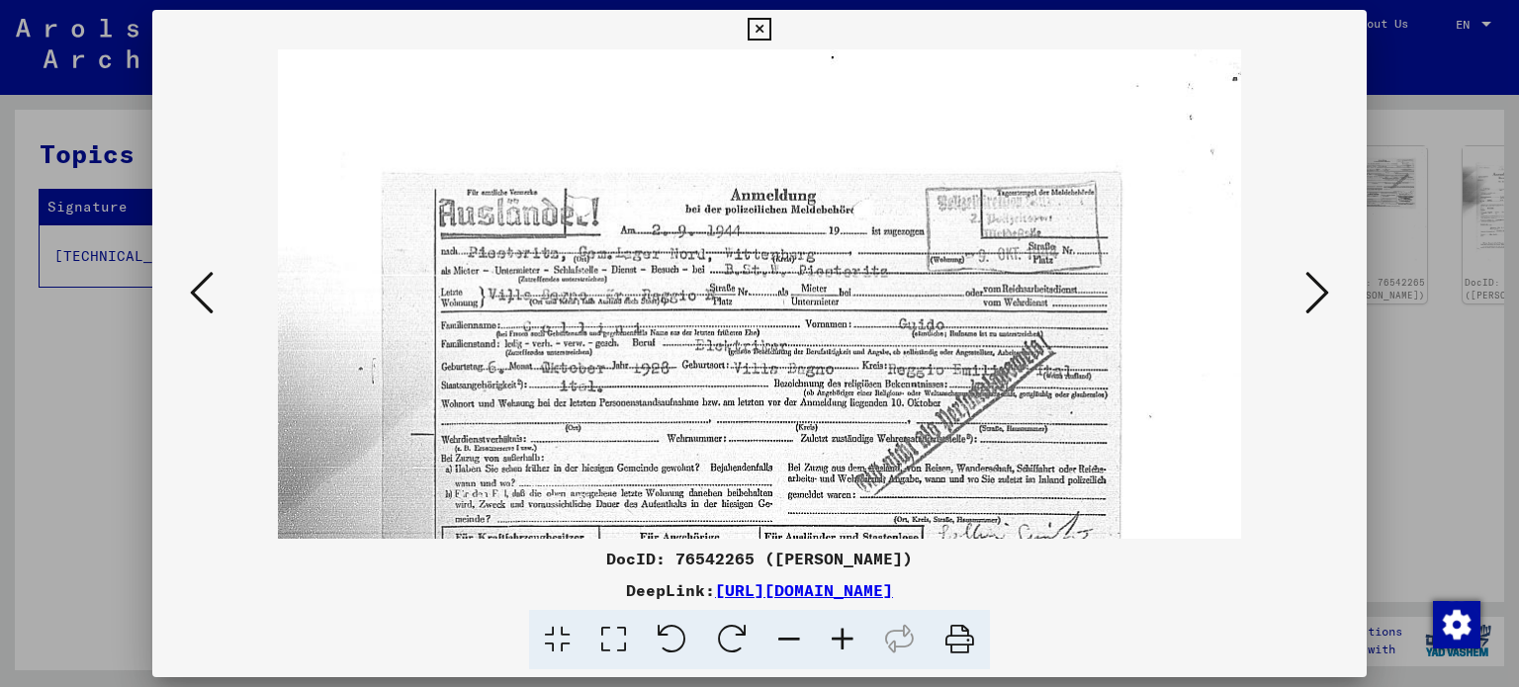
click at [842, 635] on icon at bounding box center [842, 640] width 53 height 60
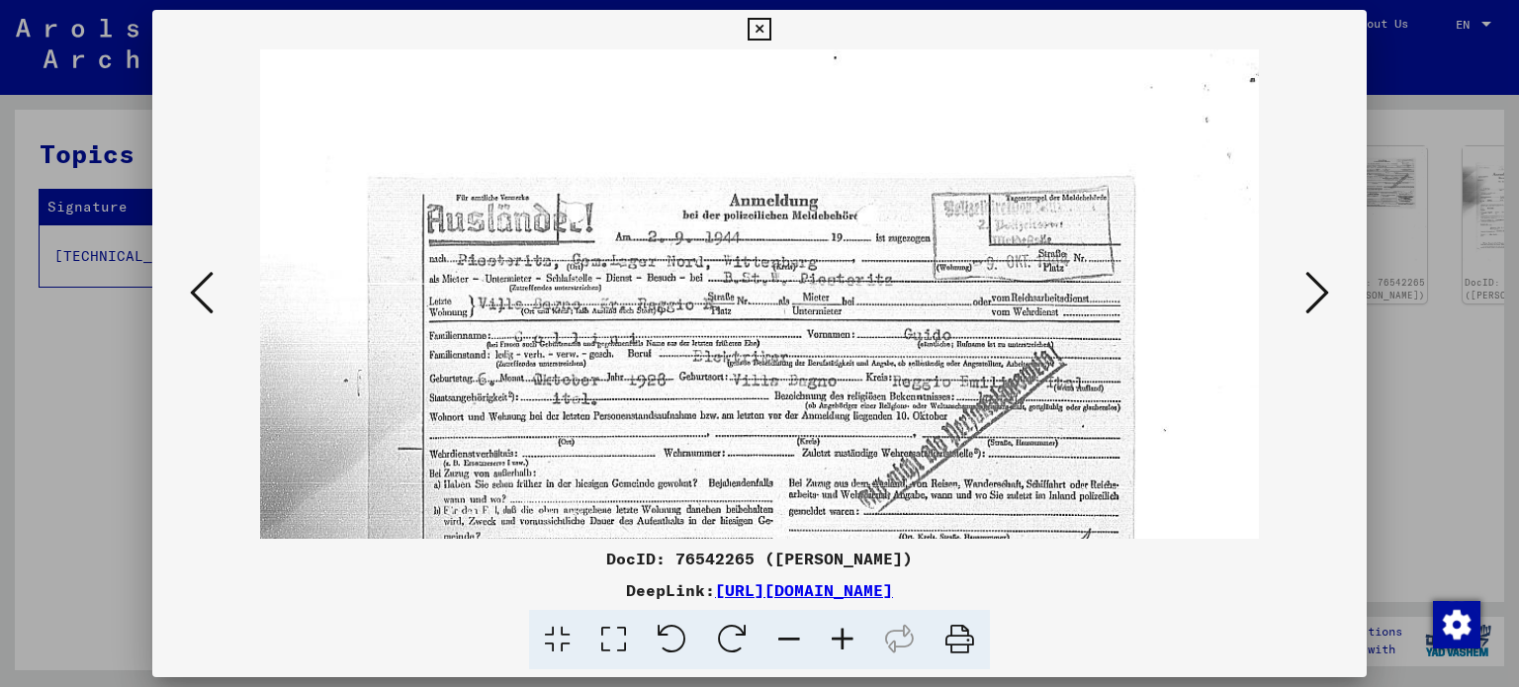
click at [842, 635] on icon at bounding box center [842, 640] width 53 height 60
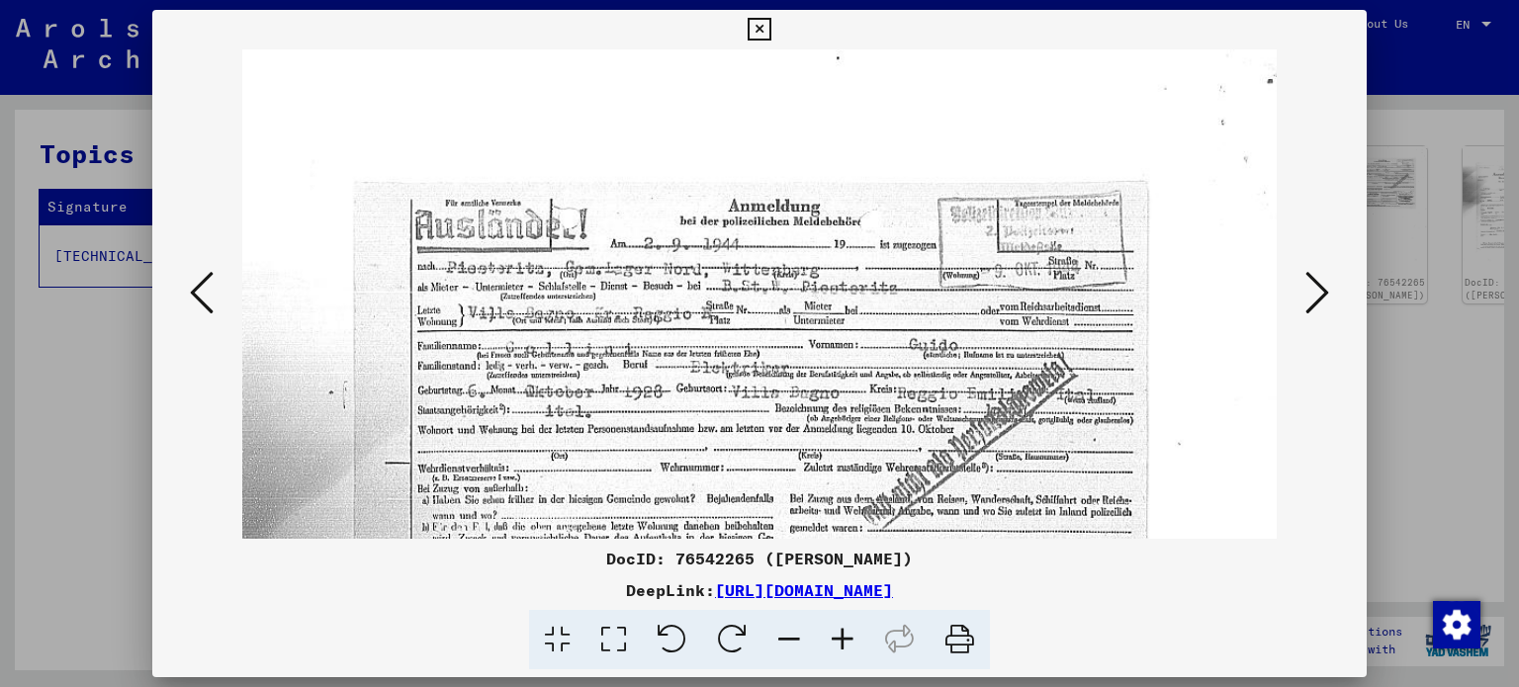
click at [842, 635] on icon at bounding box center [842, 640] width 53 height 60
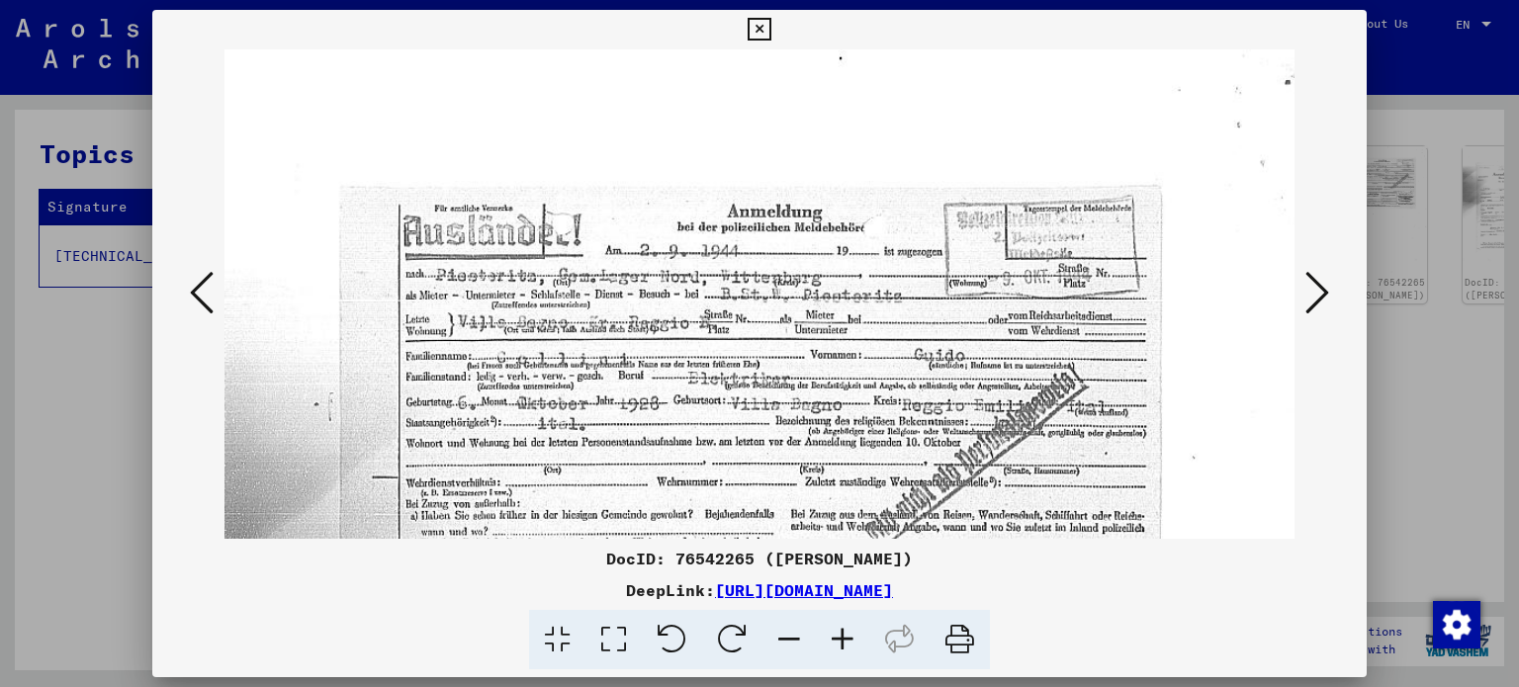
click at [1324, 293] on icon at bounding box center [1317, 292] width 24 height 47
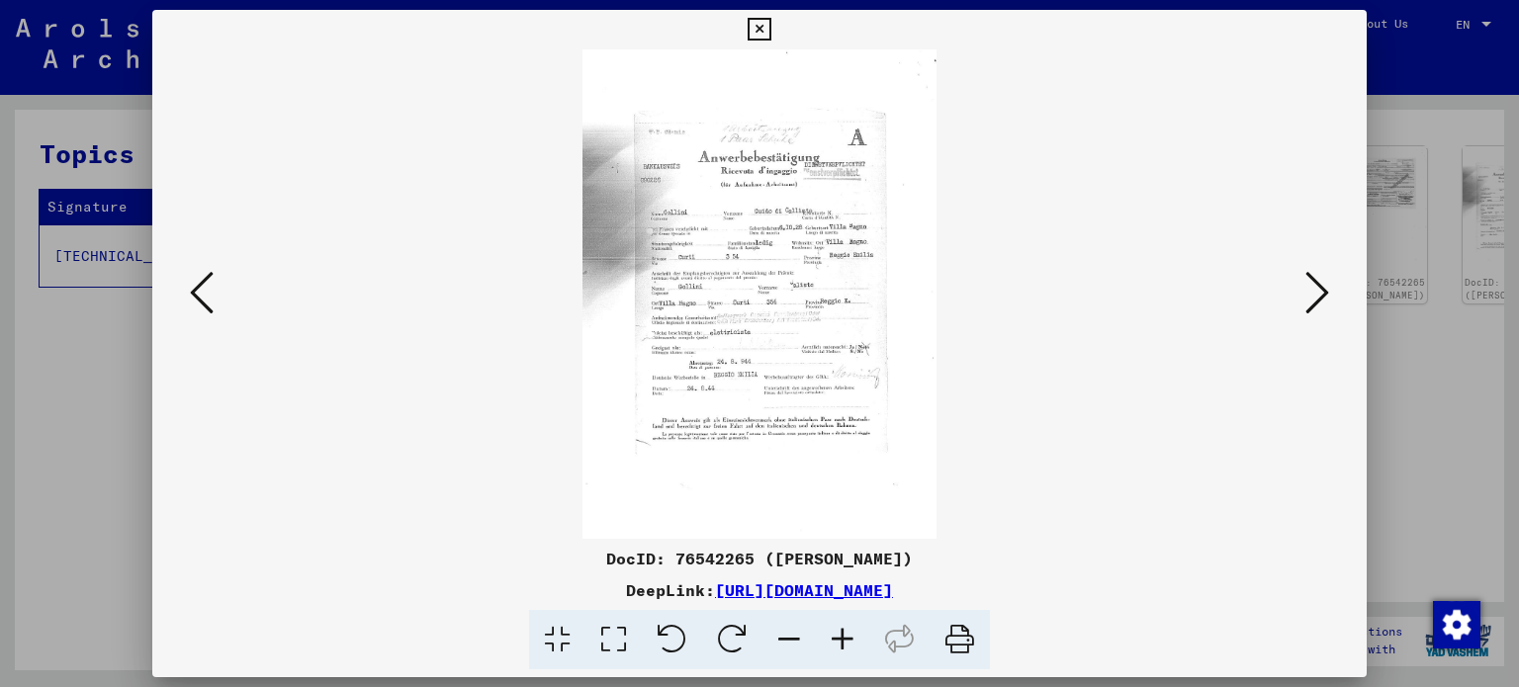
click at [834, 637] on icon at bounding box center [842, 640] width 53 height 60
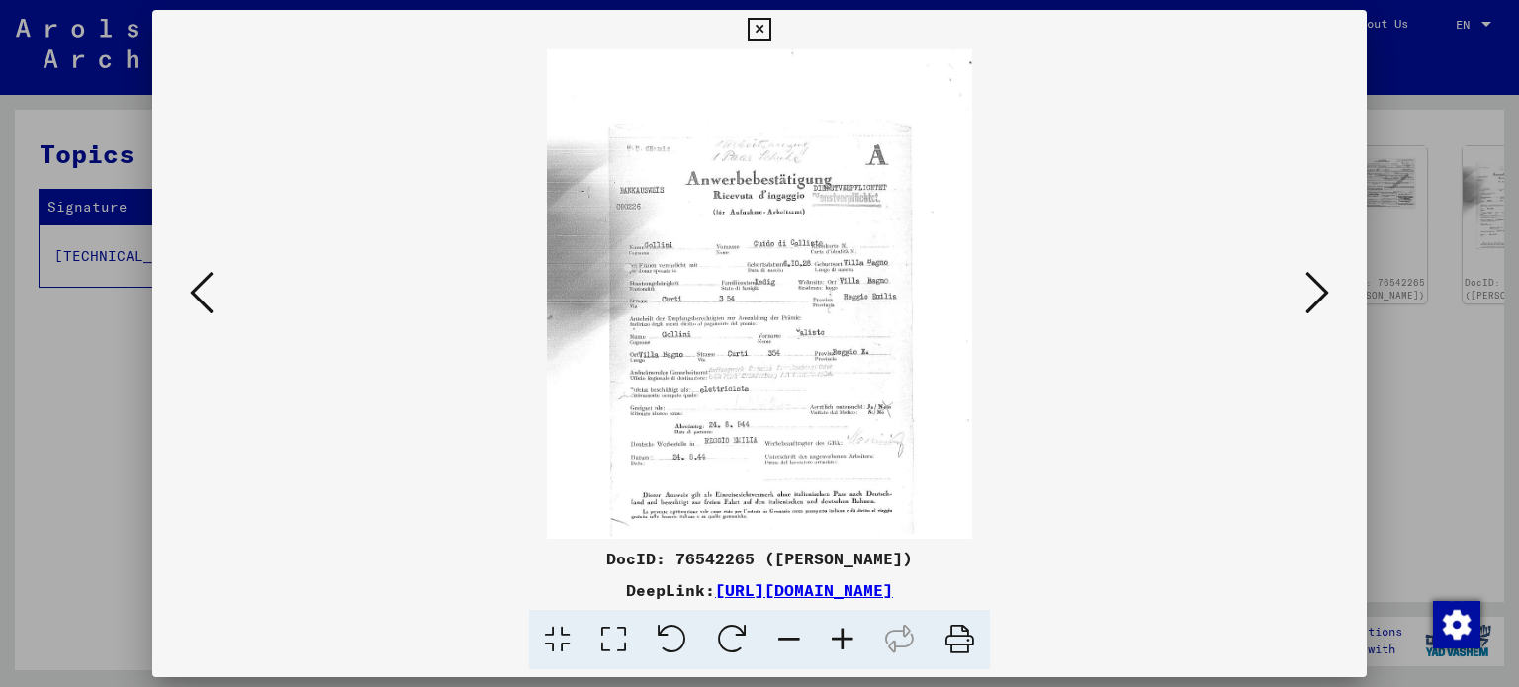
click at [834, 637] on icon at bounding box center [842, 640] width 53 height 60
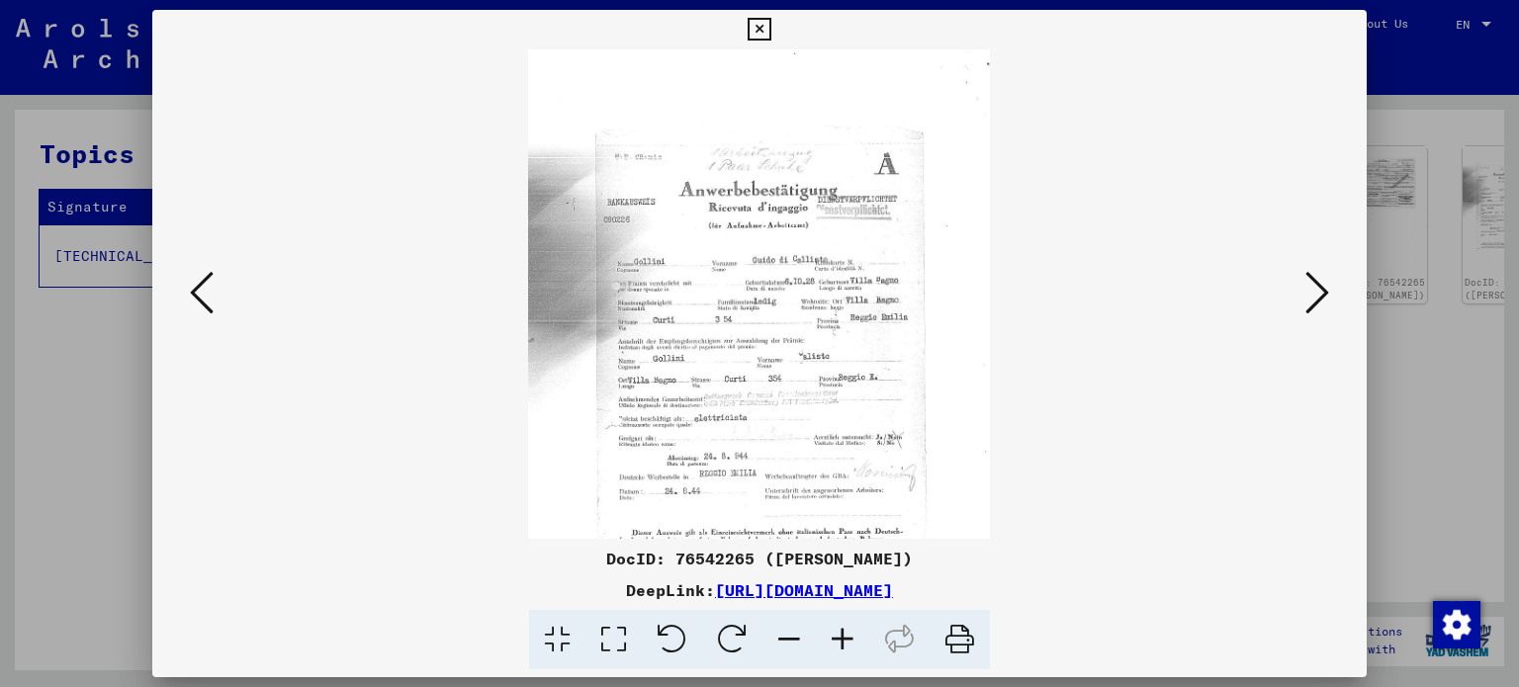
click at [834, 637] on icon at bounding box center [842, 640] width 53 height 60
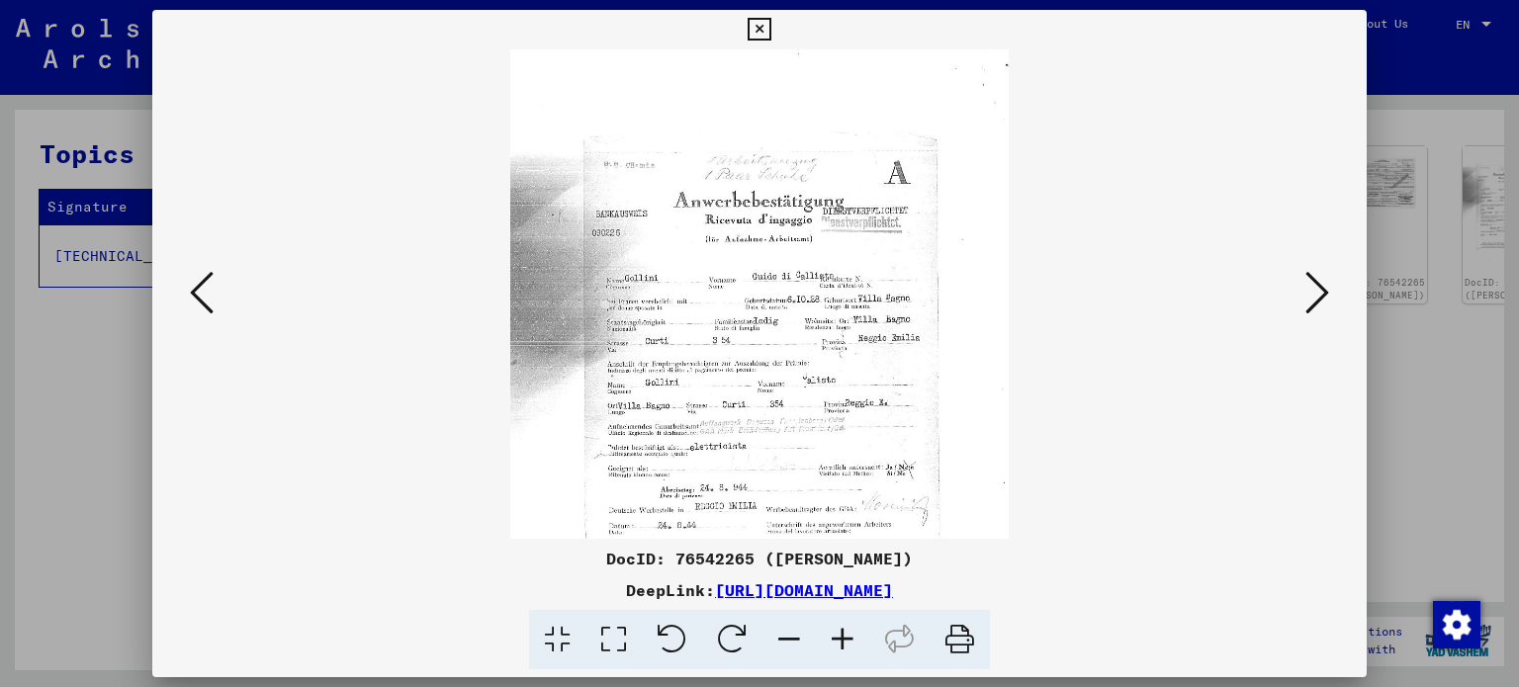
click at [834, 637] on icon at bounding box center [842, 640] width 53 height 60
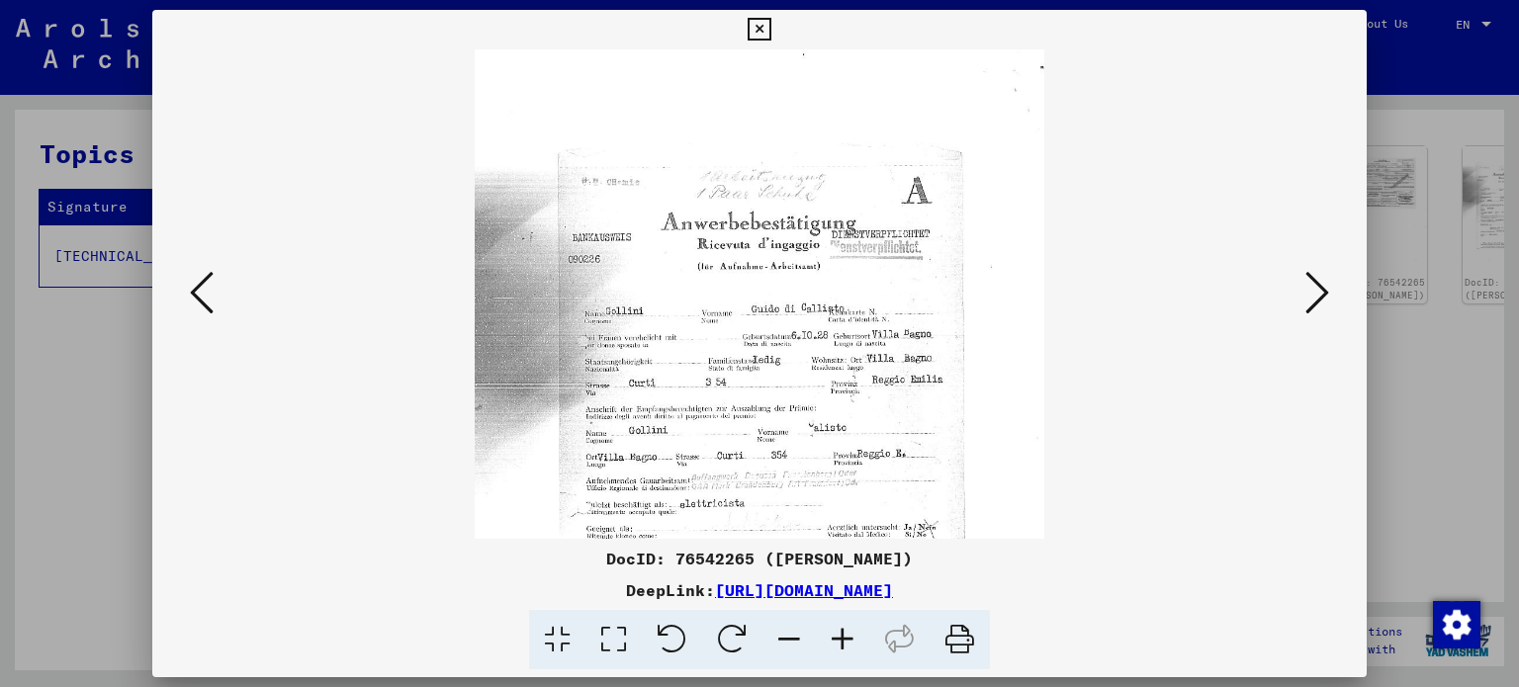
click at [834, 637] on icon at bounding box center [842, 640] width 53 height 60
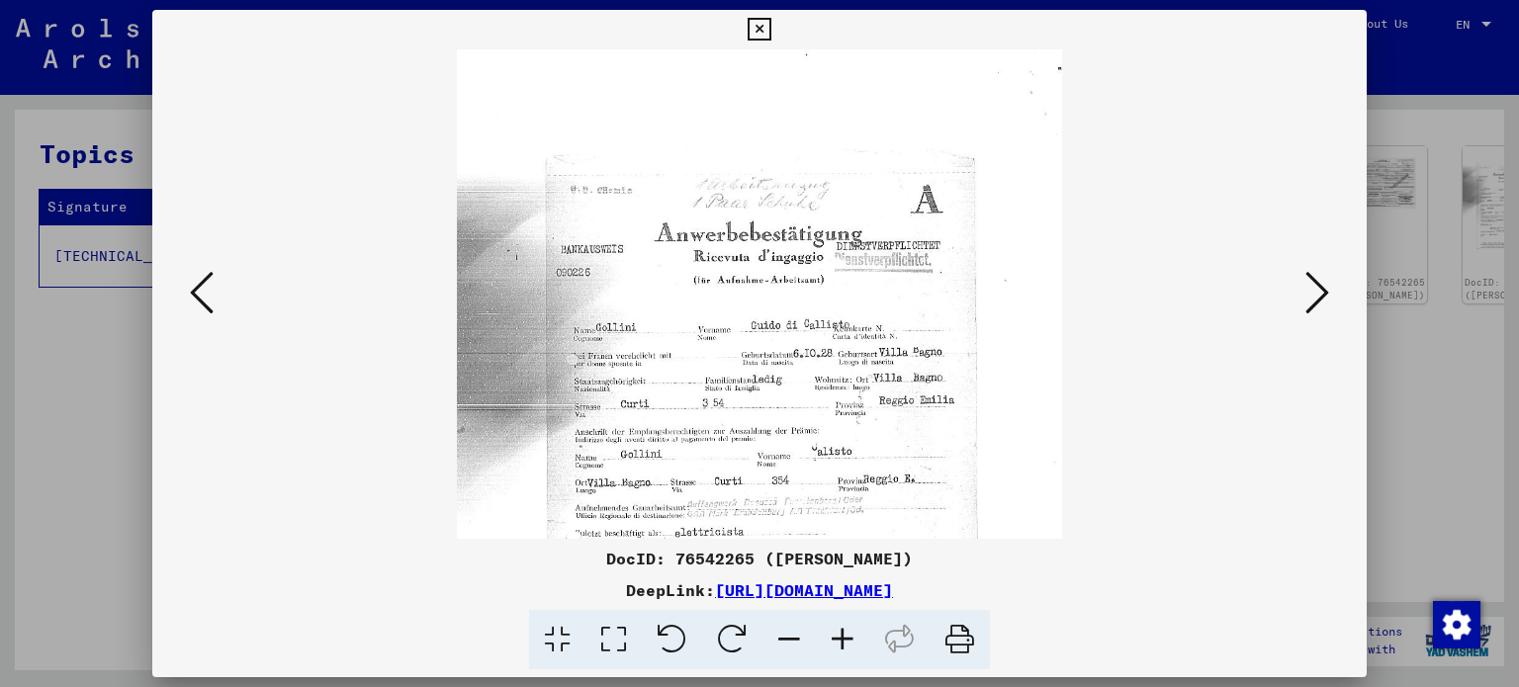
click at [834, 637] on icon at bounding box center [842, 640] width 53 height 60
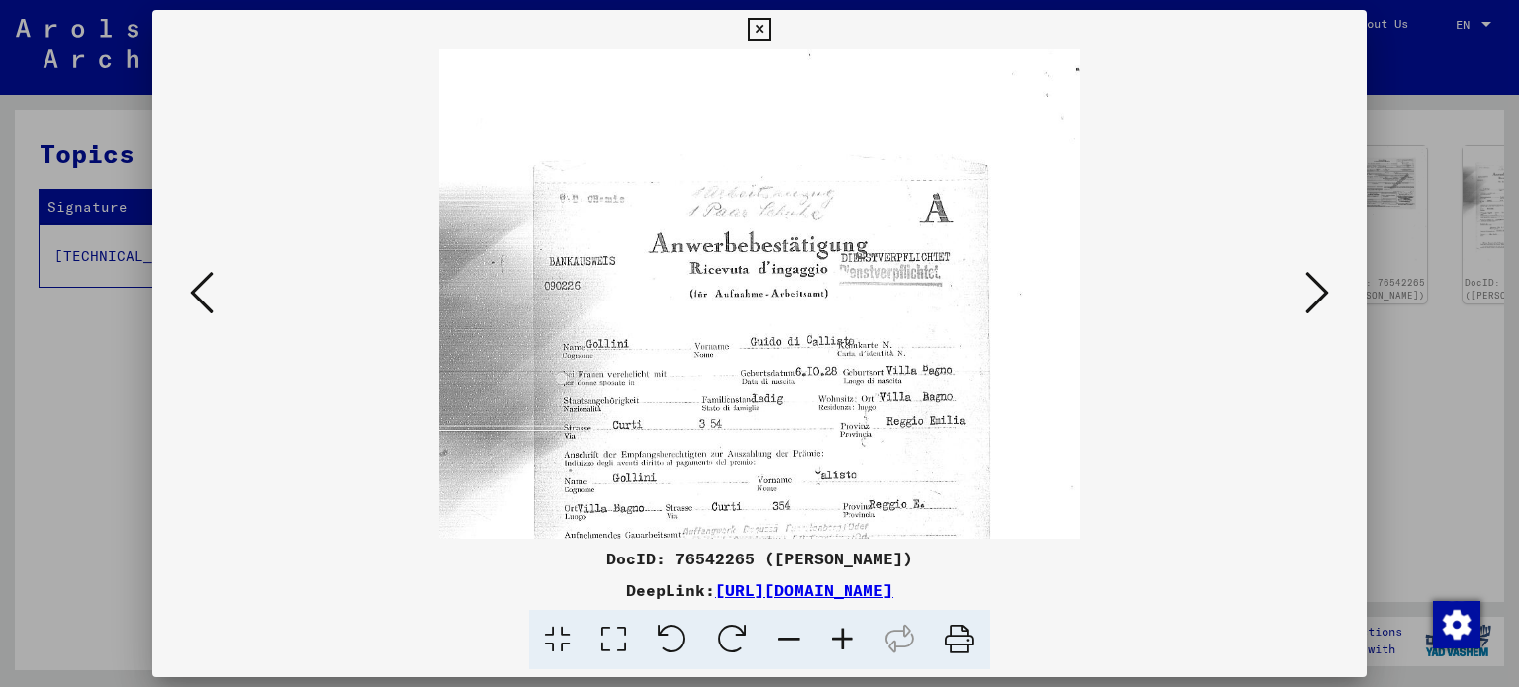
click at [834, 637] on icon at bounding box center [842, 640] width 53 height 60
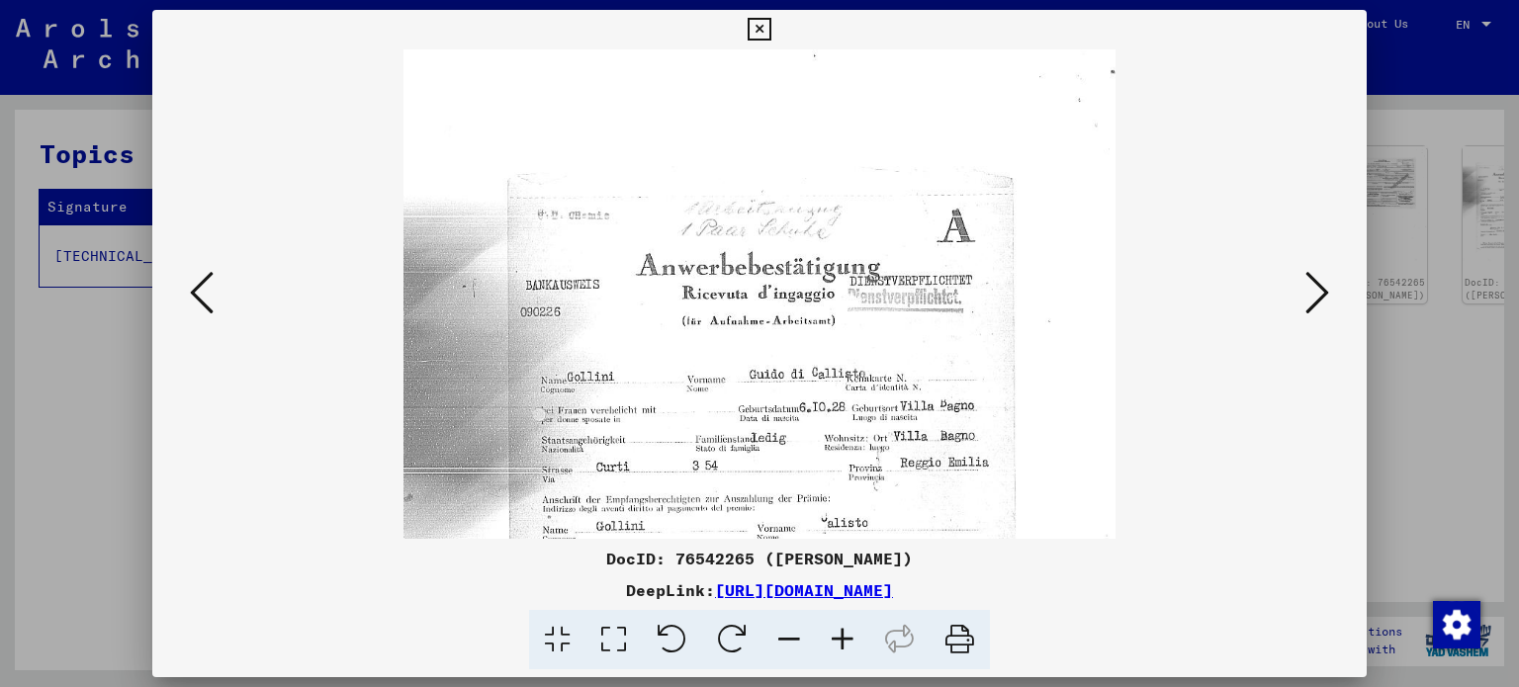
click at [834, 637] on icon at bounding box center [842, 640] width 53 height 60
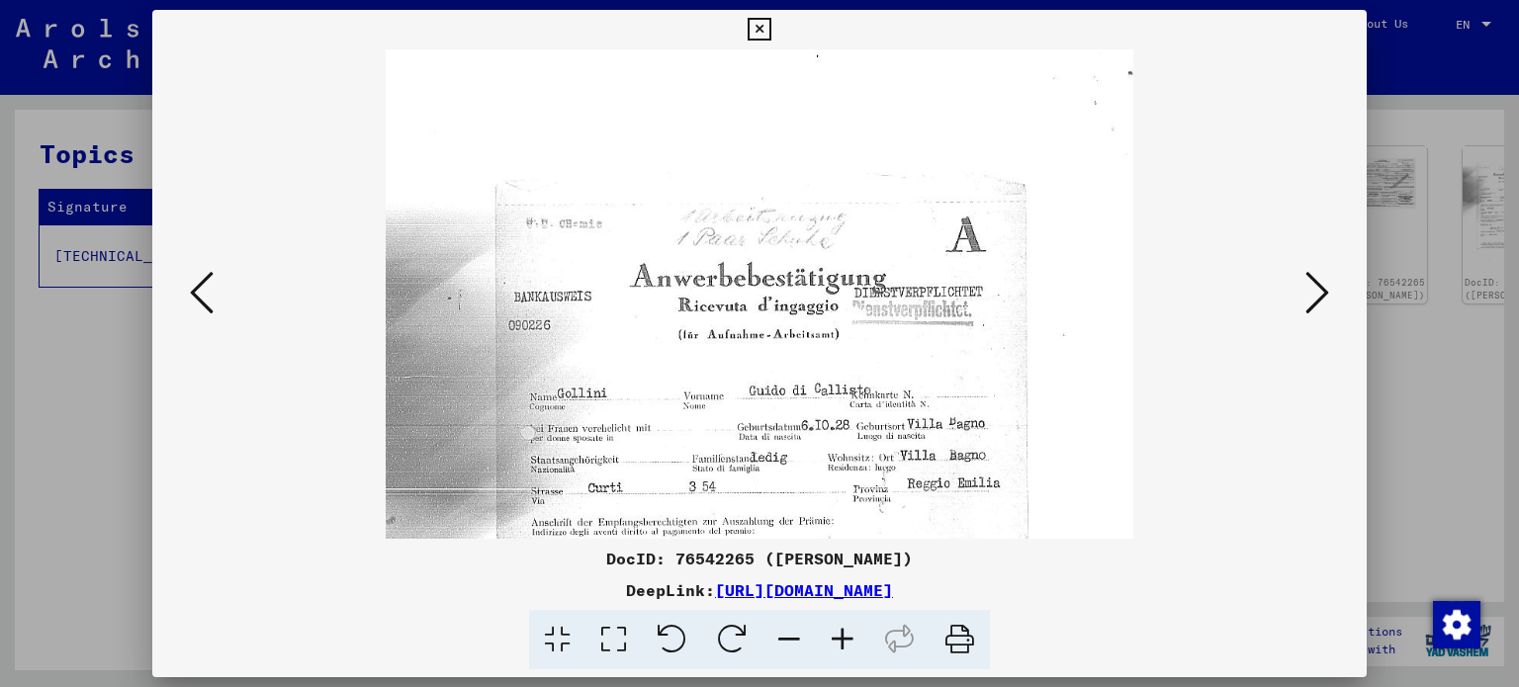
click at [834, 637] on icon at bounding box center [842, 640] width 53 height 60
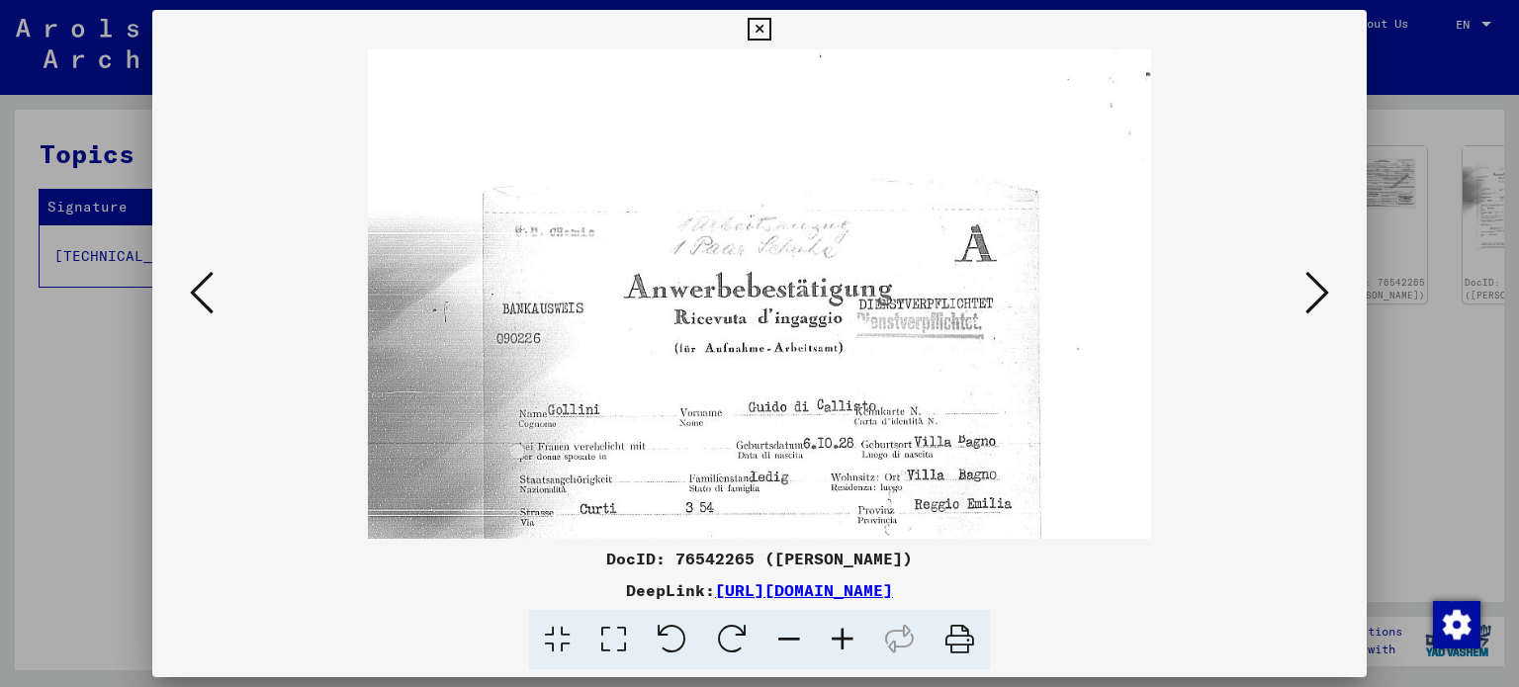
drag, startPoint x: 844, startPoint y: 445, endPoint x: 805, endPoint y: 391, distance: 67.2
click at [831, 462] on img at bounding box center [760, 590] width 784 height 1083
click at [1329, 292] on button at bounding box center [1317, 294] width 36 height 56
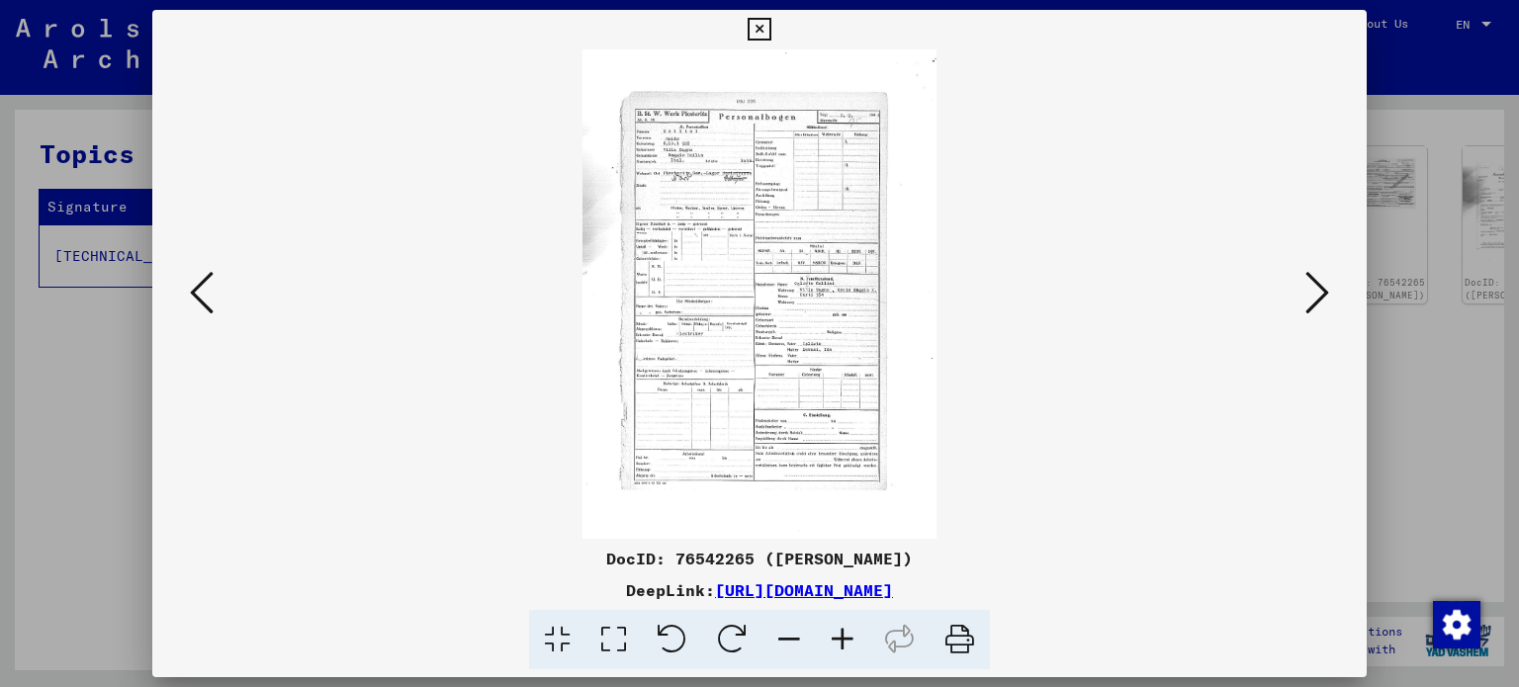
scroll to position [0, 0]
click at [839, 632] on icon at bounding box center [842, 640] width 53 height 60
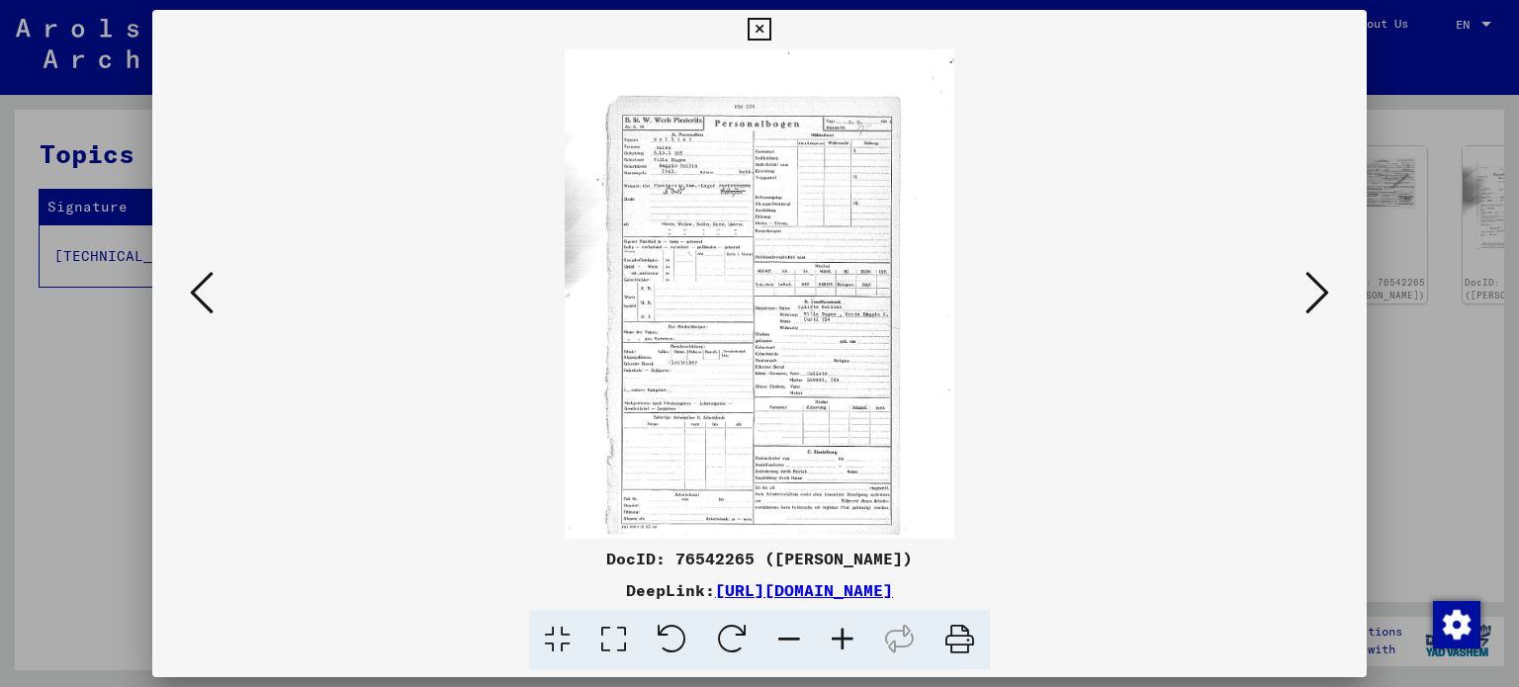
click at [841, 632] on icon at bounding box center [842, 640] width 53 height 60
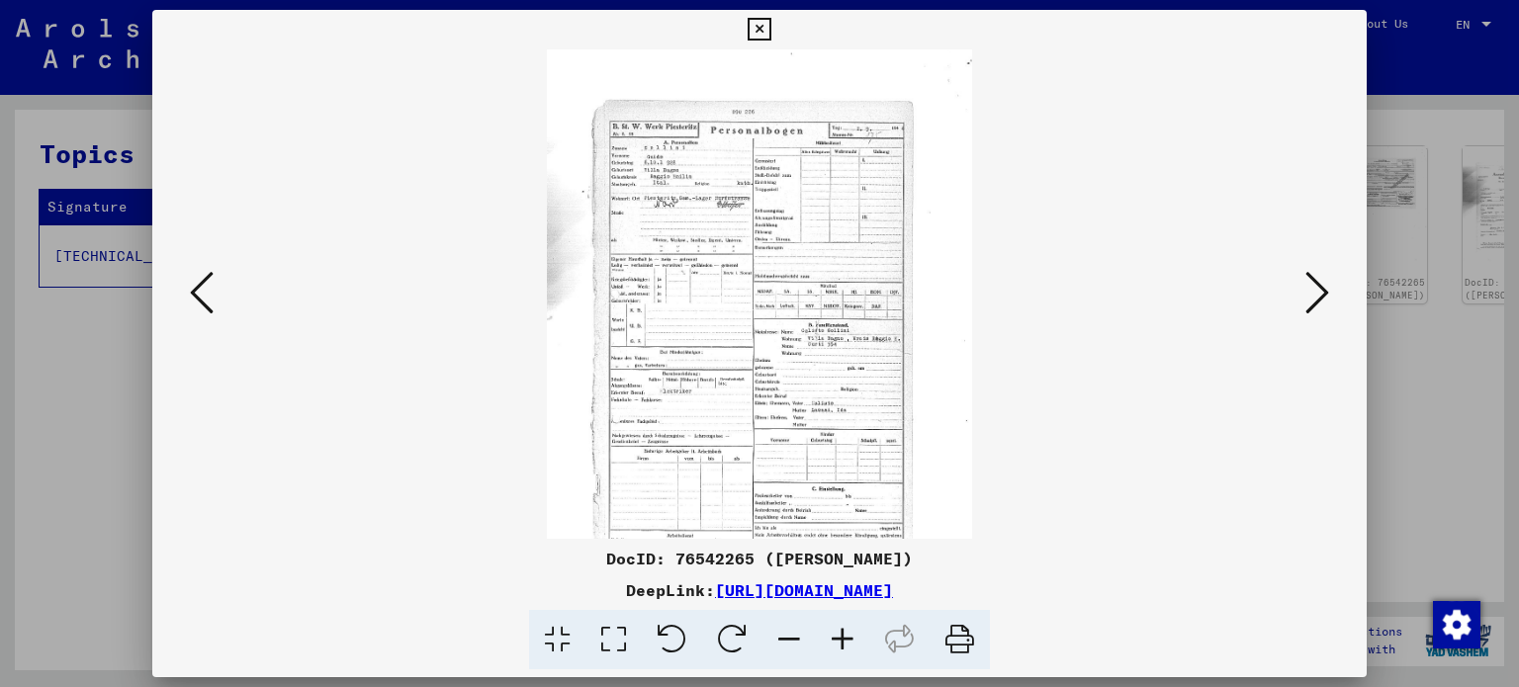
click at [841, 632] on icon at bounding box center [842, 640] width 53 height 60
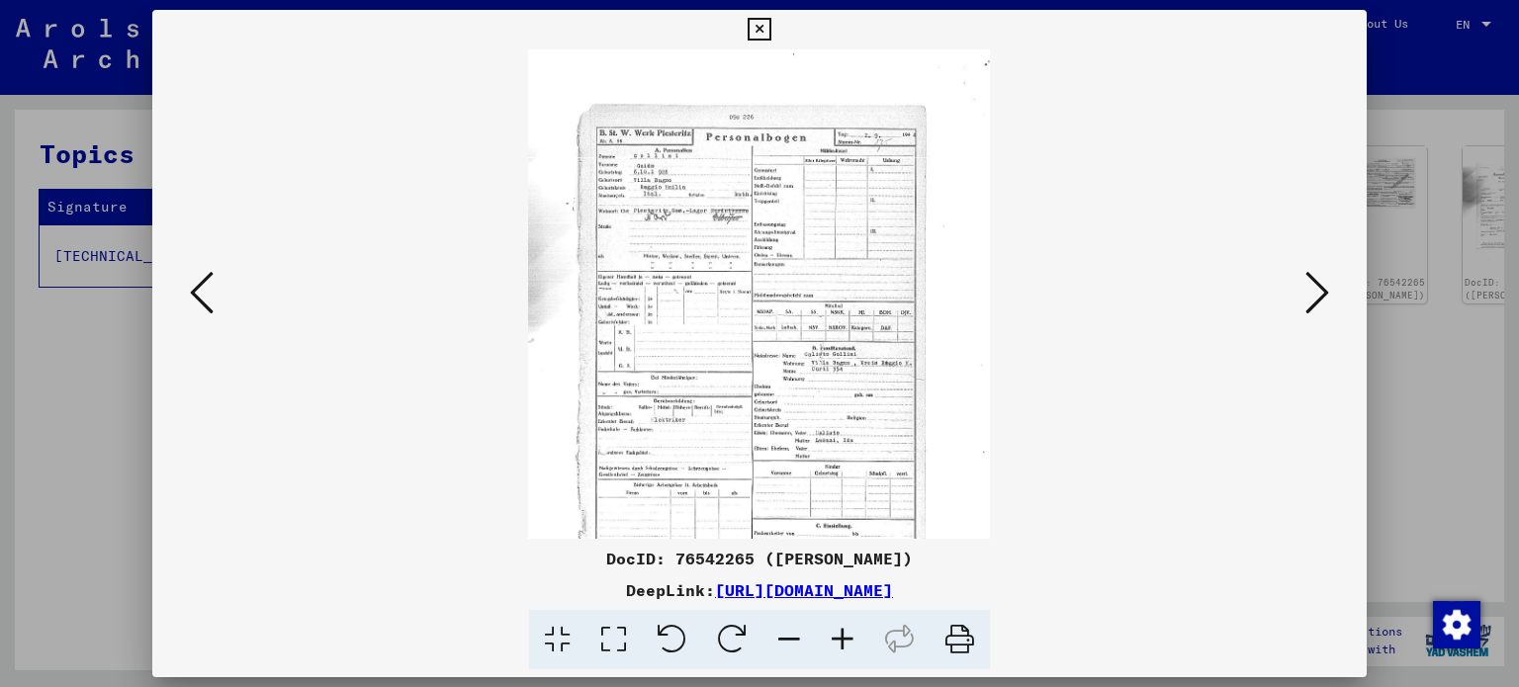
click at [841, 632] on icon at bounding box center [842, 640] width 53 height 60
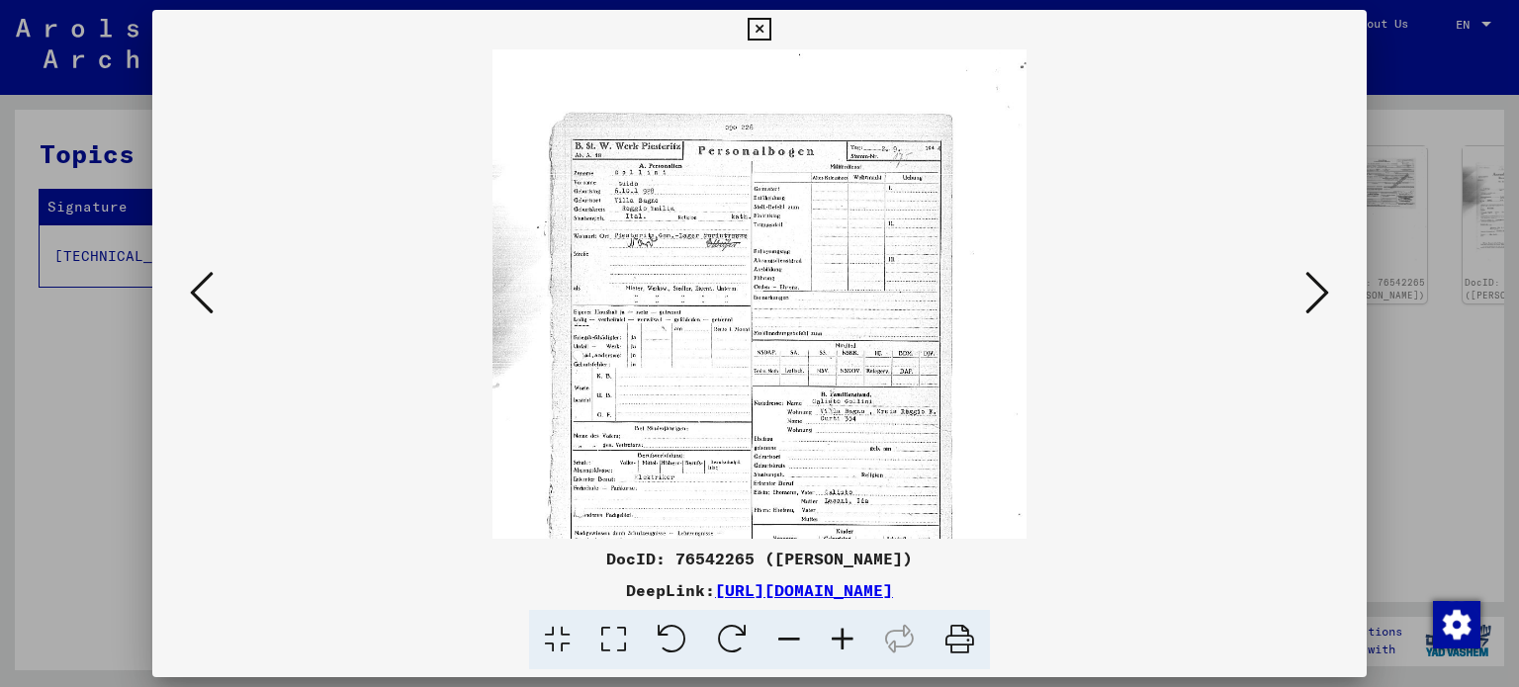
click at [841, 632] on icon at bounding box center [842, 640] width 53 height 60
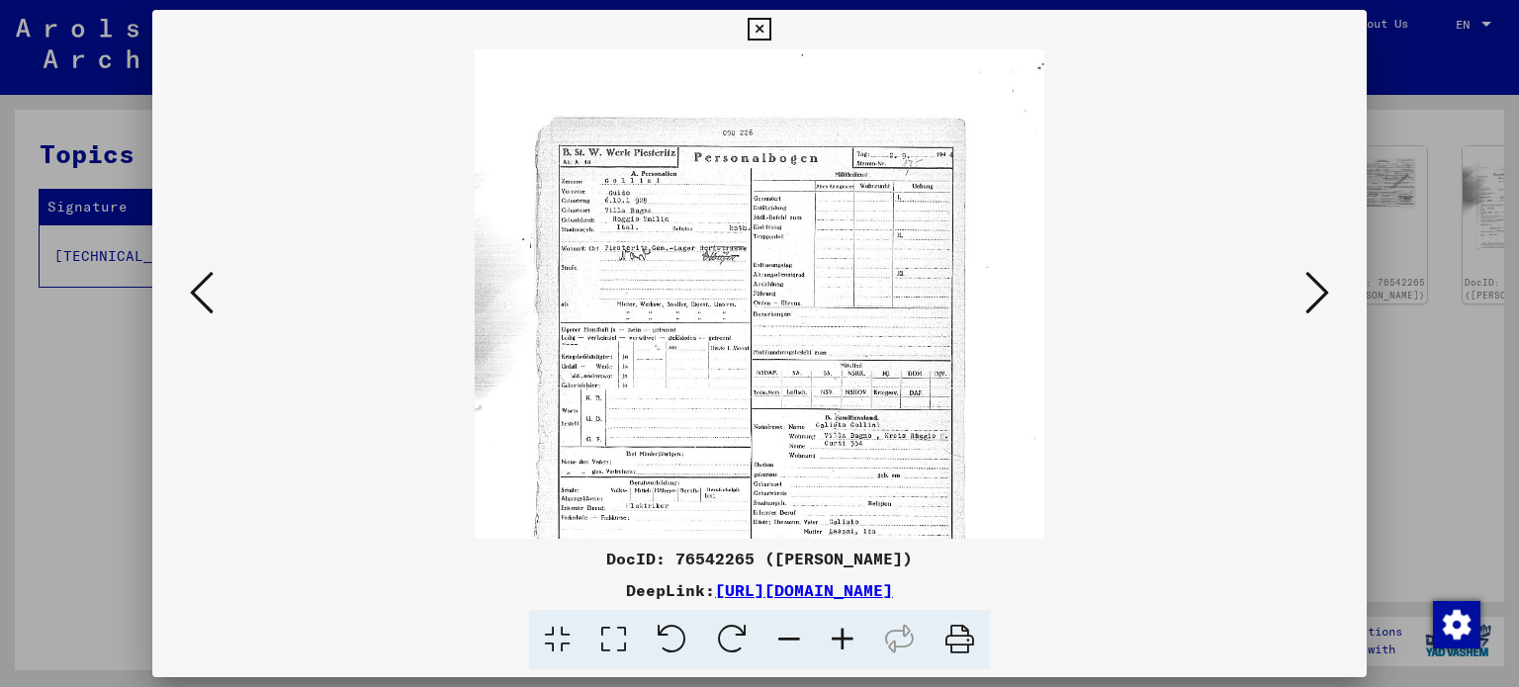
click at [841, 632] on icon at bounding box center [842, 640] width 53 height 60
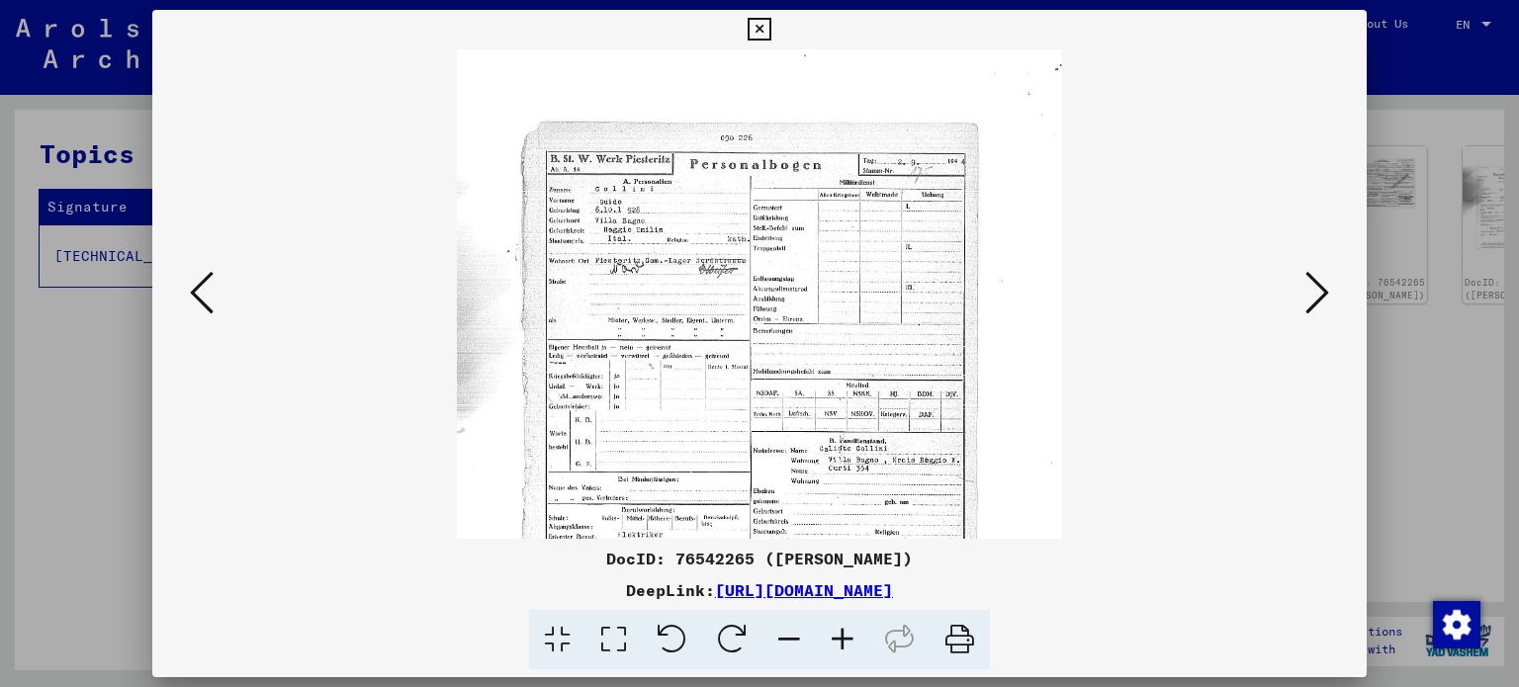
click at [841, 632] on icon at bounding box center [842, 640] width 53 height 60
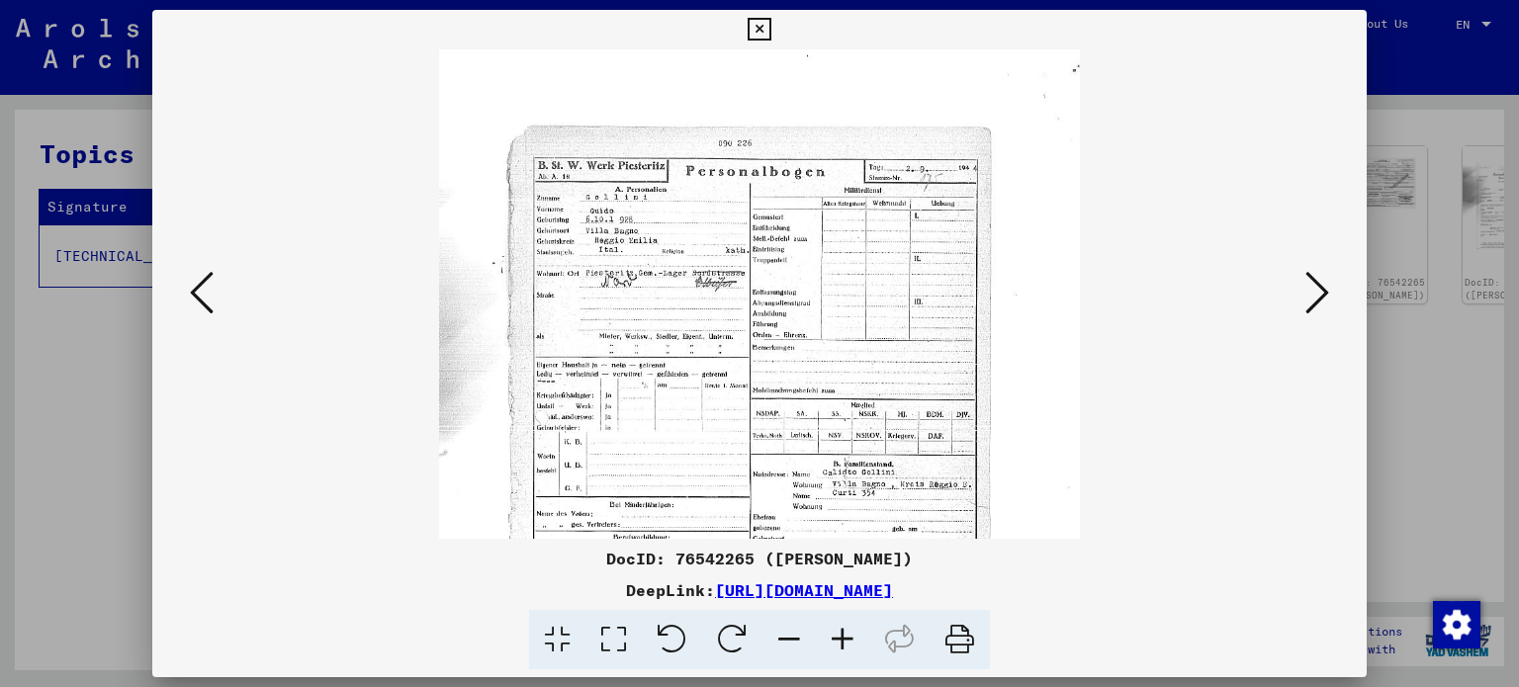
click at [1314, 290] on icon at bounding box center [1317, 292] width 24 height 47
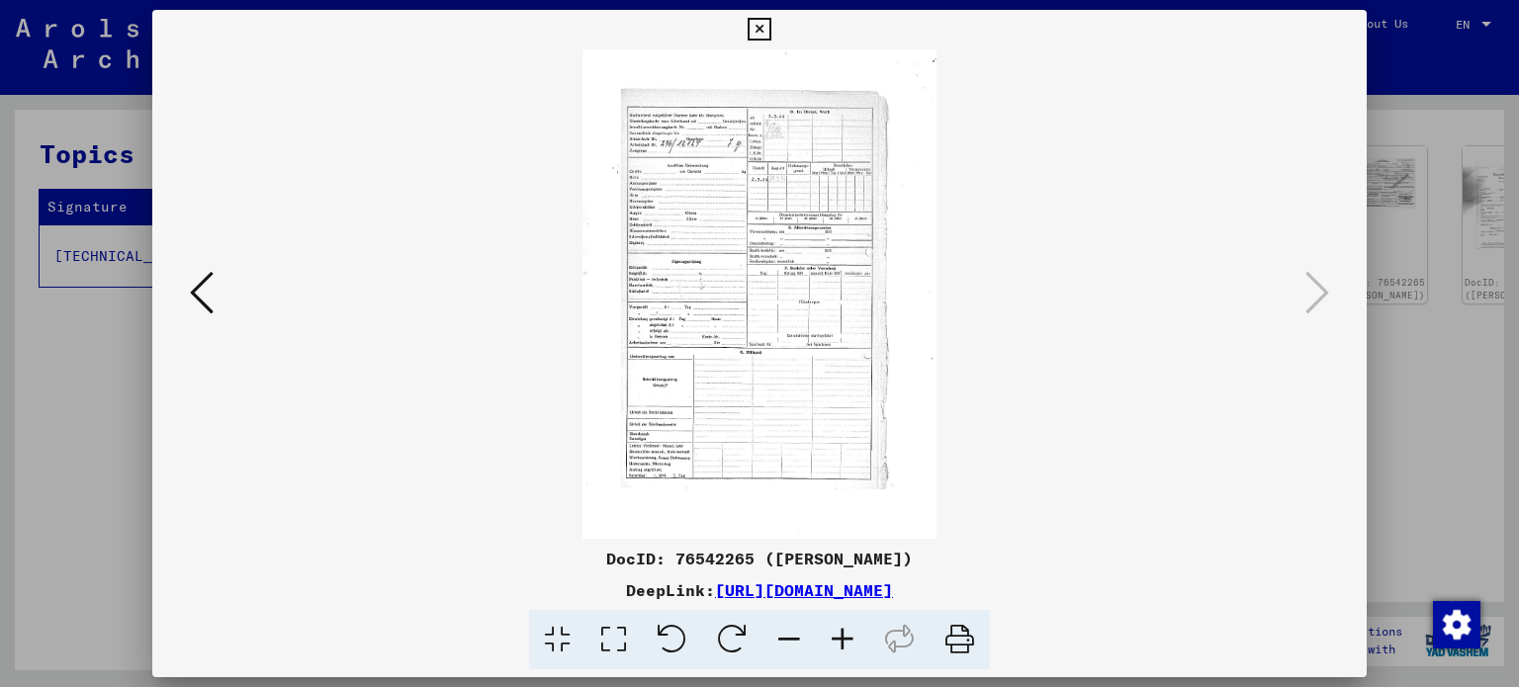
click at [755, 19] on icon at bounding box center [758, 30] width 23 height 24
